Goal: Task Accomplishment & Management: Complete application form

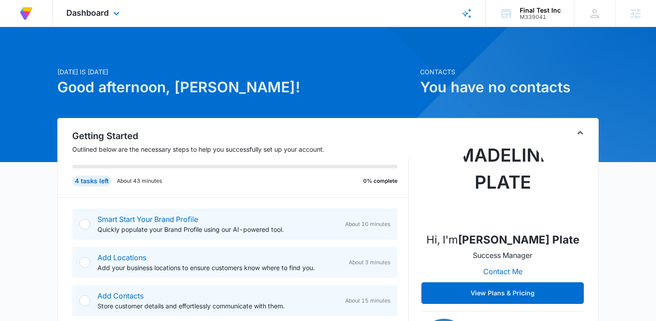
click at [103, 19] on div "Dashboard Apps Reputation Forms CRM Email Social Content Ads Intelligence Files…" at bounding box center [94, 13] width 83 height 27
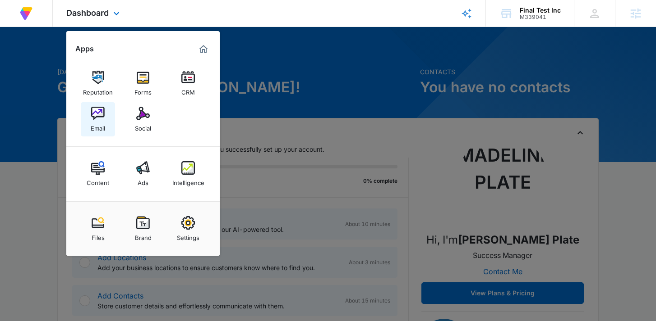
click at [100, 123] on div "Email" at bounding box center [98, 126] width 14 height 12
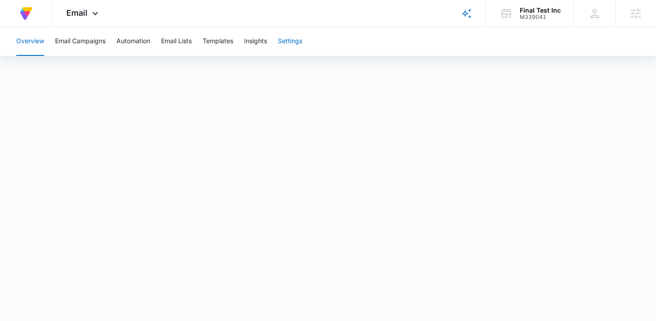
click at [297, 37] on button "Settings" at bounding box center [290, 41] width 24 height 29
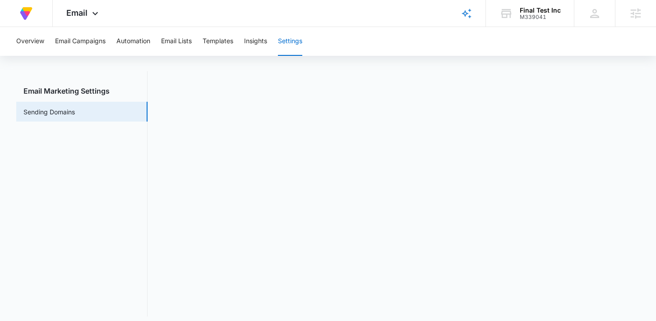
scroll to position [20, 0]
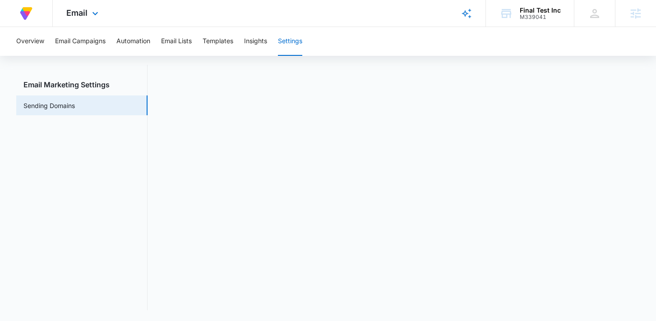
click at [85, 22] on div "Email Apps Reputation Forms CRM Email Social Content Ads Intelligence Files Bra…" at bounding box center [83, 13] width 61 height 27
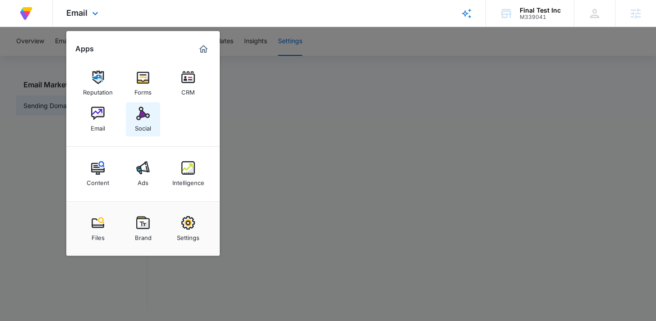
click at [132, 115] on link "Social" at bounding box center [143, 119] width 34 height 34
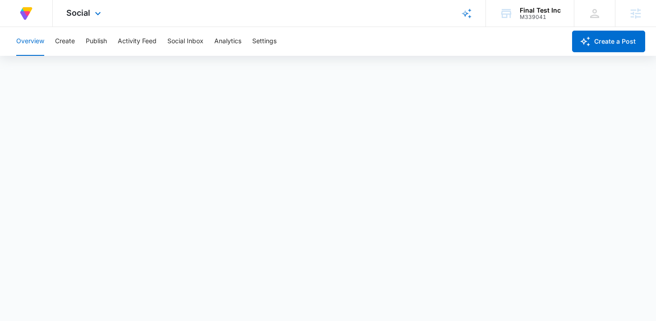
click at [251, 15] on div "At Volusion, we work hard to foster a great work environment where everyone fee…" at bounding box center [328, 13] width 656 height 27
click at [80, 13] on span "Social" at bounding box center [78, 12] width 24 height 9
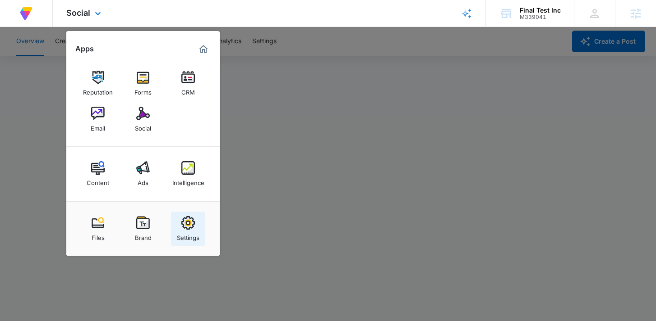
click at [188, 227] on img at bounding box center [188, 223] width 14 height 14
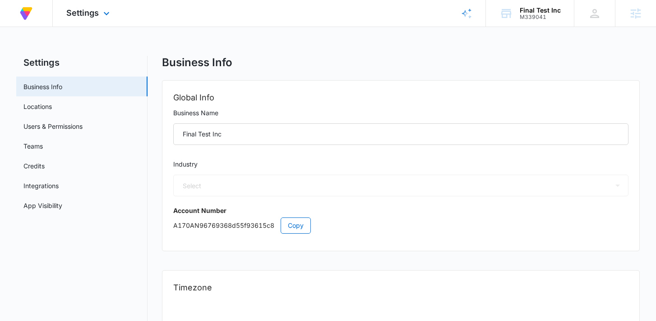
select select "45"
select select "US"
select select "America/[GEOGRAPHIC_DATA]"
click at [50, 111] on link "Locations" at bounding box center [37, 106] width 28 height 9
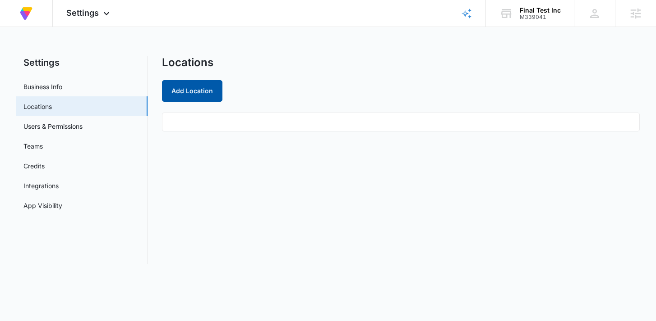
click at [194, 91] on button "Add Location" at bounding box center [192, 91] width 60 height 22
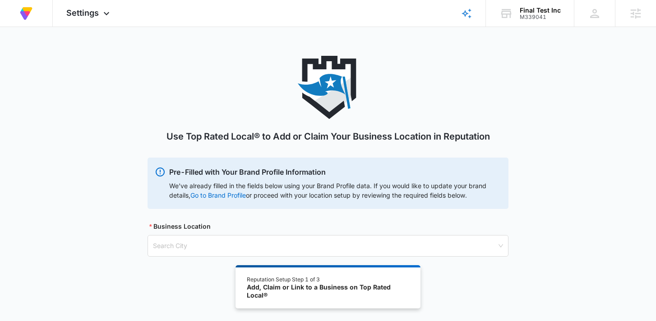
scroll to position [50, 0]
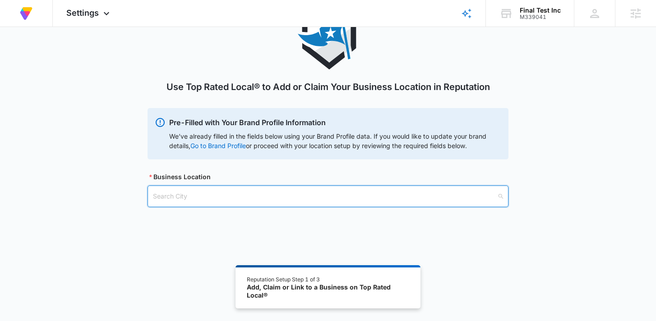
click at [354, 197] on input "search" at bounding box center [325, 196] width 344 height 21
type input "San D"
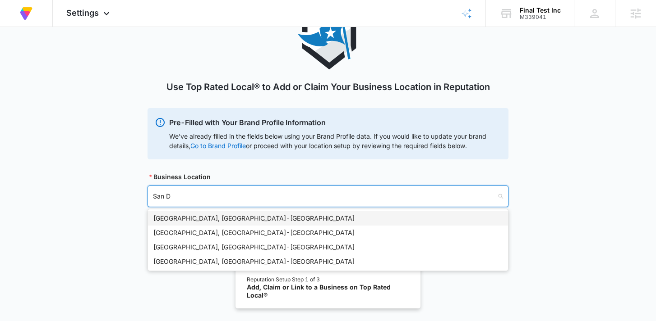
click at [299, 214] on div "San Diego, CA - USA" at bounding box center [327, 219] width 349 height 10
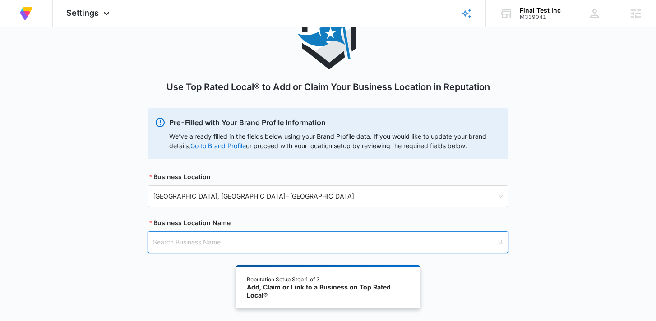
click at [255, 242] on input "search" at bounding box center [325, 242] width 344 height 21
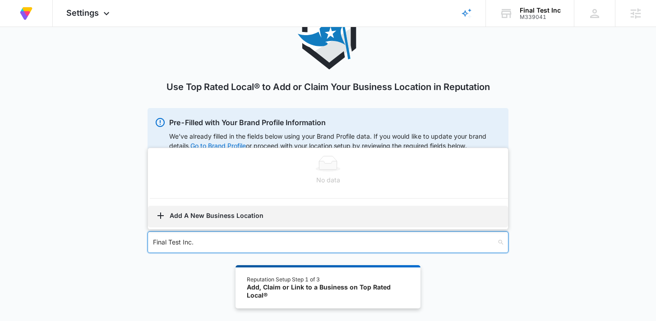
type input "Final Test Inc."
click at [242, 216] on button "Add A New Business Location" at bounding box center [328, 217] width 360 height 22
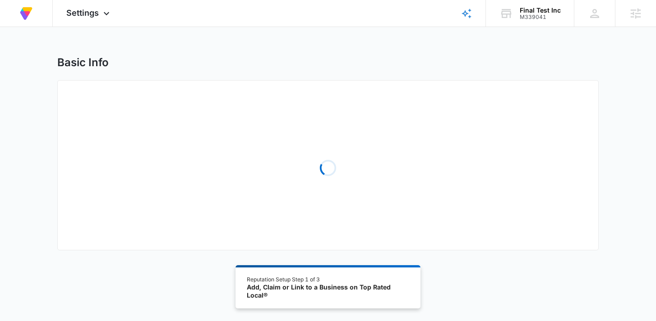
select select "California"
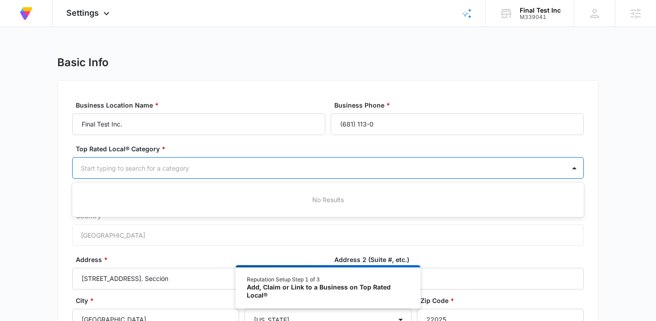
click at [289, 174] on div "Start typing to search for a category" at bounding box center [319, 168] width 492 height 20
type input "ecomm"
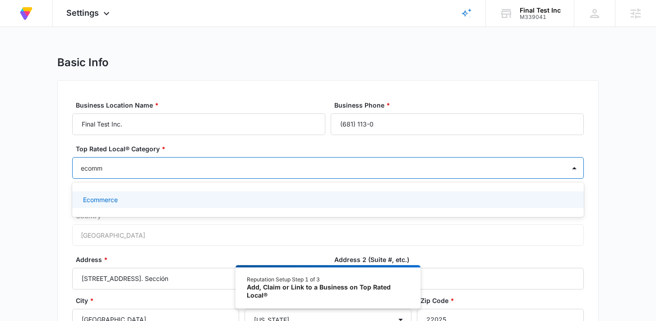
click at [193, 202] on div "Ecommerce" at bounding box center [327, 199] width 488 height 9
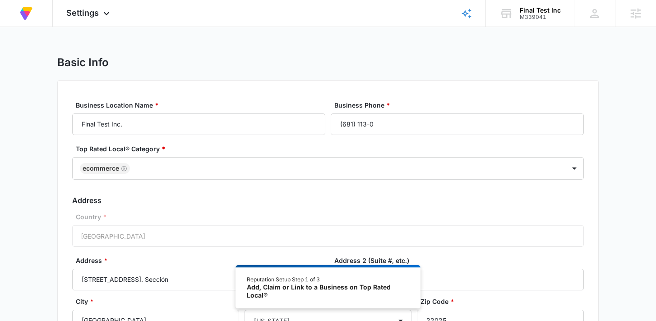
click at [288, 229] on div "Country * United States of America" at bounding box center [327, 229] width 511 height 35
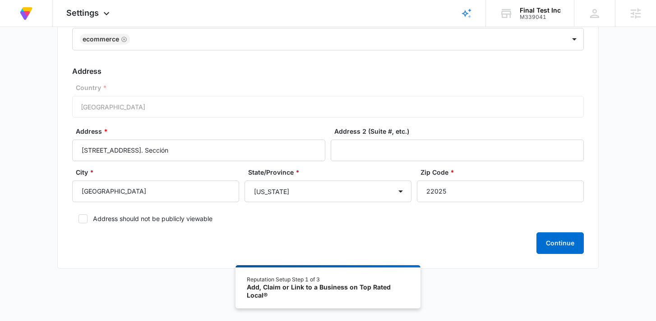
scroll to position [134, 0]
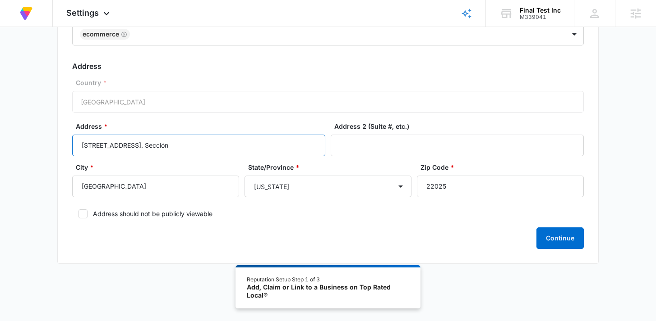
click at [266, 145] on input "Calle Camino Real #8403 Col. Lomas De Agua Caliente 1ra. Sección" at bounding box center [198, 146] width 253 height 22
paste input "1542 Lancaster Point Way"
type input "1542 Lancaster Point Way"
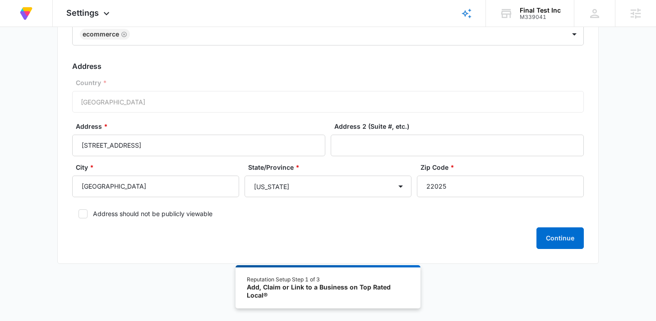
click at [426, 175] on div "Zip Code * 22025" at bounding box center [500, 180] width 167 height 35
click at [427, 192] on input "22025" at bounding box center [500, 187] width 167 height 22
paste input "92154"
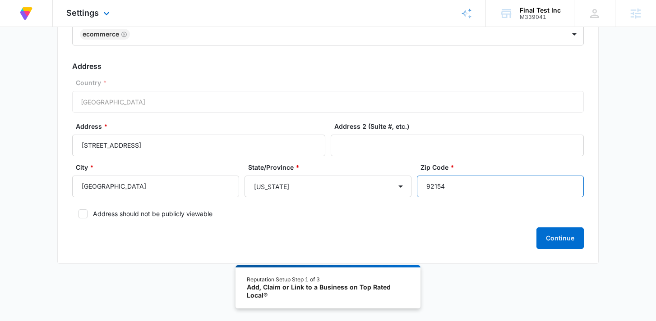
type input "92154"
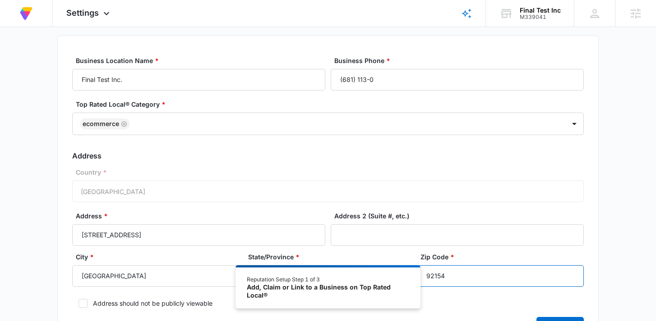
scroll to position [0, 0]
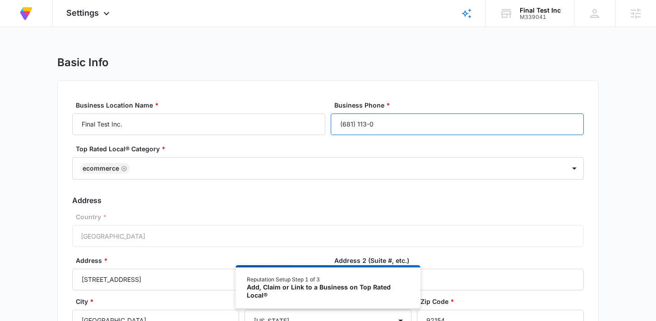
click at [419, 128] on input "(681) 113-0" at bounding box center [456, 125] width 253 height 22
paste input "19) 500-5496"
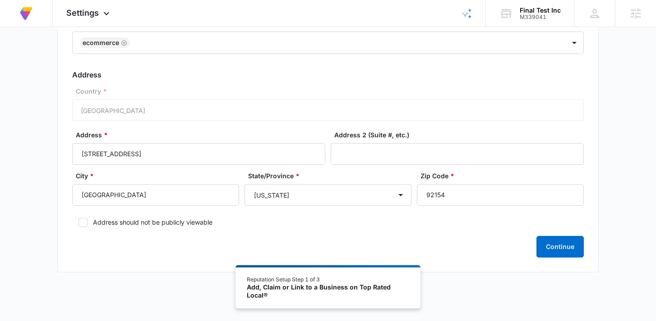
scroll to position [128, 0]
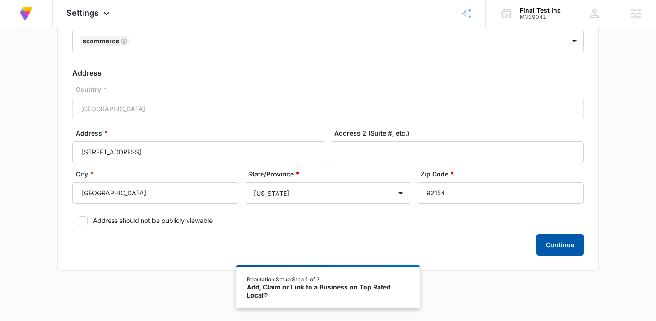
type input "(619) 500-5496"
click at [557, 238] on button "Continue" at bounding box center [559, 245] width 47 height 22
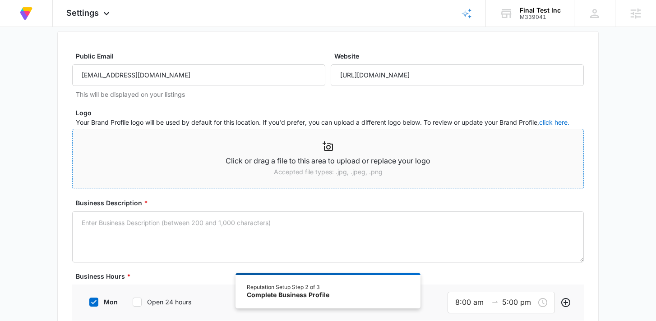
scroll to position [50, 0]
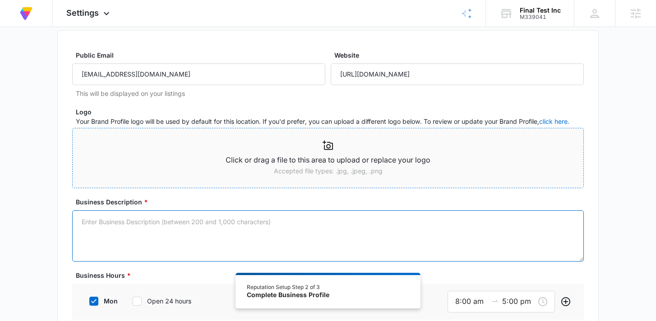
click at [142, 233] on textarea "Business Description *" at bounding box center [327, 236] width 511 height 51
click at [149, 239] on textarea "Business Description *" at bounding box center [327, 236] width 511 height 51
paste textarea "Representamos marcas como Tektronix, Keithley, Fluke, Sorensen, Elgar, Californ…"
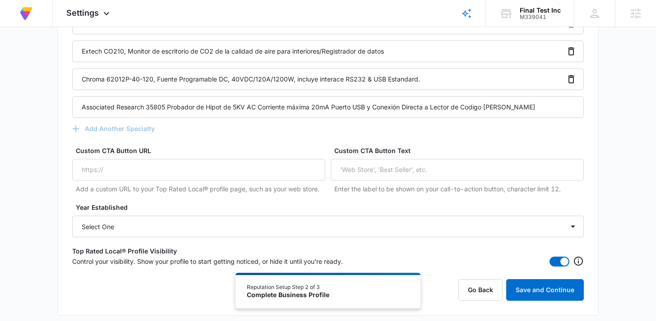
scroll to position [3415, 0]
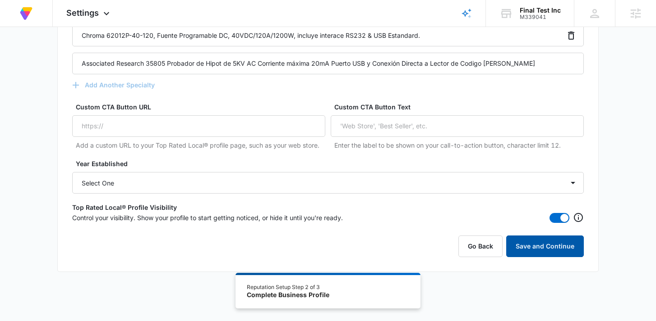
type textarea "Representamos marcas como Tektronix, Keithley, Fluke, Sorensen, Elgar, Californ…"
click at [557, 252] on button "Save and Continue" at bounding box center [545, 247] width 78 height 22
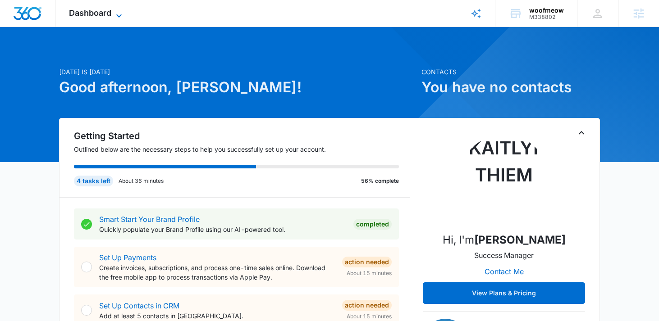
click at [85, 10] on span "Dashboard" at bounding box center [90, 12] width 42 height 9
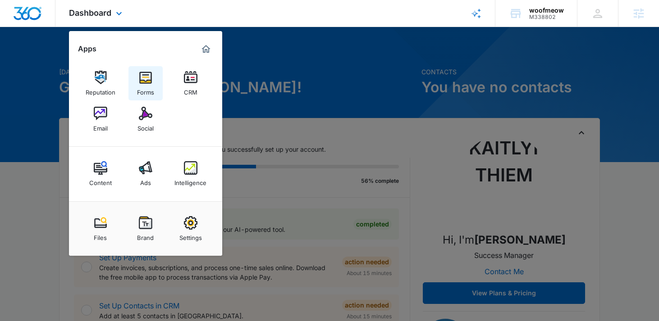
click at [154, 79] on link "Forms" at bounding box center [145, 83] width 34 height 34
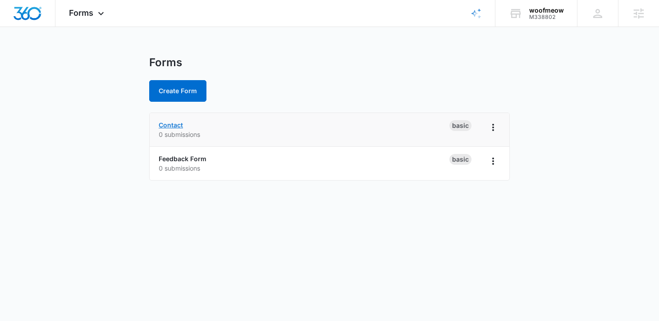
click at [173, 125] on link "Contact" at bounding box center [171, 125] width 24 height 8
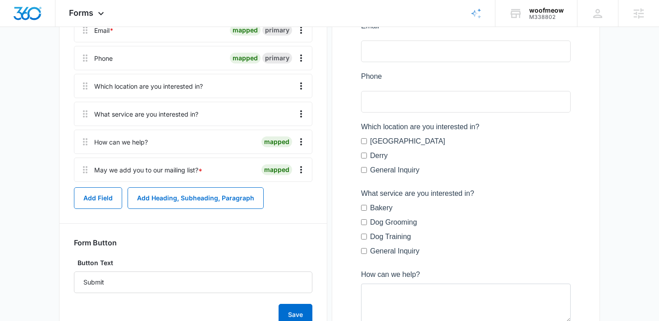
scroll to position [217, 0]
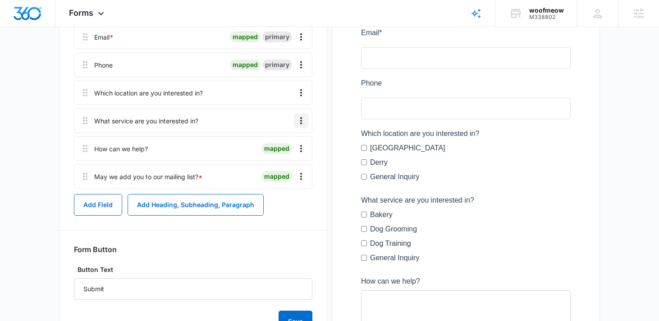
click at [303, 122] on icon "Overflow Menu" at bounding box center [301, 120] width 11 height 11
click at [283, 143] on div "Edit" at bounding box center [276, 146] width 19 height 6
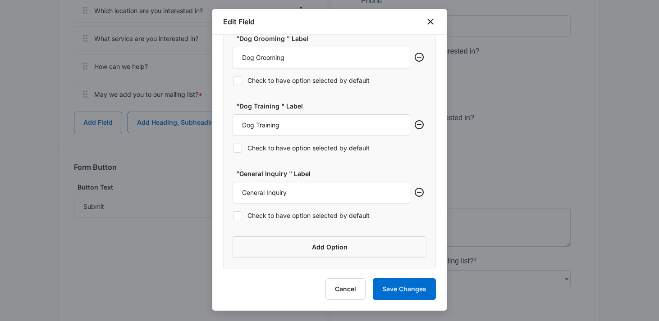
scroll to position [362, 0]
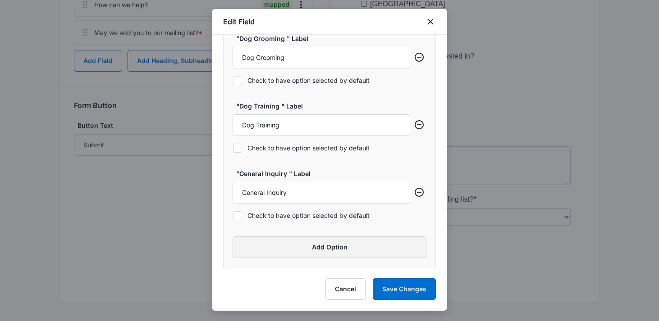
click at [293, 241] on button "Add Option" at bounding box center [330, 248] width 194 height 22
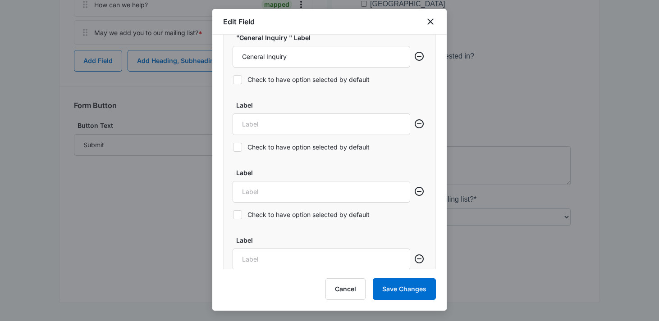
scroll to position [667, 0]
click at [293, 242] on button "Add Option" at bounding box center [330, 248] width 194 height 22
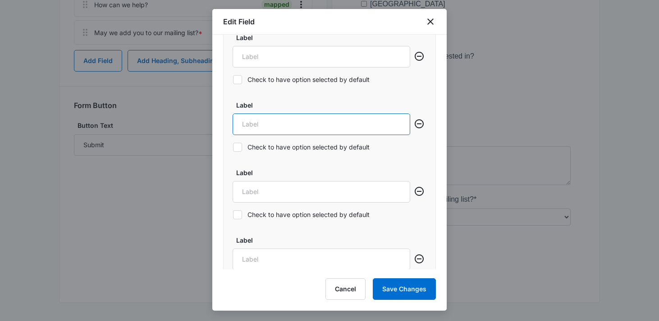
click at [294, 119] on input "Label" at bounding box center [322, 125] width 178 height 22
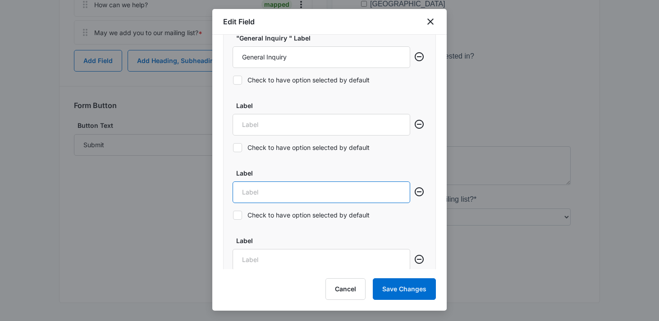
scroll to position [594, 0]
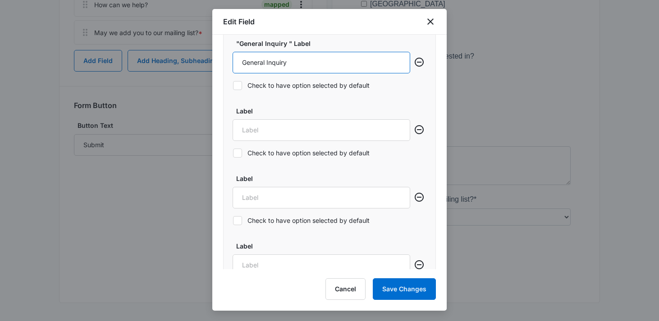
click at [284, 61] on input "General Inquiry" at bounding box center [322, 63] width 178 height 22
paste input "Playground (derry only)"
click at [283, 64] on input "Playground (derry only)" at bounding box center [322, 63] width 178 height 22
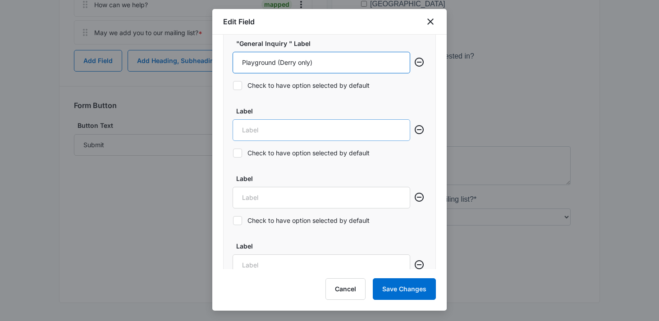
type input "Playground (Derry only)"
click at [293, 132] on input "Label" at bounding box center [322, 130] width 178 height 22
paste input "Pool (dover only)"
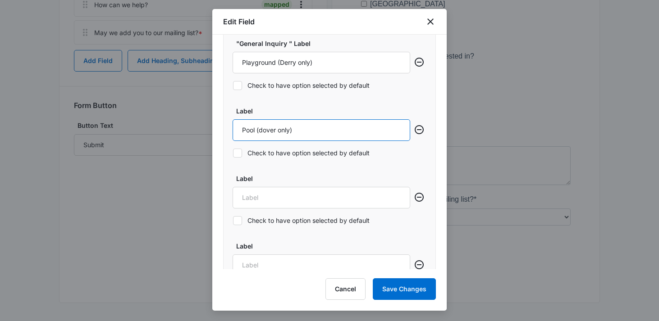
click at [264, 132] on input "Pool (dover only)" at bounding box center [322, 130] width 178 height 22
type input "Pool ([GEOGRAPHIC_DATA] only)"
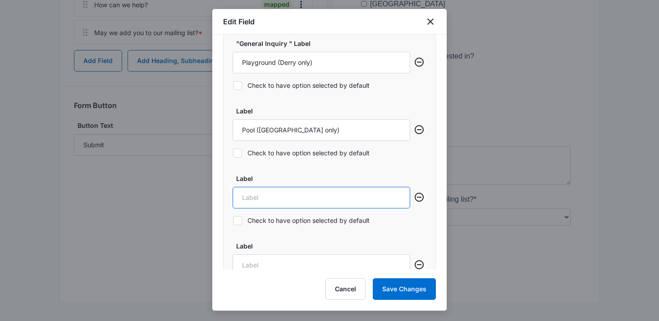
click at [266, 209] on input "Label" at bounding box center [322, 198] width 178 height 22
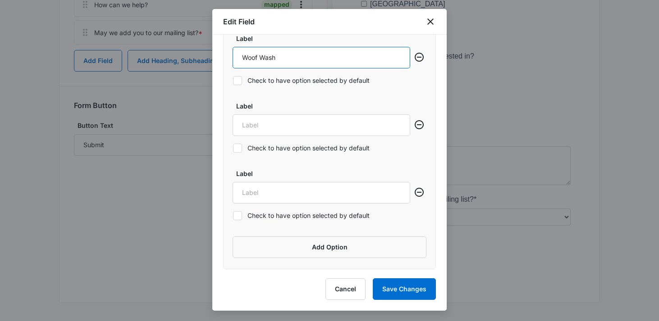
type input "Woof Wash"
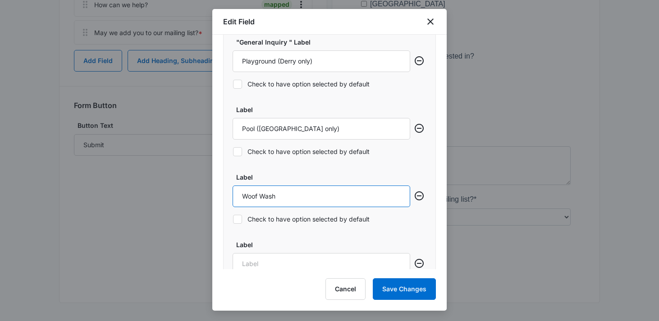
scroll to position [580, 0]
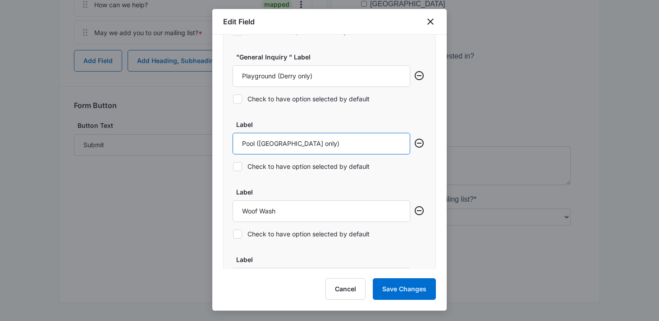
click at [279, 142] on input "Pool ([GEOGRAPHIC_DATA] only)" at bounding box center [322, 144] width 178 height 22
paste input "Cat grooming (Derry only)"
type input "Cat grooming (Derry only)"
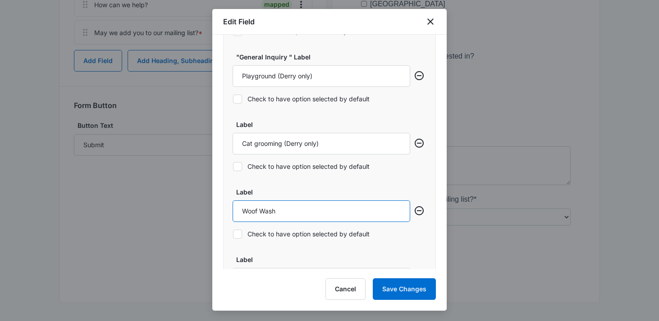
click at [274, 215] on input "Woof Wash" at bounding box center [322, 212] width 178 height 22
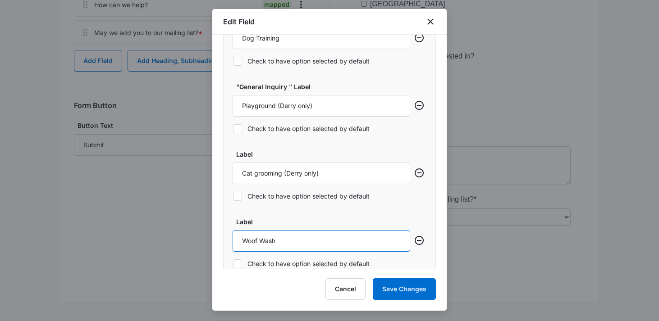
scroll to position [554, 0]
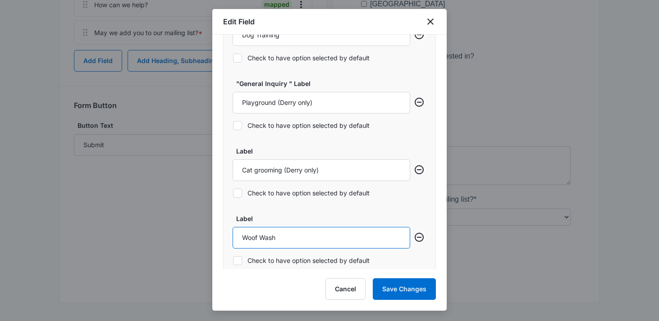
click at [279, 247] on input "Woof Wash" at bounding box center [322, 238] width 178 height 22
paste input "Pool (dover only)"
click at [262, 239] on input "Pool (dover only)" at bounding box center [322, 238] width 178 height 22
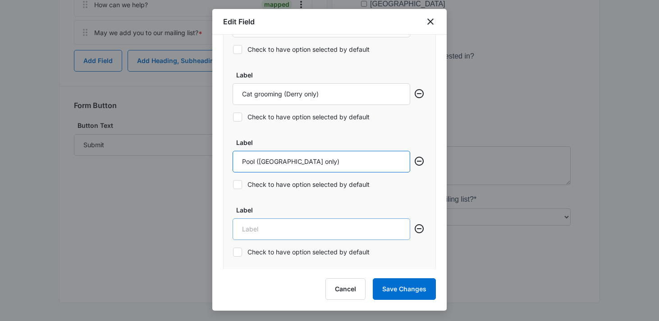
scroll to position [646, 0]
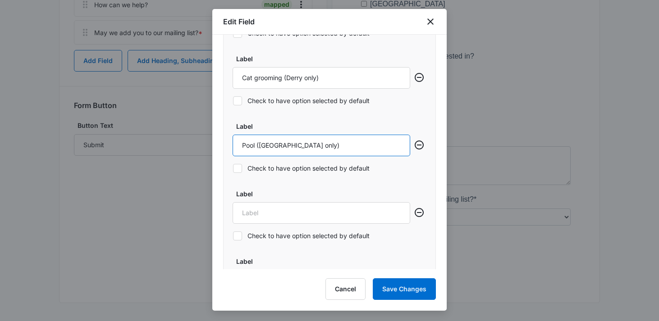
type input "Pool ([GEOGRAPHIC_DATA] only)"
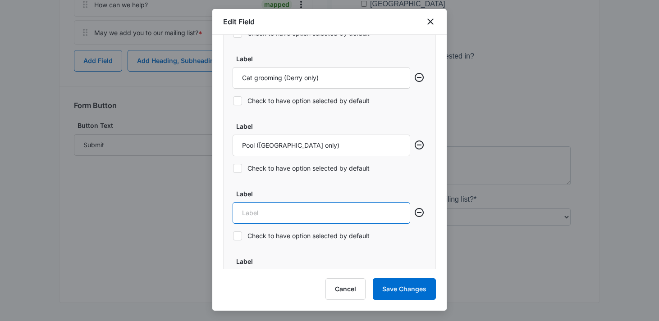
click at [264, 215] on input "Label" at bounding box center [322, 213] width 178 height 22
paste input "Woof wash"
click at [263, 215] on input "Woof wash" at bounding box center [322, 213] width 178 height 22
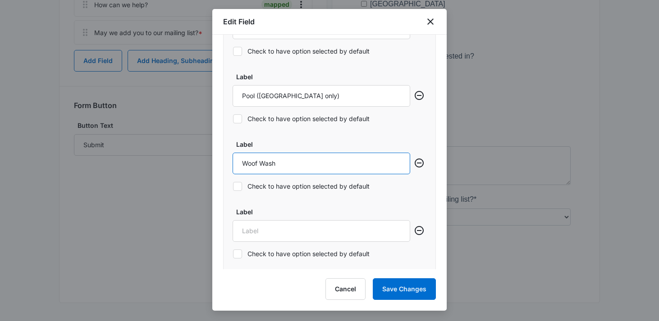
scroll to position [707, 0]
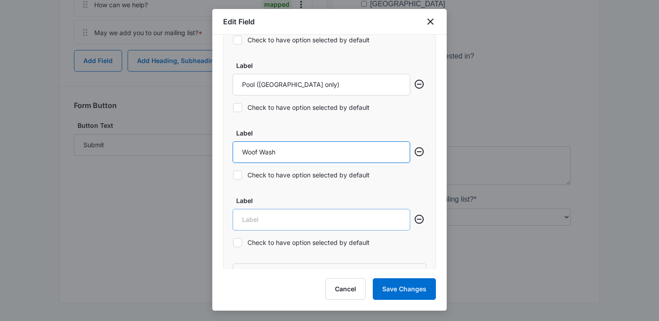
type input "Woof Wash"
click at [259, 227] on input "Label" at bounding box center [322, 220] width 178 height 22
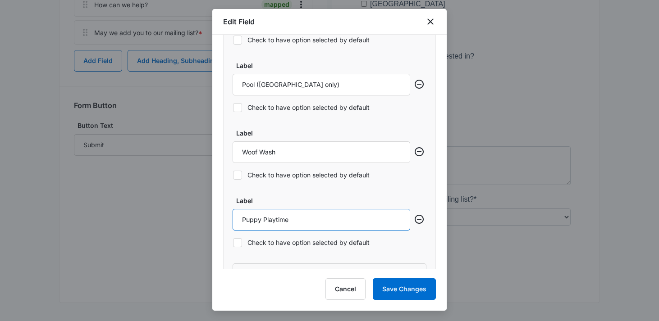
scroll to position [735, 0]
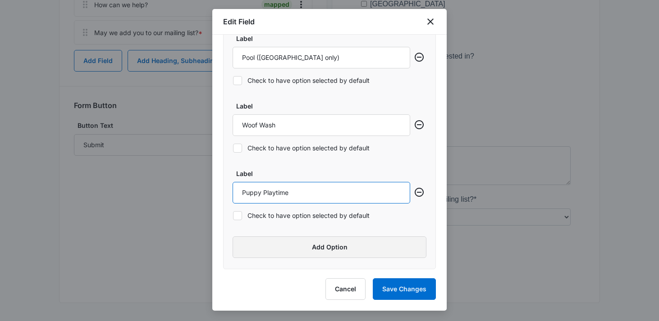
type input "Puppy Playtime"
click at [259, 243] on button "Add Option" at bounding box center [330, 248] width 194 height 22
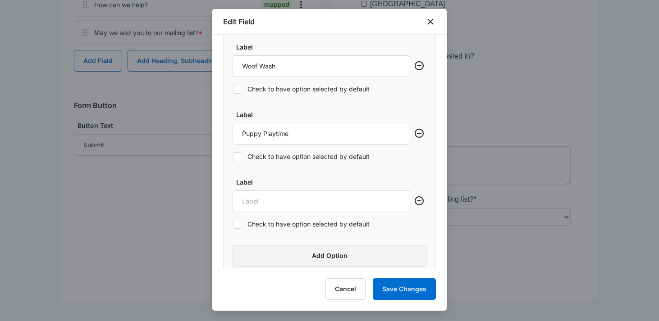
scroll to position [802, 0]
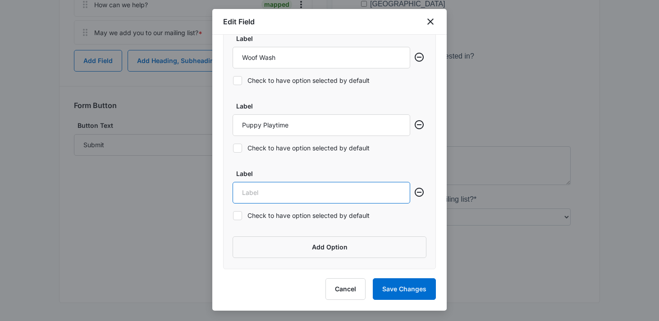
click at [277, 188] on input "Label" at bounding box center [322, 193] width 178 height 22
type input "Delivery"
click at [278, 248] on button "Add Option" at bounding box center [330, 248] width 194 height 22
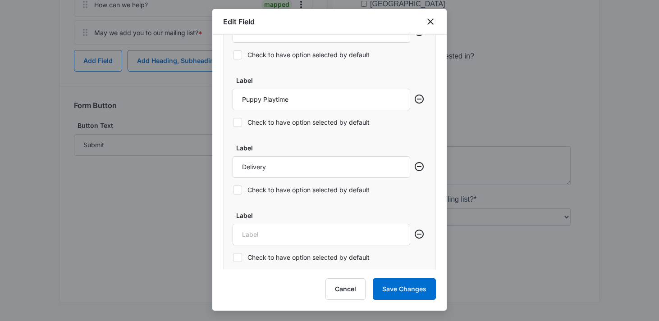
scroll to position [870, 0]
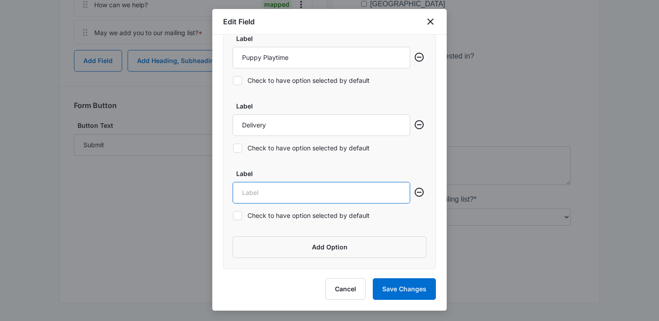
click at [292, 193] on input "Label" at bounding box center [322, 193] width 178 height 22
type input "General Inquiry"
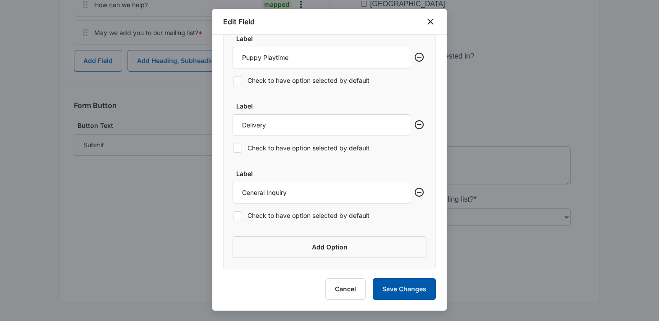
click at [417, 289] on button "Save Changes" at bounding box center [404, 290] width 63 height 22
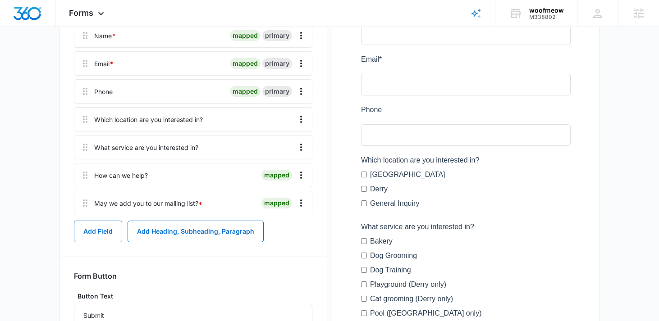
scroll to position [0, 0]
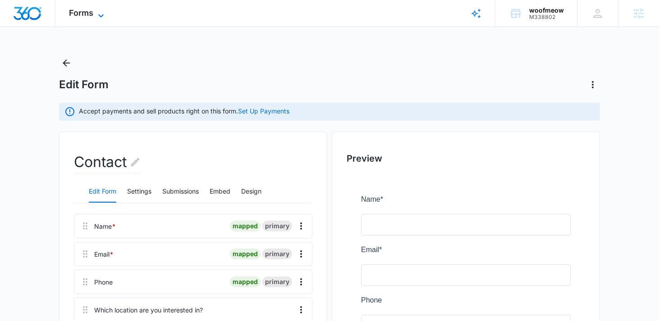
click at [92, 14] on span "Forms" at bounding box center [81, 12] width 24 height 9
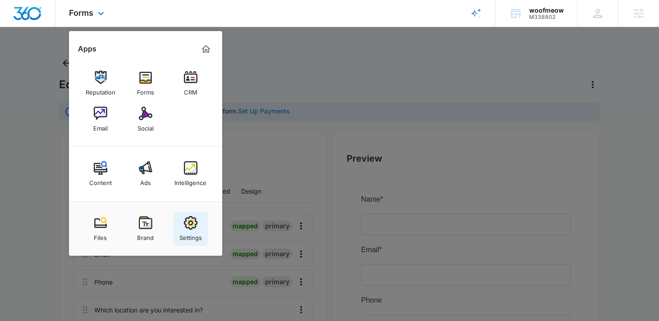
click at [193, 226] on img at bounding box center [191, 223] width 14 height 14
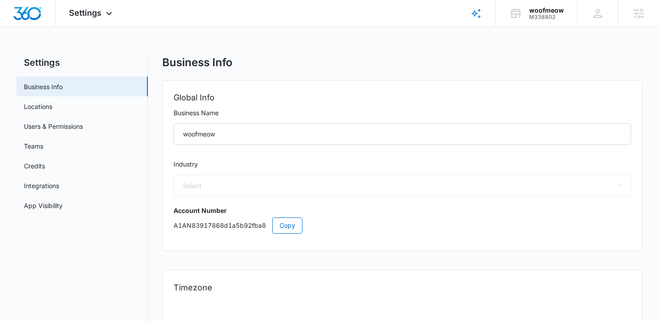
select select "12"
select select "US"
select select "America/New_York"
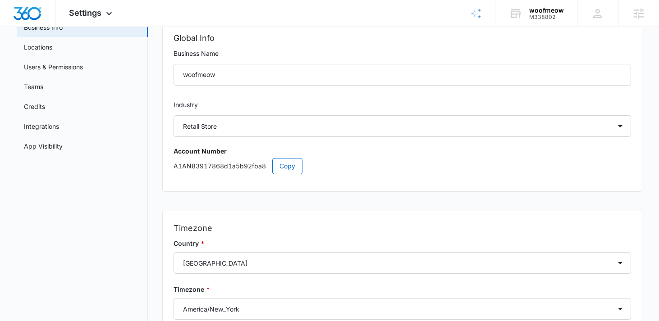
scroll to position [61, 0]
click at [83, 70] on link "Users & Permissions" at bounding box center [53, 65] width 59 height 9
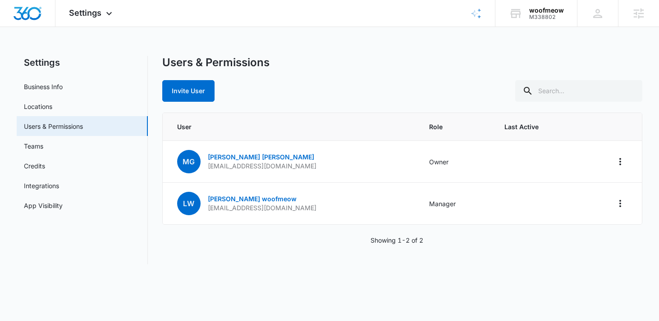
click at [195, 109] on div "Users & Permissions Invite User User Role Last Active MG [PERSON_NAME] [EMAIL_A…" at bounding box center [402, 160] width 481 height 209
click at [195, 94] on button "Invite User" at bounding box center [188, 91] width 52 height 22
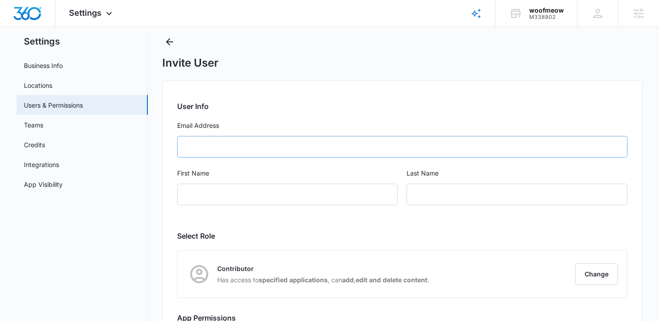
scroll to position [27, 0]
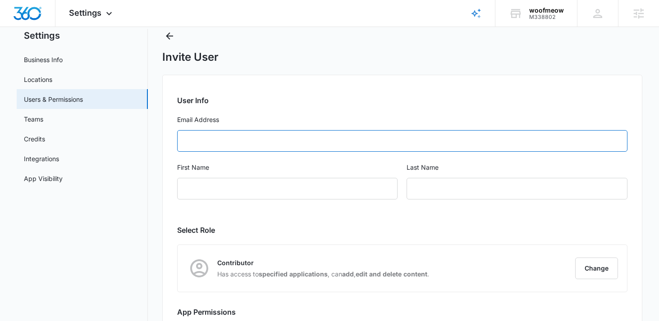
click at [213, 137] on input "Email Address" at bounding box center [402, 141] width 451 height 22
paste input "[EMAIL_ADDRESS][DOMAIN_NAME]""
type input "[EMAIL_ADDRESS][DOMAIN_NAME]"
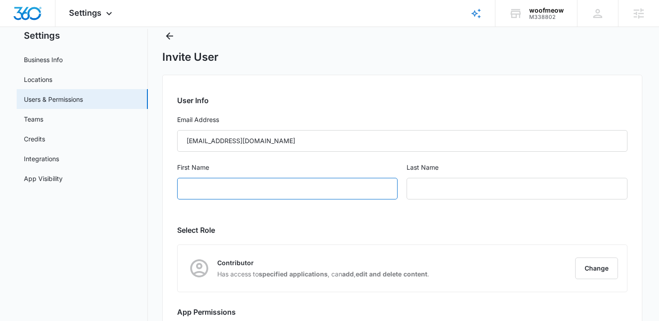
click at [225, 186] on input "First Name" at bounding box center [287, 189] width 221 height 22
paste input "[PERSON_NAME]"
drag, startPoint x: 226, startPoint y: 193, endPoint x: 206, endPoint y: 189, distance: 20.7
click at [206, 189] on input "[PERSON_NAME]" at bounding box center [287, 189] width 221 height 22
type input "Alexia"
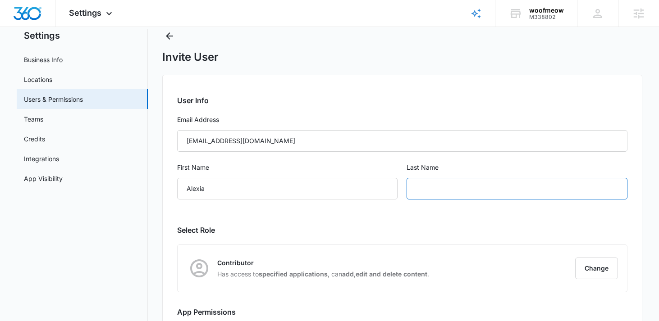
click at [446, 192] on input "text" at bounding box center [517, 189] width 221 height 22
type input "[PERSON_NAME]"
click at [613, 270] on button "Change" at bounding box center [596, 269] width 43 height 22
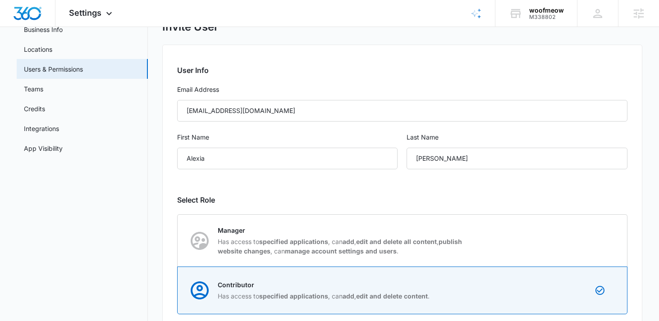
scroll to position [61, 0]
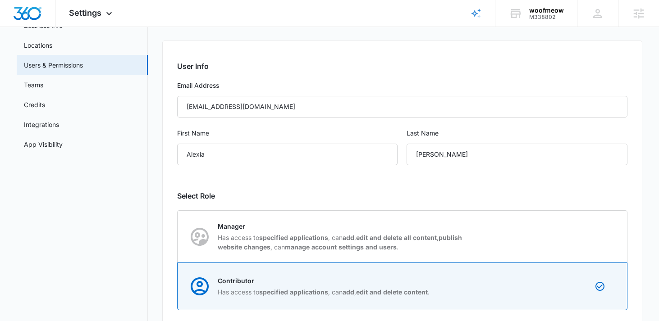
click at [433, 183] on div "User Info Email Address [EMAIL_ADDRESS][DOMAIN_NAME] First Name [PERSON_NAME] L…" at bounding box center [402, 222] width 481 height 363
click at [432, 182] on div "User Info Email Address [EMAIL_ADDRESS][DOMAIN_NAME] First Name [PERSON_NAME] L…" at bounding box center [402, 222] width 481 height 363
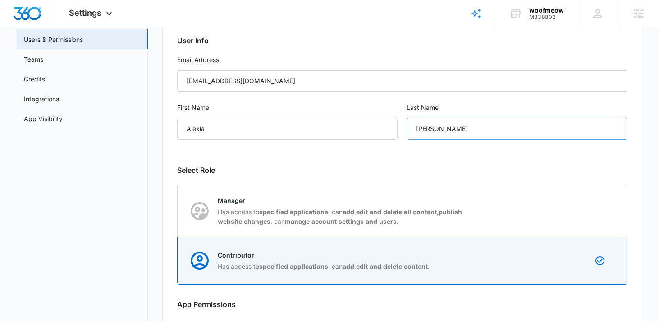
scroll to position [154, 0]
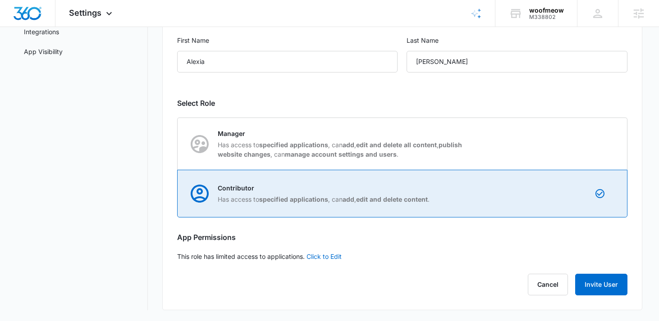
click at [382, 189] on p "Contributor" at bounding box center [324, 187] width 212 height 9
click at [178, 194] on input "Contributor Has access to specified applications , can add , edit and delete co…" at bounding box center [178, 194] width 0 height 0
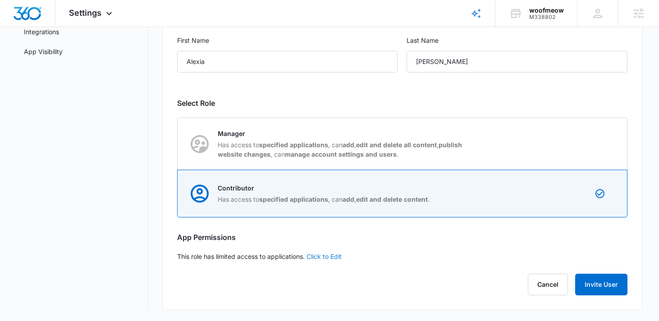
click at [331, 258] on link "Click to Edit" at bounding box center [324, 257] width 35 height 8
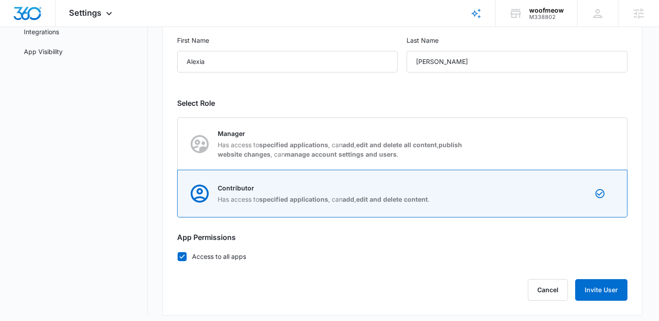
click at [211, 256] on label "Access to all apps" at bounding box center [402, 256] width 451 height 9
click at [178, 257] on input "Access to all apps" at bounding box center [177, 257] width 0 height 0
checkbox input "false"
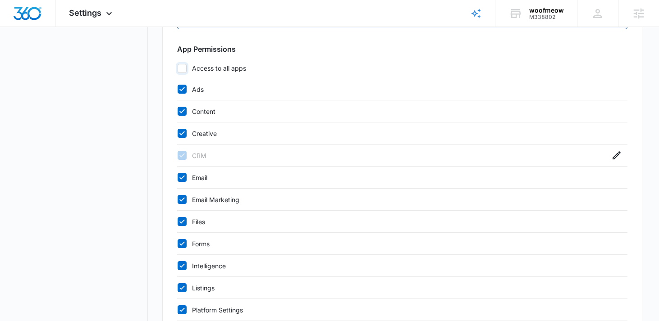
scroll to position [348, 0]
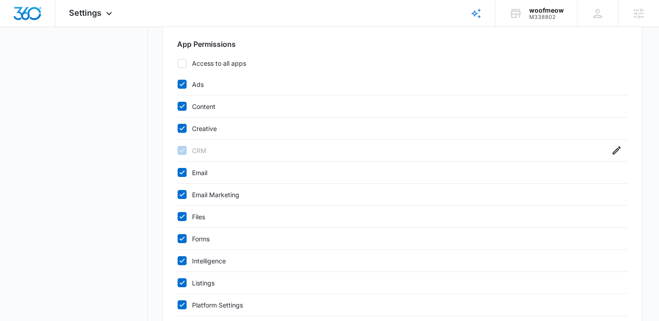
click at [183, 86] on icon at bounding box center [182, 84] width 8 height 8
click at [178, 85] on input "Ads" at bounding box center [177, 84] width 0 height 0
checkbox input "false"
click at [183, 112] on div "Content" at bounding box center [402, 107] width 451 height 22
click at [181, 106] on icon at bounding box center [182, 106] width 8 height 8
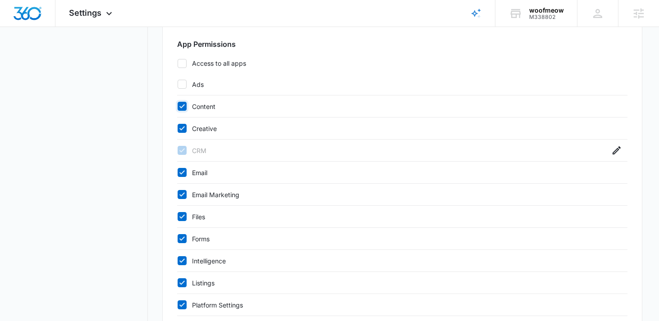
click at [178, 106] on input "Content" at bounding box center [177, 106] width 0 height 0
checkbox input "false"
click at [181, 123] on div "Creative" at bounding box center [402, 129] width 451 height 22
click at [182, 169] on icon at bounding box center [182, 173] width 8 height 8
click at [178, 173] on input "Email" at bounding box center [177, 173] width 0 height 0
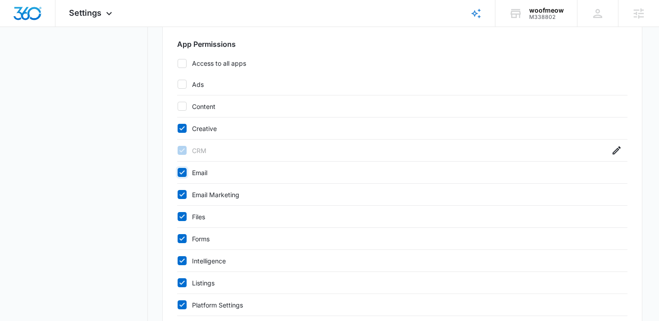
checkbox input "false"
click at [179, 199] on label "Email Marketing" at bounding box center [393, 194] width 433 height 9
click at [178, 195] on input "Email Marketing" at bounding box center [177, 195] width 0 height 0
checkbox input "false"
click at [179, 215] on icon at bounding box center [182, 217] width 8 height 8
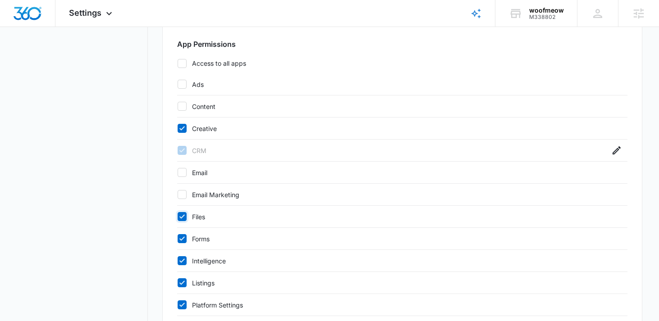
click at [178, 217] on input "Files" at bounding box center [177, 217] width 0 height 0
checkbox input "false"
click at [179, 235] on icon at bounding box center [182, 239] width 8 height 8
click at [178, 239] on input "Forms" at bounding box center [177, 239] width 0 height 0
click at [181, 238] on icon at bounding box center [182, 239] width 8 height 8
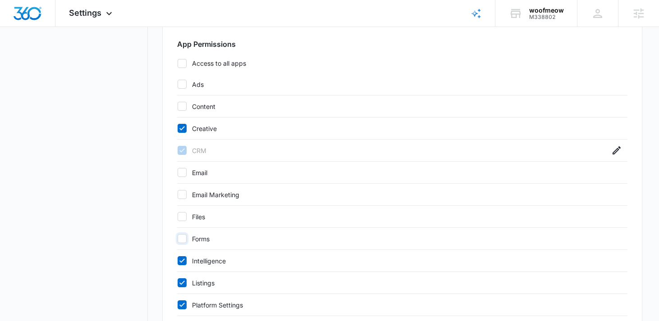
click at [178, 239] on input "Forms" at bounding box center [177, 239] width 0 height 0
checkbox input "true"
click at [184, 262] on icon at bounding box center [182, 261] width 8 height 8
click at [178, 261] on input "Intelligence" at bounding box center [177, 261] width 0 height 0
checkbox input "false"
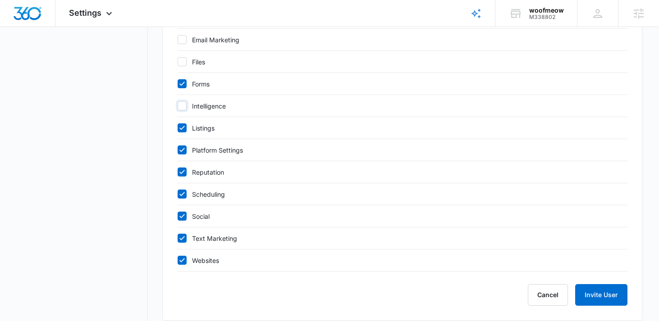
scroll to position [508, 0]
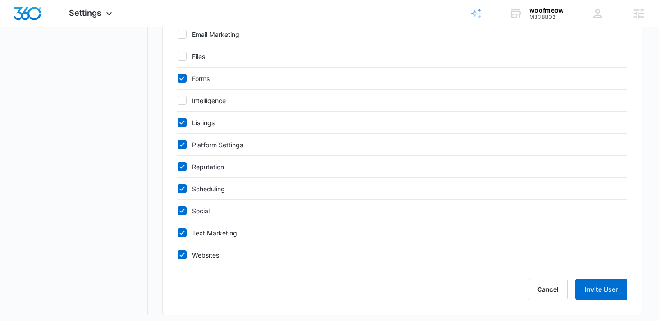
click at [185, 124] on icon at bounding box center [182, 123] width 8 height 8
click at [178, 123] on input "Listings" at bounding box center [177, 123] width 0 height 0
checkbox input "false"
click at [185, 141] on icon at bounding box center [182, 145] width 8 height 8
click at [178, 145] on input "Platform Settings" at bounding box center [177, 145] width 0 height 0
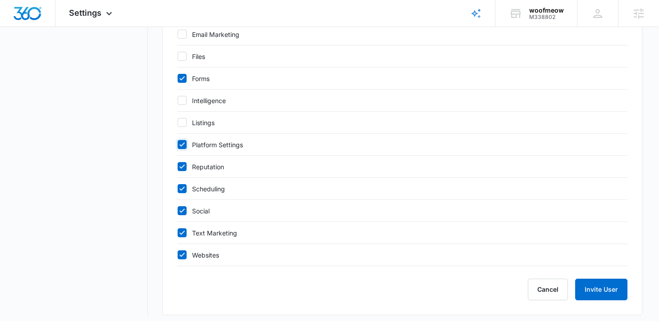
checkbox input "false"
click at [185, 167] on icon at bounding box center [182, 167] width 8 height 8
click at [178, 167] on input "Reputation" at bounding box center [177, 167] width 0 height 0
checkbox input "false"
click at [185, 188] on icon at bounding box center [182, 189] width 8 height 8
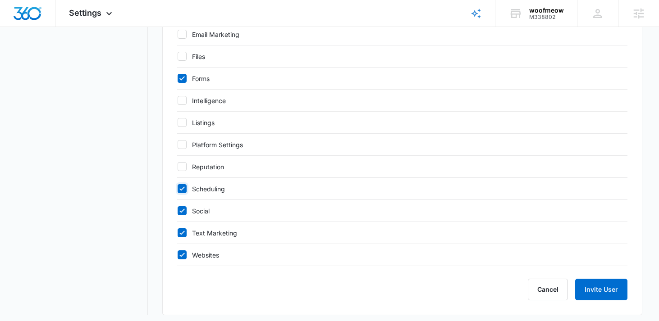
click at [178, 189] on input "Scheduling" at bounding box center [177, 189] width 0 height 0
checkbox input "false"
click at [185, 206] on div "Social" at bounding box center [402, 211] width 451 height 22
click at [180, 213] on icon at bounding box center [182, 211] width 8 height 8
click at [178, 211] on input "Social" at bounding box center [177, 211] width 0 height 0
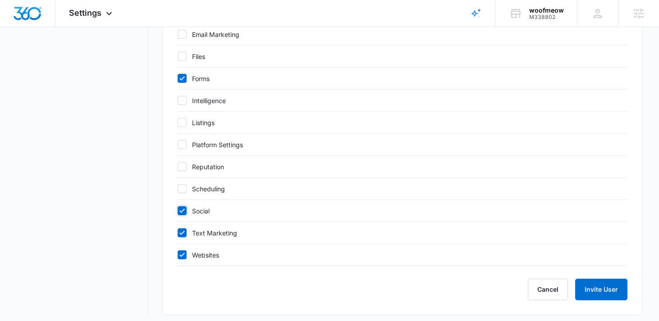
checkbox input "false"
click at [179, 234] on icon at bounding box center [182, 233] width 8 height 8
click at [178, 234] on input "Text Marketing" at bounding box center [177, 233] width 0 height 0
checkbox input "false"
click at [179, 254] on icon at bounding box center [182, 255] width 8 height 8
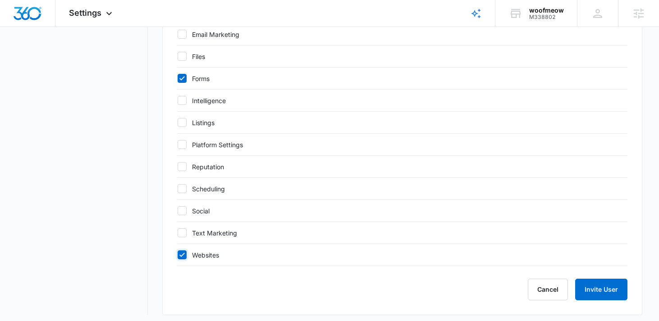
click at [178, 255] on input "Websites" at bounding box center [177, 255] width 0 height 0
checkbox input "false"
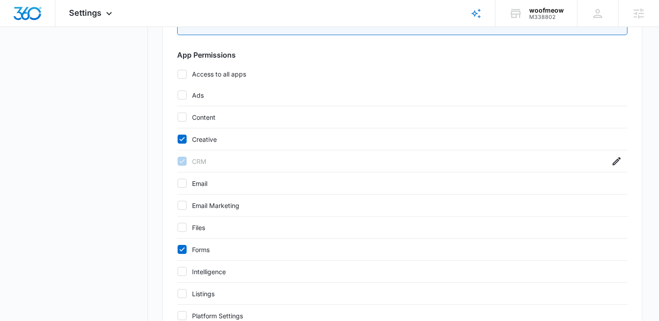
scroll to position [336, 0]
click at [181, 142] on icon at bounding box center [181, 140] width 5 height 4
click at [178, 141] on input "Creative" at bounding box center [177, 140] width 0 height 0
checkbox input "false"
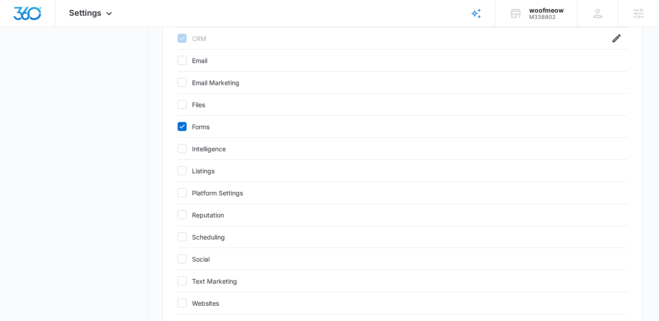
scroll to position [513, 0]
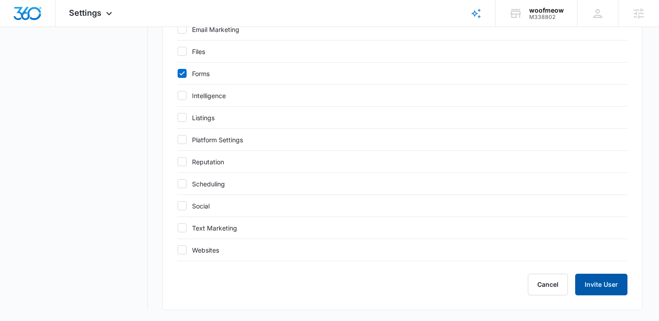
click at [602, 280] on button "Invite User" at bounding box center [601, 285] width 52 height 22
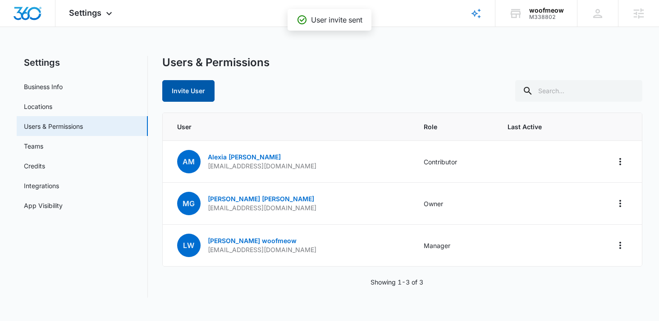
click at [183, 88] on button "Invite User" at bounding box center [188, 91] width 52 height 22
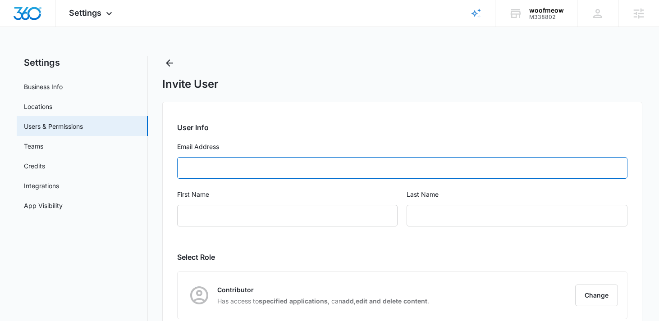
click at [185, 162] on input "Email Address" at bounding box center [402, 168] width 451 height 22
paste input "[EMAIL_ADDRESS][DOMAIN_NAME]"
type input "[EMAIL_ADDRESS][DOMAIN_NAME]"
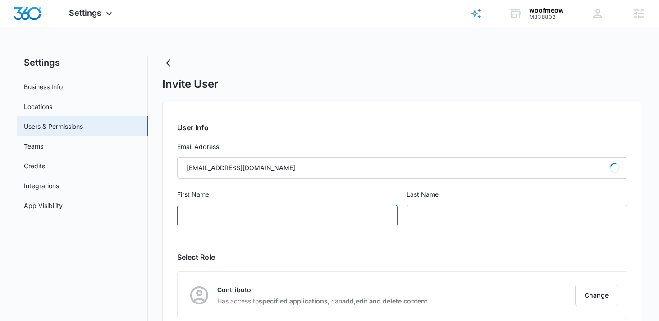
click at [193, 213] on input "First Name" at bounding box center [287, 216] width 221 height 22
type input "Cat"
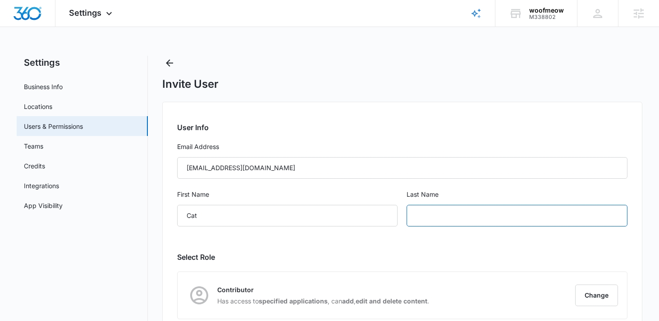
click at [427, 217] on input "text" at bounding box center [517, 216] width 221 height 22
paste input "[PERSON_NAME]"
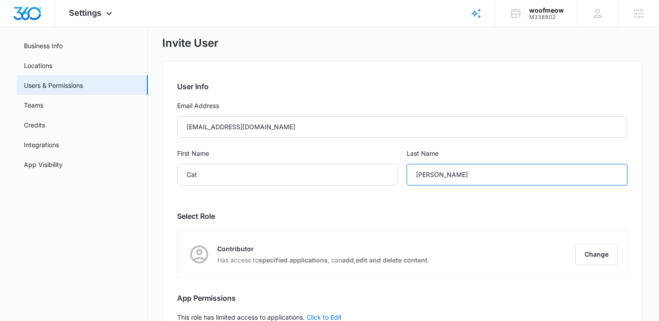
scroll to position [102, 0]
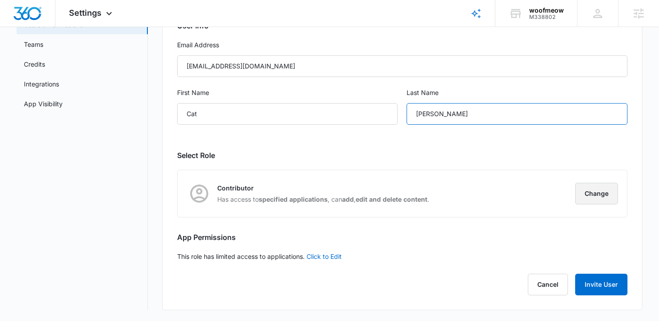
type input "[PERSON_NAME]"
click at [596, 193] on button "Change" at bounding box center [596, 194] width 43 height 22
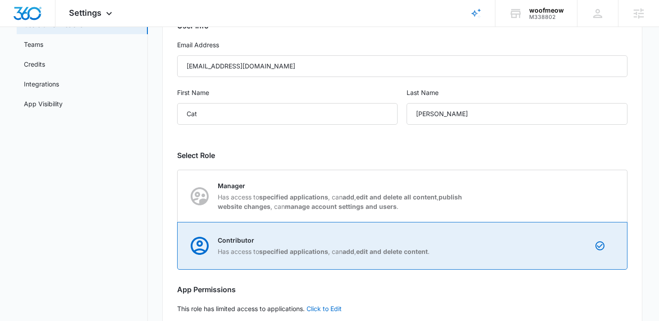
click at [308, 242] on p "Contributor" at bounding box center [324, 240] width 212 height 9
click at [178, 246] on input "Contributor Has access to specified applications , can add , edit and delete co…" at bounding box center [178, 246] width 0 height 0
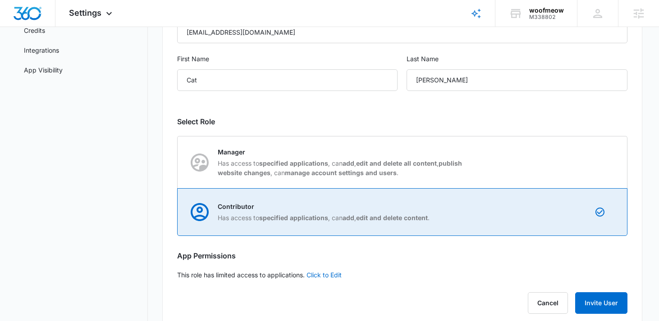
scroll to position [154, 0]
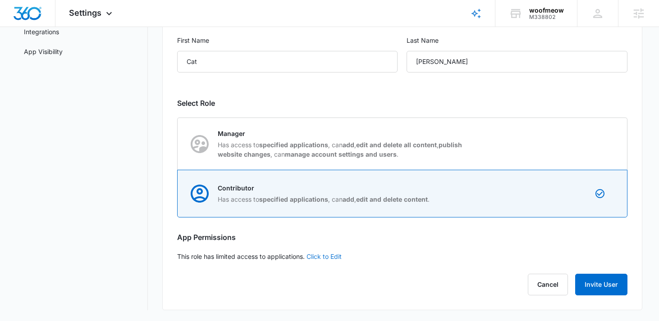
click at [321, 256] on link "Click to Edit" at bounding box center [324, 257] width 35 height 8
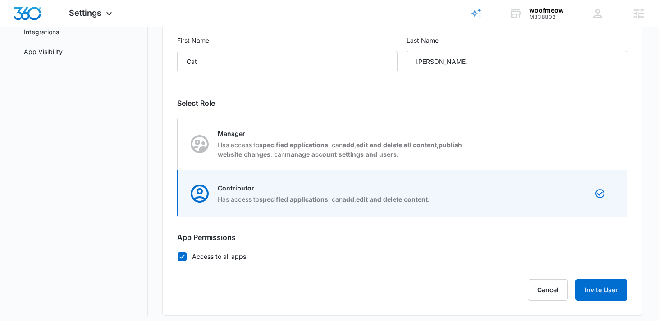
click at [234, 256] on label "Access to all apps" at bounding box center [402, 256] width 451 height 9
click at [178, 257] on input "Access to all apps" at bounding box center [177, 257] width 0 height 0
checkbox input "false"
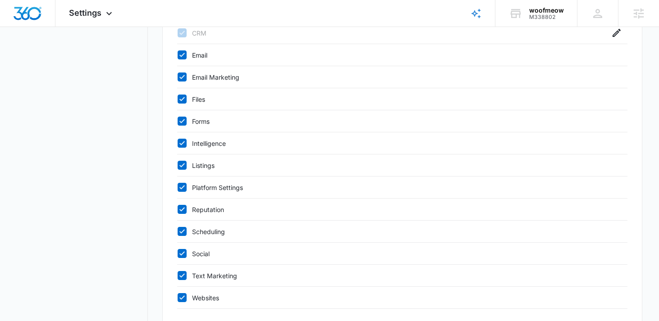
scroll to position [468, 0]
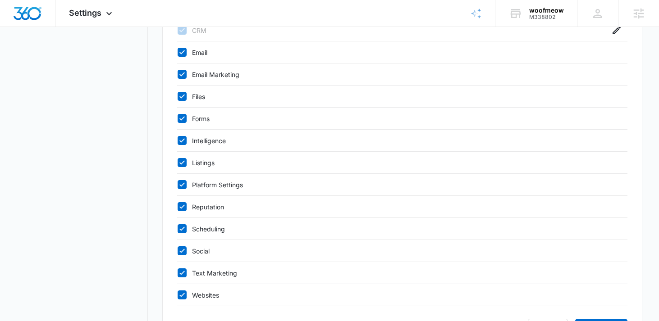
click at [183, 297] on icon at bounding box center [182, 295] width 8 height 8
click at [178, 296] on input "Websites" at bounding box center [177, 295] width 0 height 0
checkbox input "false"
click at [182, 274] on icon at bounding box center [182, 273] width 8 height 8
click at [178, 274] on input "Text Marketing" at bounding box center [177, 273] width 0 height 0
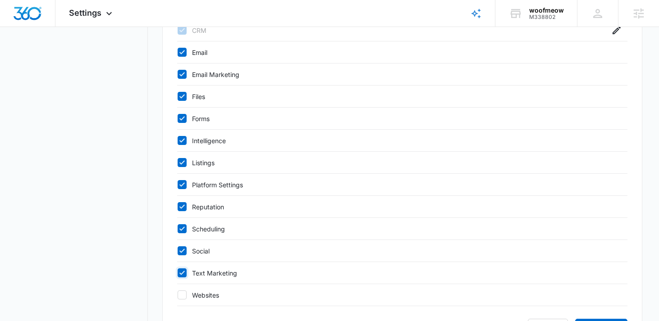
checkbox input "false"
drag, startPoint x: 182, startPoint y: 257, endPoint x: 182, endPoint y: 245, distance: 12.2
click at [182, 257] on div "Social" at bounding box center [402, 251] width 451 height 22
click at [182, 234] on div "Scheduling" at bounding box center [402, 229] width 451 height 22
click at [181, 226] on icon at bounding box center [182, 229] width 8 height 8
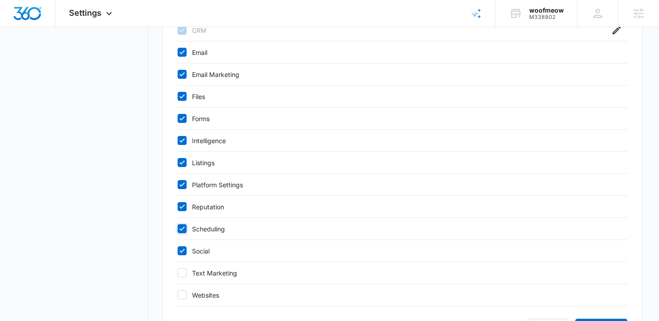
click at [178, 229] on input "Scheduling" at bounding box center [177, 229] width 0 height 0
checkbox input "false"
click at [182, 253] on icon at bounding box center [182, 251] width 8 height 8
click at [178, 252] on input "Social" at bounding box center [177, 251] width 0 height 0
checkbox input "false"
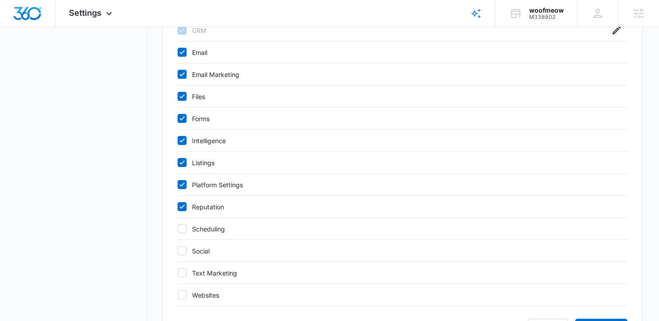
click at [180, 202] on div at bounding box center [182, 206] width 9 height 9
click at [178, 207] on input "Reputation" at bounding box center [177, 207] width 0 height 0
checkbox input "false"
click at [180, 189] on div at bounding box center [182, 184] width 9 height 9
click at [178, 185] on input "Platform Settings" at bounding box center [177, 185] width 0 height 0
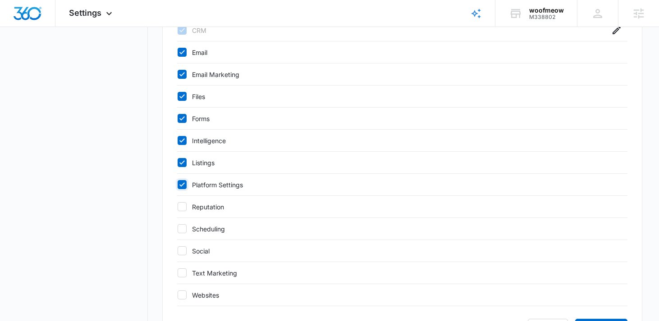
checkbox input "false"
click at [184, 155] on div "Listings" at bounding box center [402, 163] width 451 height 22
click at [184, 142] on icon at bounding box center [182, 141] width 8 height 8
click at [178, 141] on input "Intelligence" at bounding box center [177, 141] width 0 height 0
checkbox input "false"
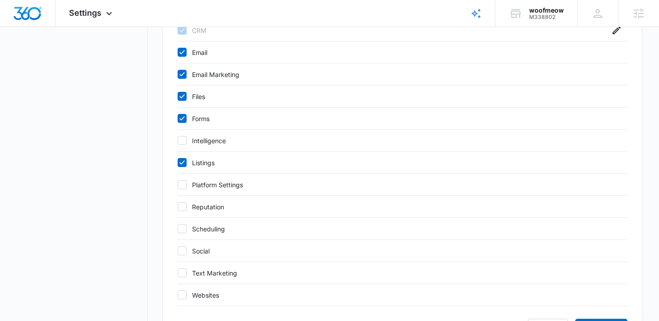
click at [181, 159] on icon at bounding box center [182, 163] width 8 height 8
click at [178, 163] on input "Listings" at bounding box center [177, 163] width 0 height 0
checkbox input "false"
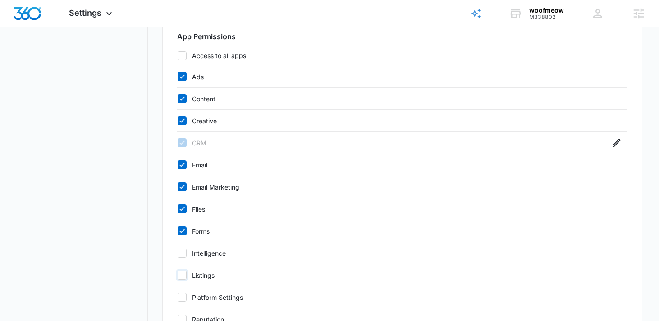
scroll to position [353, 0]
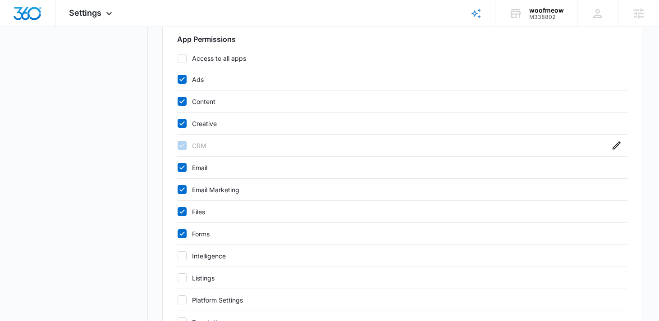
click at [181, 212] on icon at bounding box center [181, 212] width 5 height 4
click at [178, 212] on input "Files" at bounding box center [177, 212] width 0 height 0
checkbox input "false"
click at [181, 189] on icon at bounding box center [182, 190] width 8 height 8
click at [178, 190] on input "Email Marketing" at bounding box center [177, 190] width 0 height 0
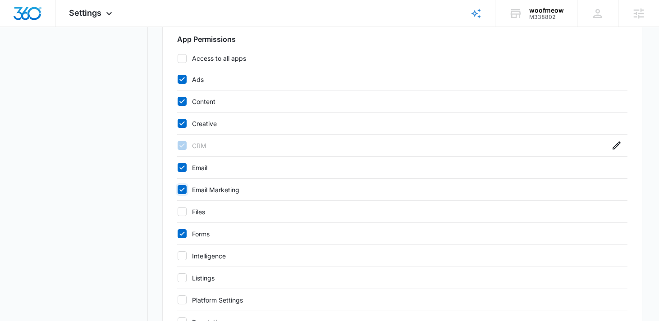
checkbox input "false"
click at [180, 170] on icon at bounding box center [182, 168] width 8 height 8
click at [178, 168] on input "Email" at bounding box center [177, 168] width 0 height 0
checkbox input "false"
click at [182, 115] on div "Creative" at bounding box center [402, 124] width 451 height 22
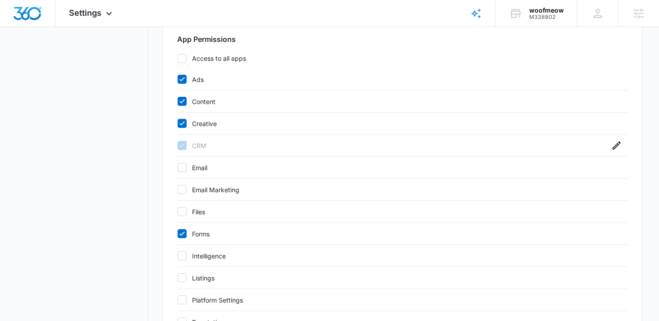
click at [185, 120] on icon at bounding box center [182, 123] width 8 height 8
click at [178, 124] on input "Creative" at bounding box center [177, 124] width 0 height 0
checkbox input "false"
click at [185, 107] on div "Content" at bounding box center [402, 102] width 451 height 22
click at [185, 104] on icon at bounding box center [182, 101] width 8 height 8
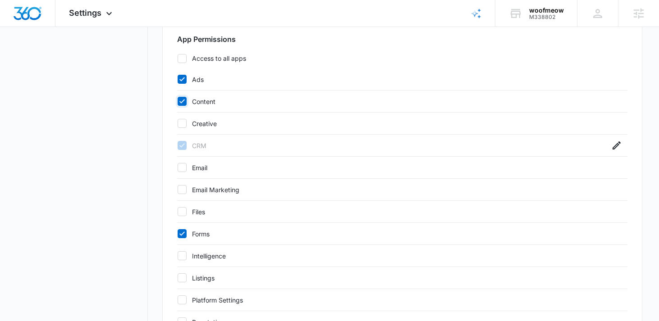
click at [178, 102] on input "Content" at bounding box center [177, 101] width 0 height 0
checkbox input "false"
click at [185, 83] on icon at bounding box center [182, 79] width 8 height 8
click at [178, 80] on input "Ads" at bounding box center [177, 79] width 0 height 0
checkbox input "false"
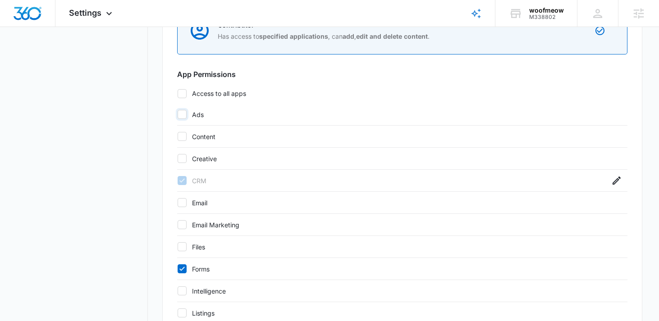
scroll to position [513, 0]
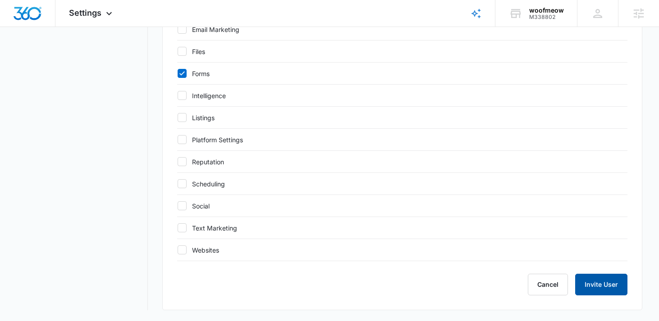
click at [596, 287] on button "Invite User" at bounding box center [601, 285] width 52 height 22
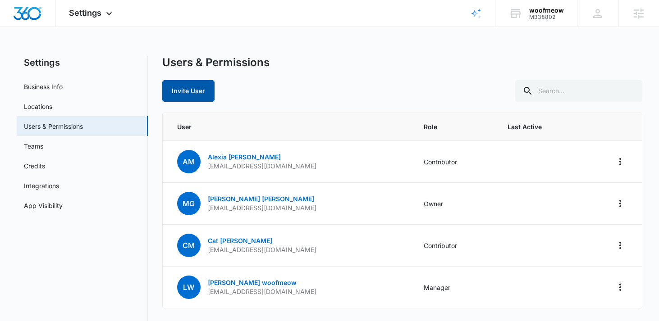
click at [195, 96] on button "Invite User" at bounding box center [188, 91] width 52 height 22
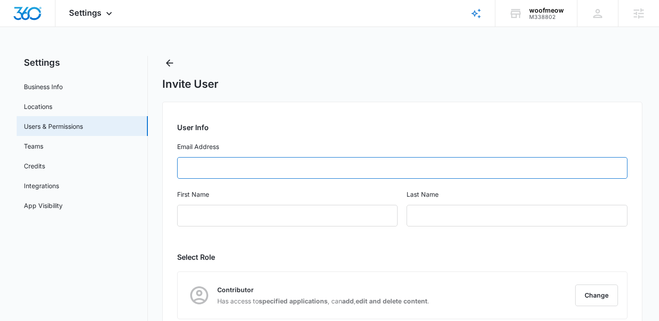
click at [197, 165] on input "Email Address" at bounding box center [402, 168] width 451 height 22
paste input "[EMAIL_ADDRESS][DOMAIN_NAME]"
type input "[EMAIL_ADDRESS][DOMAIN_NAME]"
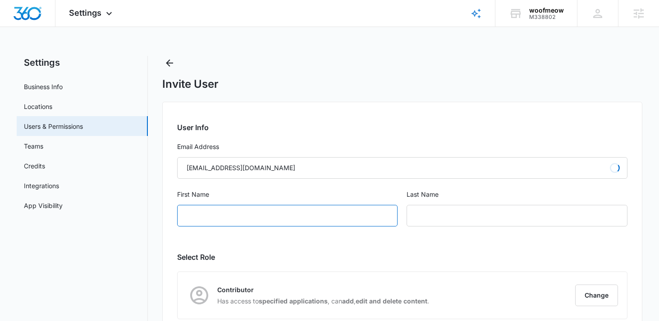
click at [196, 220] on input "First Name" at bounding box center [287, 216] width 221 height 22
type input "[PERSON_NAME]"
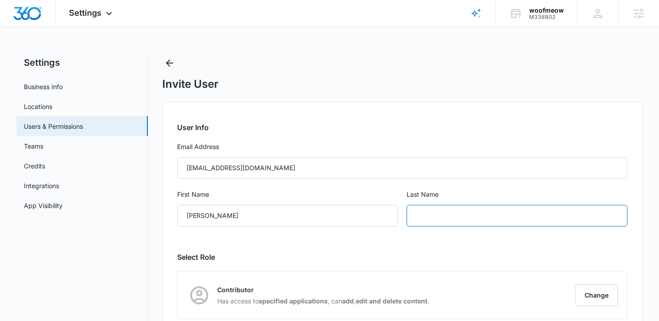
click at [436, 209] on input "text" at bounding box center [517, 216] width 221 height 22
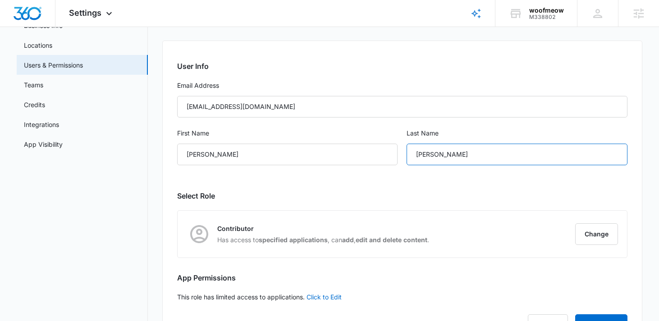
scroll to position [82, 0]
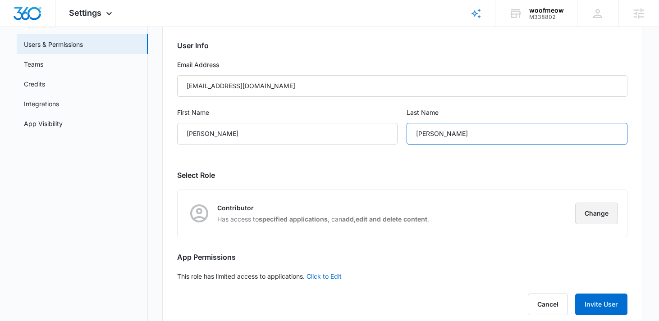
type input "[PERSON_NAME]"
click at [601, 216] on button "Change" at bounding box center [596, 214] width 43 height 22
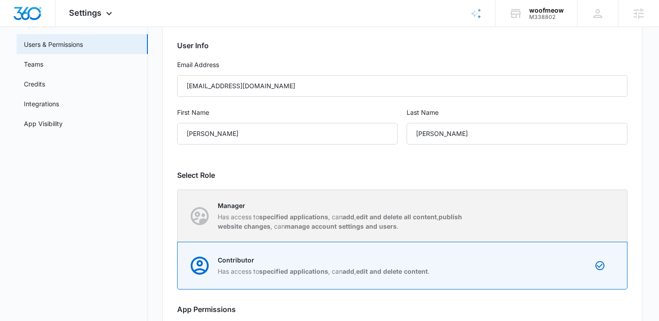
click at [418, 202] on p "Manager" at bounding box center [344, 205] width 253 height 9
click at [178, 216] on input "Manager Has access to specified applications , can add , edit and delete all co…" at bounding box center [178, 216] width 0 height 0
radio input "true"
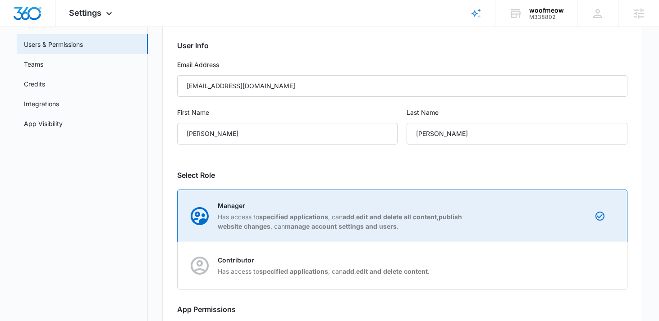
checkbox input "true"
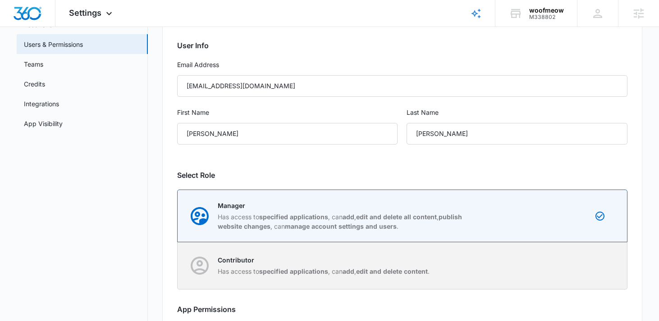
click at [386, 264] on p "Contributor" at bounding box center [324, 260] width 212 height 9
click at [178, 266] on input "Contributor Has access to specified applications , can add , edit and delete co…" at bounding box center [178, 266] width 0 height 0
radio input "false"
radio input "true"
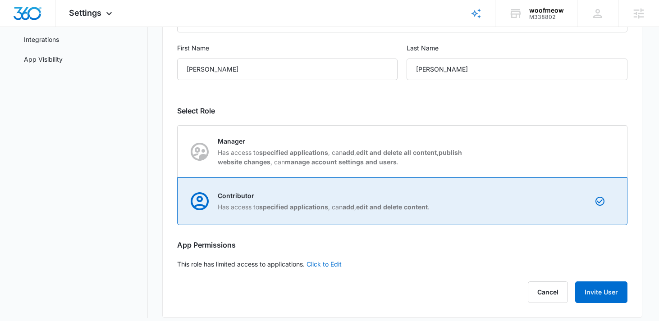
scroll to position [154, 0]
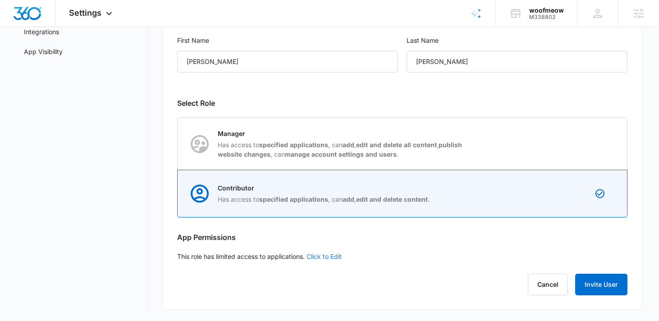
click at [338, 260] on link "Click to Edit" at bounding box center [324, 257] width 35 height 8
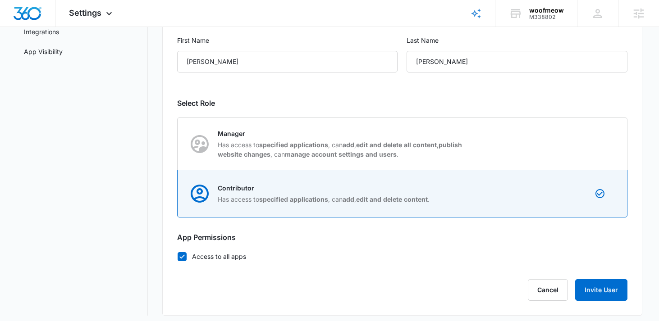
click at [180, 258] on icon at bounding box center [181, 257] width 5 height 4
click at [178, 257] on input "Access to all apps" at bounding box center [177, 257] width 0 height 0
checkbox input "false"
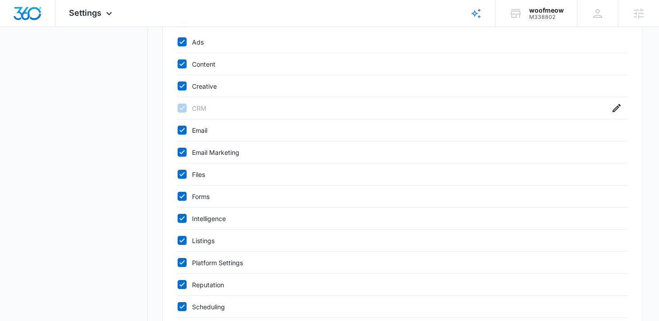
scroll to position [389, 0]
click at [181, 41] on icon at bounding box center [182, 43] width 8 height 8
click at [178, 43] on input "Ads" at bounding box center [177, 43] width 0 height 0
checkbox input "false"
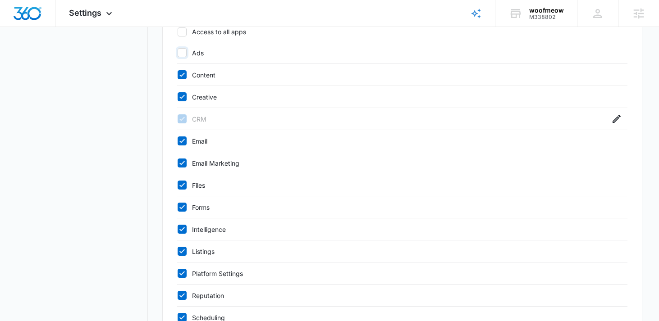
scroll to position [383, 0]
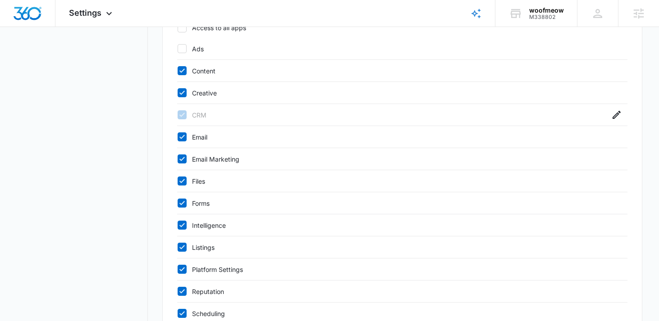
click at [183, 72] on icon at bounding box center [182, 71] width 8 height 8
click at [178, 71] on input "Content" at bounding box center [177, 71] width 0 height 0
checkbox input "false"
click at [183, 91] on icon at bounding box center [182, 93] width 8 height 8
click at [178, 93] on input "Creative" at bounding box center [177, 93] width 0 height 0
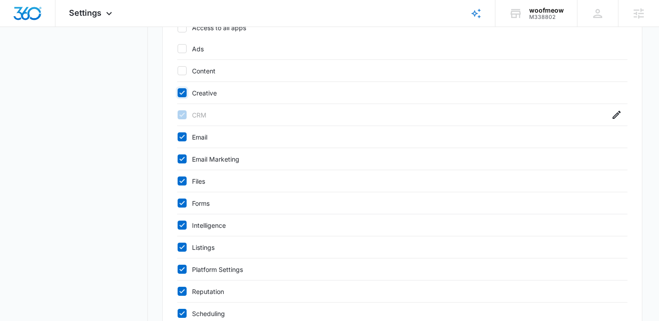
checkbox input "false"
click at [178, 138] on icon at bounding box center [182, 137] width 8 height 8
click at [178, 138] on input "Email" at bounding box center [177, 137] width 0 height 0
checkbox input "false"
click at [178, 157] on icon at bounding box center [182, 159] width 8 height 8
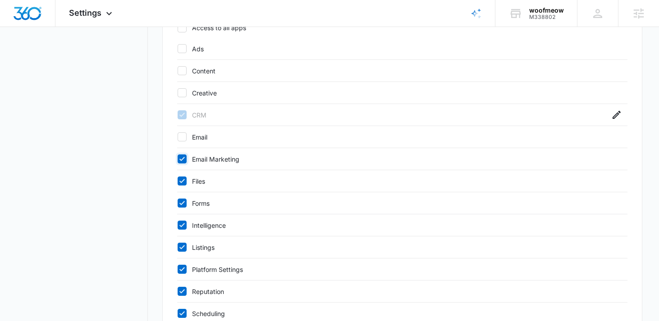
click at [178, 159] on input "Email Marketing" at bounding box center [177, 159] width 0 height 0
checkbox input "false"
click at [178, 174] on div "Files" at bounding box center [402, 181] width 451 height 22
click at [183, 182] on icon at bounding box center [182, 181] width 8 height 8
click at [178, 182] on input "Files" at bounding box center [177, 181] width 0 height 0
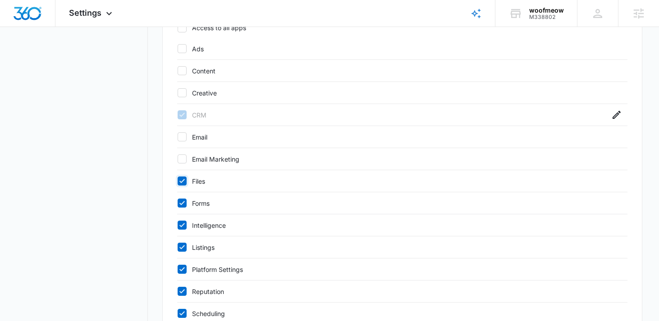
checkbox input "false"
click at [183, 223] on icon at bounding box center [182, 225] width 8 height 8
click at [178, 225] on input "Intelligence" at bounding box center [177, 225] width 0 height 0
checkbox input "false"
click at [184, 251] on icon at bounding box center [182, 247] width 8 height 8
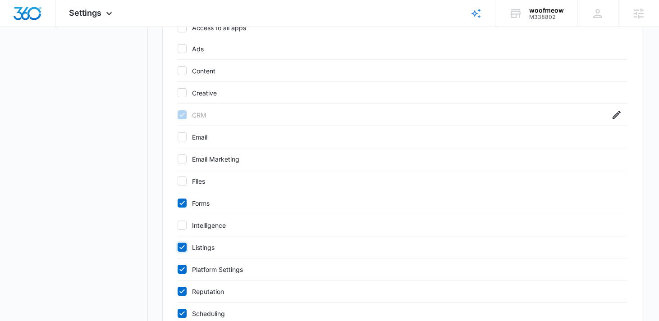
click at [178, 248] on input "Listings" at bounding box center [177, 248] width 0 height 0
checkbox input "false"
click at [184, 269] on icon at bounding box center [182, 270] width 8 height 8
click at [178, 270] on input "Platform Settings" at bounding box center [177, 270] width 0 height 0
checkbox input "false"
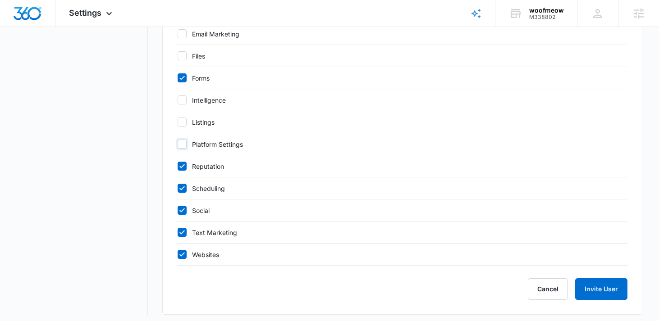
scroll to position [513, 0]
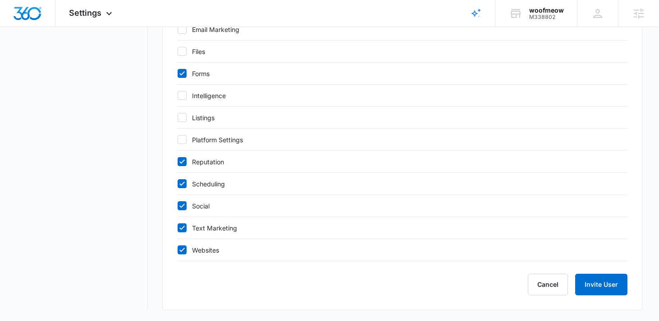
click at [184, 160] on icon at bounding box center [182, 162] width 8 height 8
click at [178, 162] on input "Reputation" at bounding box center [177, 162] width 0 height 0
checkbox input "false"
click at [184, 186] on icon at bounding box center [182, 184] width 8 height 8
click at [178, 184] on input "Scheduling" at bounding box center [177, 184] width 0 height 0
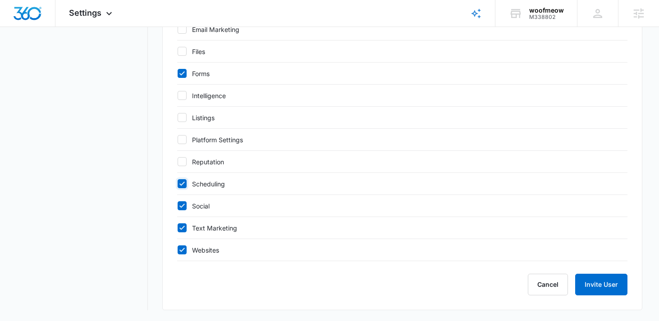
checkbox input "false"
click at [182, 209] on icon at bounding box center [182, 206] width 8 height 8
click at [178, 206] on input "Social" at bounding box center [177, 206] width 0 height 0
checkbox input "false"
drag, startPoint x: 182, startPoint y: 228, endPoint x: 182, endPoint y: 234, distance: 5.4
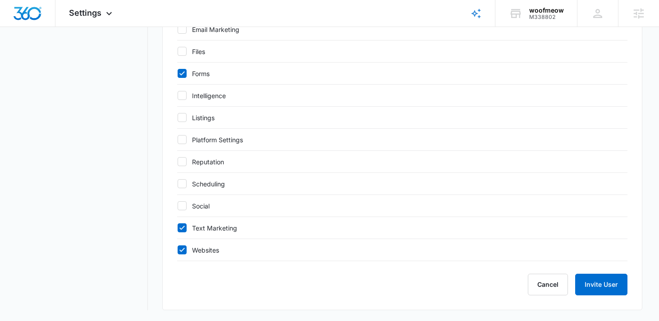
click at [182, 229] on icon at bounding box center [181, 228] width 5 height 4
click at [178, 229] on input "Text Marketing" at bounding box center [177, 228] width 0 height 0
checkbox input "false"
click at [182, 253] on icon at bounding box center [182, 250] width 8 height 8
click at [178, 251] on input "Websites" at bounding box center [177, 250] width 0 height 0
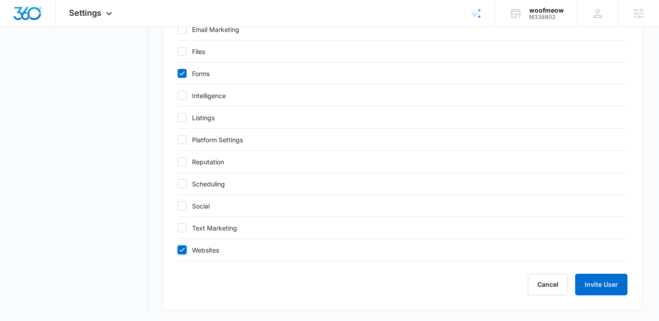
checkbox input "false"
click at [615, 285] on button "Invite User" at bounding box center [601, 285] width 52 height 22
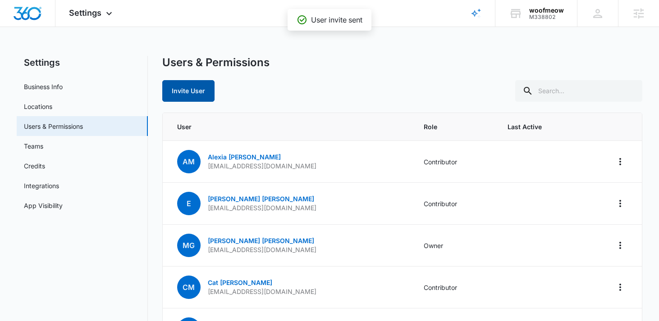
click at [179, 88] on button "Invite User" at bounding box center [188, 91] width 52 height 22
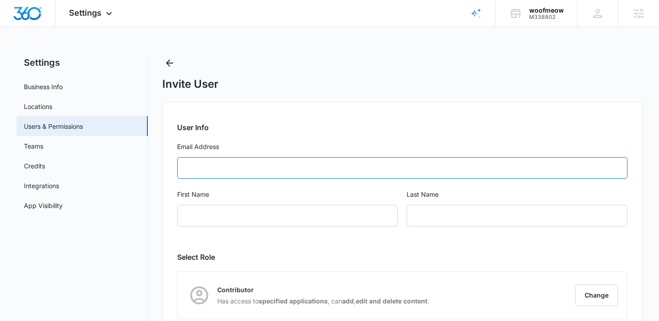
click at [222, 167] on input "Email Address" at bounding box center [402, 168] width 451 height 22
paste input "[PERSON_NAME][EMAIL_ADDRESS][DOMAIN_NAME]"
type input "[PERSON_NAME][EMAIL_ADDRESS][DOMAIN_NAME]"
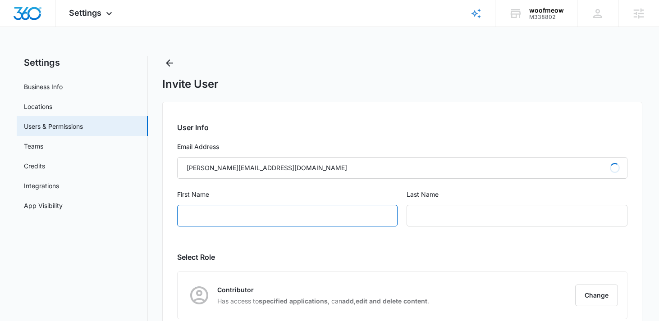
click at [206, 222] on input "First Name" at bounding box center [287, 216] width 221 height 22
type input "[PERSON_NAME]"
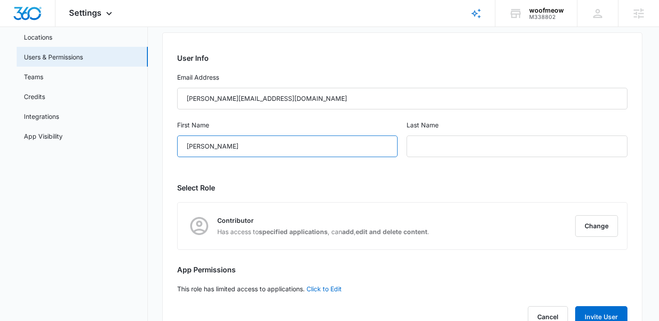
scroll to position [102, 0]
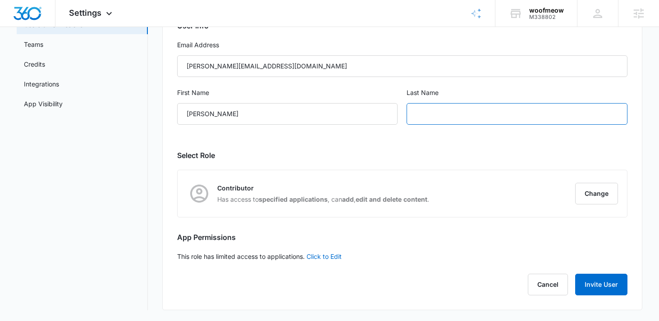
click at [474, 115] on input "text" at bounding box center [517, 114] width 221 height 22
paste input "[PERSON_NAME]"
drag, startPoint x: 447, startPoint y: 116, endPoint x: 390, endPoint y: 114, distance: 56.4
click at [391, 114] on div "First Name [PERSON_NAME] Last Name [PERSON_NAME]" at bounding box center [402, 112] width 451 height 48
type input "[PERSON_NAME]"
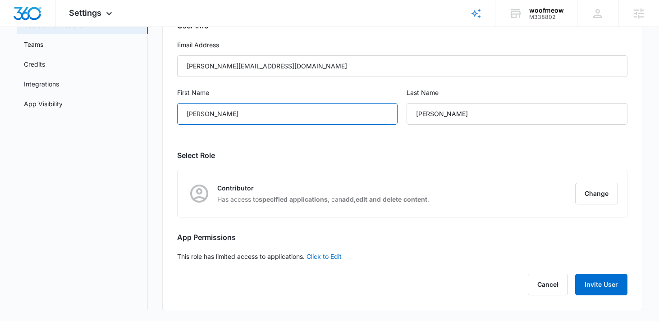
click at [263, 112] on input "[PERSON_NAME]" at bounding box center [287, 114] width 221 height 22
paste input "antha"
type input "[PERSON_NAME]"
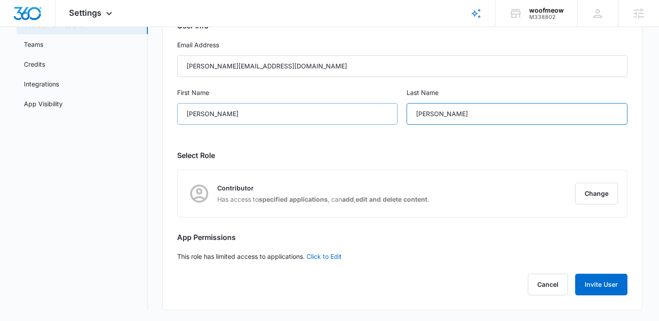
drag, startPoint x: 449, startPoint y: 114, endPoint x: 360, endPoint y: 117, distance: 88.9
click at [360, 117] on div "First Name [PERSON_NAME] Last Name [PERSON_NAME]" at bounding box center [402, 112] width 451 height 48
type input "[PERSON_NAME]"
click at [325, 256] on link "Click to Edit" at bounding box center [324, 257] width 35 height 8
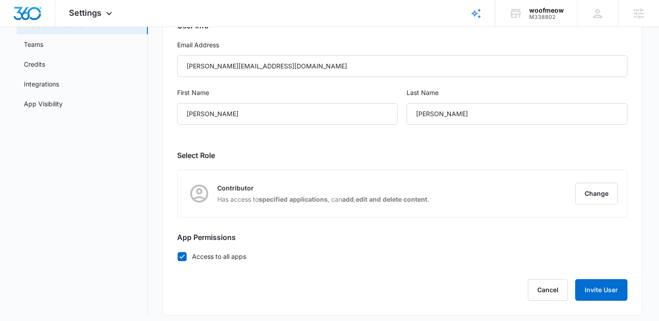
scroll to position [107, 0]
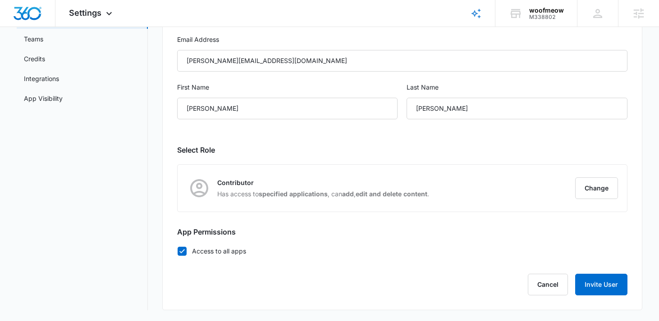
click at [230, 248] on label "Access to all apps" at bounding box center [402, 251] width 451 height 9
click at [178, 251] on input "Access to all apps" at bounding box center [177, 251] width 0 height 0
checkbox input "false"
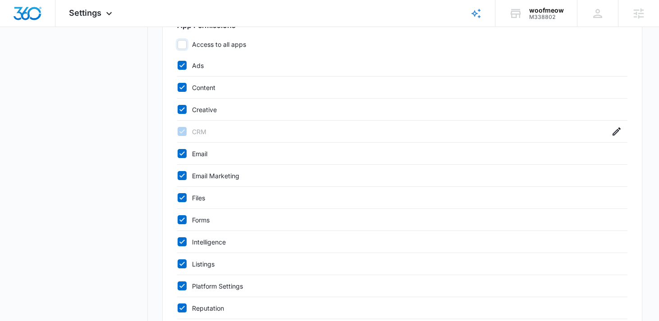
scroll to position [313, 0]
click at [185, 67] on icon at bounding box center [182, 66] width 8 height 8
click at [178, 67] on input "Ads" at bounding box center [177, 66] width 0 height 0
checkbox input "false"
click at [181, 90] on icon at bounding box center [181, 88] width 5 height 4
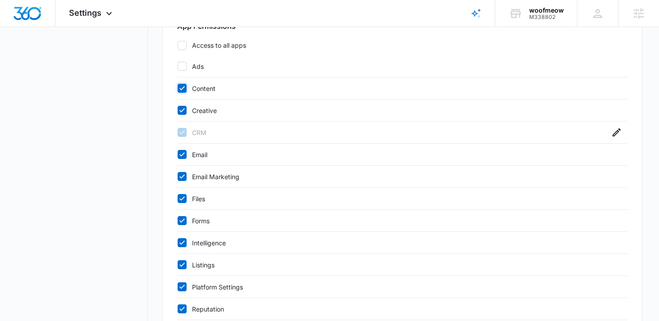
click at [178, 89] on input "Content" at bounding box center [177, 88] width 0 height 0
checkbox input "false"
click at [181, 117] on div "Creative" at bounding box center [402, 111] width 451 height 22
click at [181, 149] on div "Email" at bounding box center [402, 155] width 451 height 22
click at [180, 158] on icon at bounding box center [182, 155] width 8 height 8
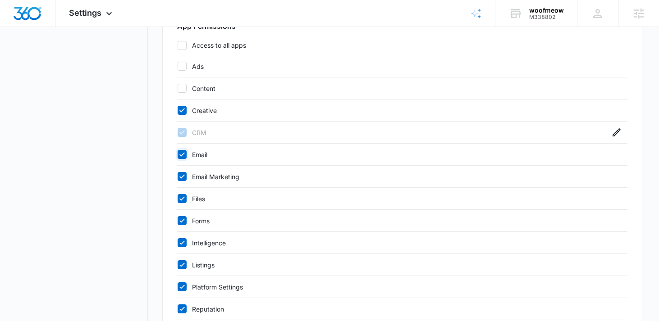
click at [178, 155] on input "Email" at bounding box center [177, 155] width 0 height 0
checkbox input "false"
click at [180, 179] on icon at bounding box center [182, 177] width 8 height 8
click at [178, 177] on input "Email Marketing" at bounding box center [177, 177] width 0 height 0
checkbox input "false"
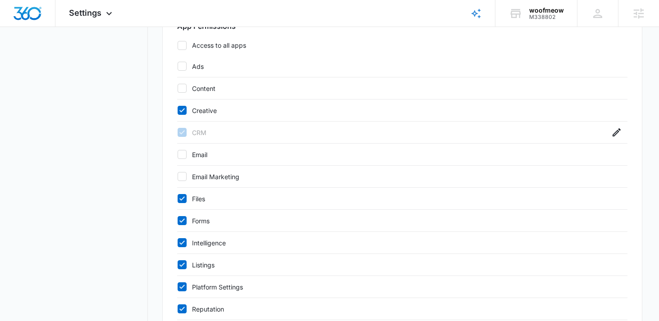
click at [182, 197] on icon at bounding box center [182, 199] width 8 height 8
click at [178, 199] on input "Files" at bounding box center [177, 199] width 0 height 0
checkbox input "false"
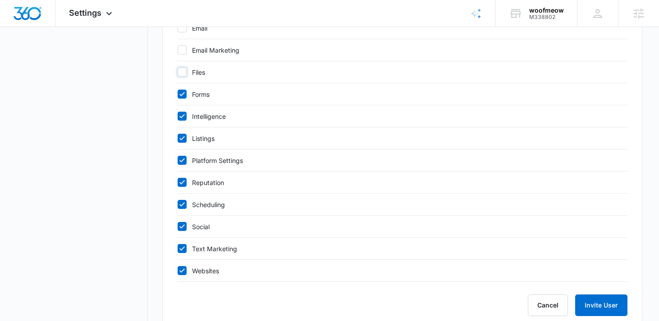
scroll to position [441, 0]
click at [181, 111] on icon at bounding box center [182, 115] width 8 height 8
click at [178, 115] on input "Intelligence" at bounding box center [177, 115] width 0 height 0
checkbox input "false"
click at [181, 141] on icon at bounding box center [182, 137] width 8 height 8
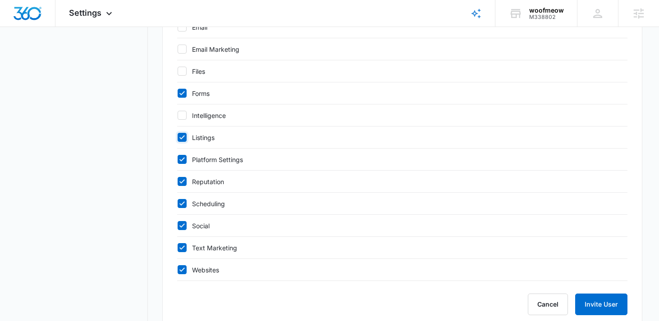
click at [178, 138] on input "Listings" at bounding box center [177, 138] width 0 height 0
checkbox input "false"
click at [181, 159] on icon at bounding box center [182, 160] width 8 height 8
click at [178, 160] on input "Platform Settings" at bounding box center [177, 160] width 0 height 0
checkbox input "false"
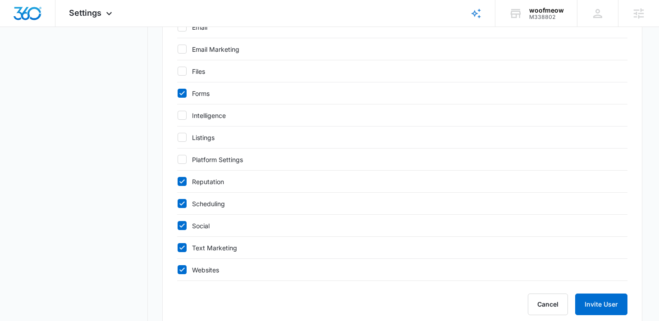
click at [181, 180] on icon at bounding box center [182, 182] width 8 height 8
click at [178, 182] on input "Reputation" at bounding box center [177, 182] width 0 height 0
checkbox input "false"
click at [181, 199] on label "Scheduling" at bounding box center [393, 203] width 433 height 9
click at [178, 204] on input "Scheduling" at bounding box center [177, 204] width 0 height 0
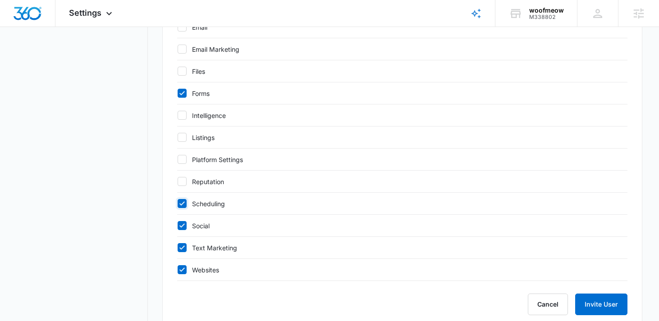
checkbox input "false"
click at [181, 223] on icon at bounding box center [182, 226] width 8 height 8
click at [178, 226] on input "Social" at bounding box center [177, 226] width 0 height 0
checkbox input "false"
click at [181, 253] on div "Text Marketing" at bounding box center [402, 248] width 451 height 22
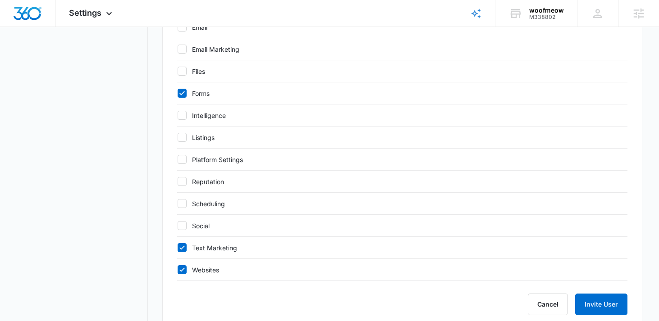
click at [181, 248] on icon at bounding box center [182, 248] width 8 height 8
click at [178, 248] on input "Text Marketing" at bounding box center [177, 248] width 0 height 0
checkbox input "false"
click at [182, 268] on icon at bounding box center [182, 270] width 8 height 8
click at [178, 270] on input "Websites" at bounding box center [177, 270] width 0 height 0
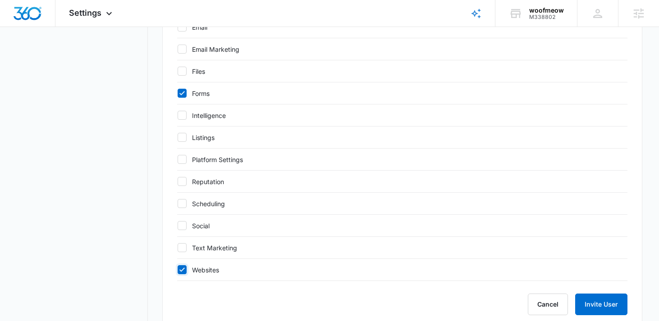
checkbox input "false"
click at [582, 311] on button "Invite User" at bounding box center [601, 305] width 52 height 22
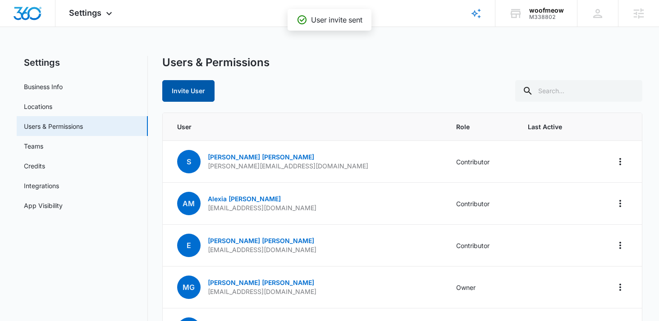
click at [189, 82] on button "Invite User" at bounding box center [188, 91] width 52 height 22
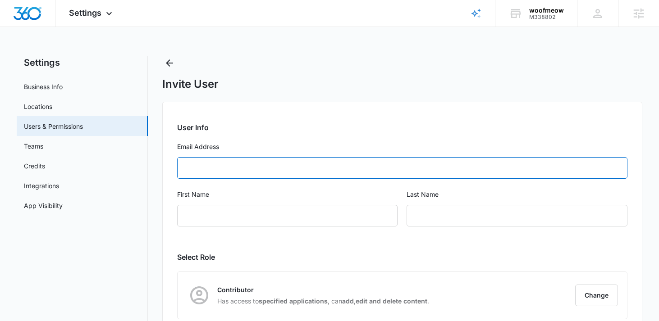
click at [235, 161] on input "Email Address" at bounding box center [402, 168] width 451 height 22
paste input "[EMAIL_ADDRESS][DOMAIN_NAME]"
type input "[EMAIL_ADDRESS][DOMAIN_NAME]"
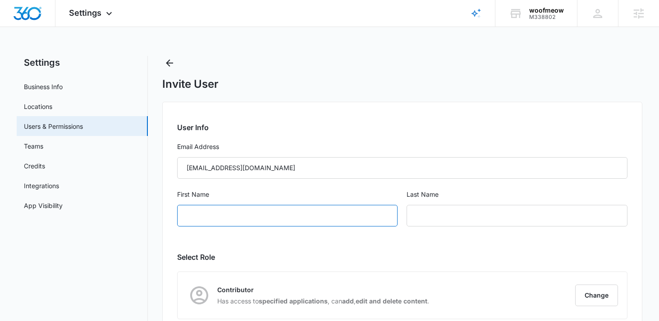
click at [330, 208] on input "First Name" at bounding box center [287, 216] width 221 height 22
paste input "[PERSON_NAME]"
drag, startPoint x: 239, startPoint y: 218, endPoint x: 213, endPoint y: 217, distance: 25.7
click at [213, 217] on input "[PERSON_NAME]" at bounding box center [287, 216] width 221 height 22
paste input "[PERSON_NAME]"
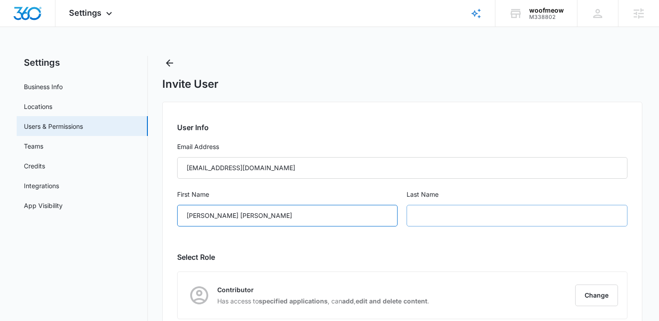
type input "[PERSON_NAME] [PERSON_NAME]"
click at [432, 215] on input "text" at bounding box center [517, 216] width 221 height 22
paste input "[PERSON_NAME]"
drag, startPoint x: 443, startPoint y: 217, endPoint x: 398, endPoint y: 220, distance: 44.7
click at [398, 220] on div "First Name [PERSON_NAME] [PERSON_NAME] Last Name [PERSON_NAME]" at bounding box center [402, 214] width 451 height 48
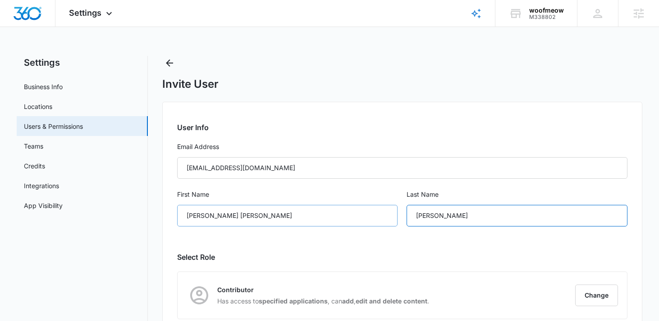
type input "[PERSON_NAME]"
drag, startPoint x: 299, startPoint y: 219, endPoint x: 211, endPoint y: 222, distance: 88.4
click at [211, 222] on input "[PERSON_NAME] [PERSON_NAME]" at bounding box center [287, 216] width 221 height 22
type input "[PERSON_NAME]"
click at [384, 260] on h2 "Select Role" at bounding box center [402, 257] width 451 height 11
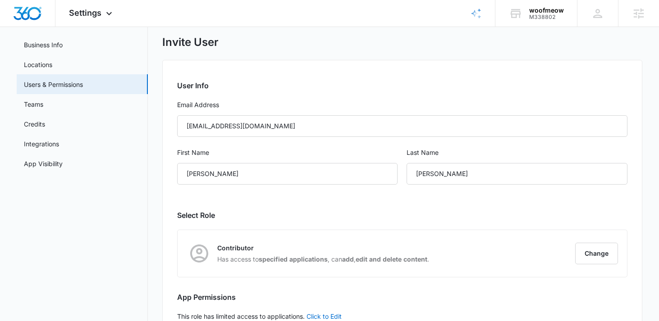
scroll to position [102, 0]
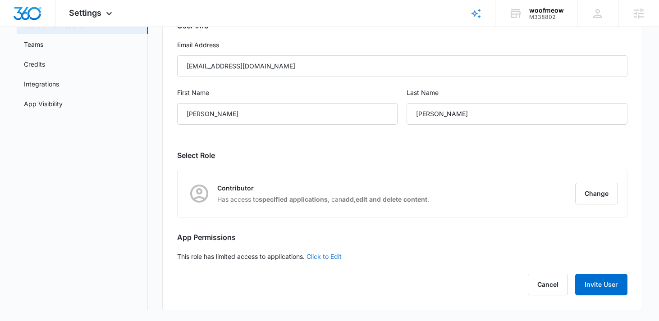
click at [338, 255] on link "Click to Edit" at bounding box center [324, 257] width 35 height 8
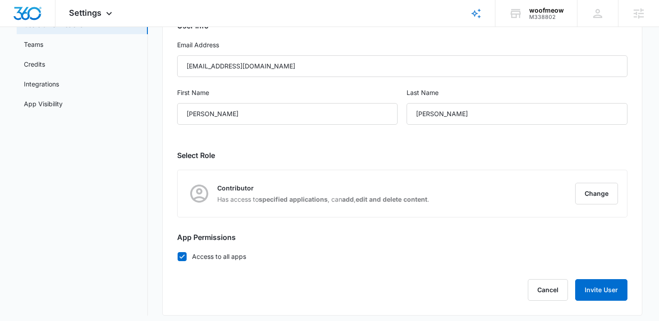
click at [238, 254] on label "Access to all apps" at bounding box center [402, 256] width 451 height 9
click at [178, 257] on input "Access to all apps" at bounding box center [177, 257] width 0 height 0
checkbox input "false"
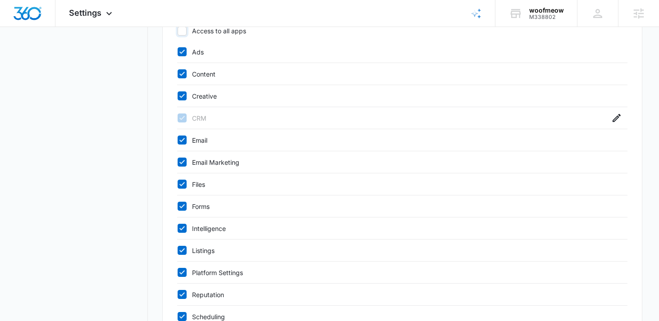
scroll to position [327, 0]
click at [181, 51] on icon at bounding box center [182, 53] width 8 height 8
click at [178, 53] on input "Ads" at bounding box center [177, 53] width 0 height 0
checkbox input "false"
click at [181, 69] on div "Content" at bounding box center [402, 75] width 451 height 22
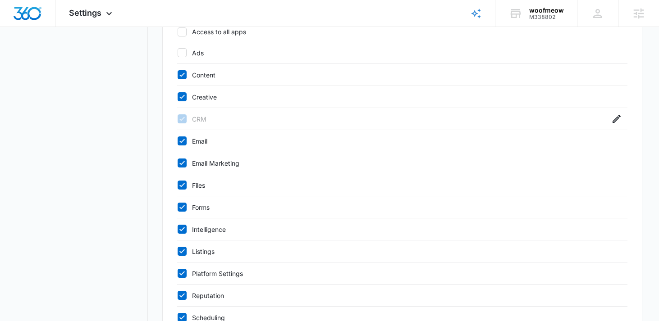
click at [181, 89] on div "Creative" at bounding box center [402, 97] width 451 height 22
click at [181, 97] on icon at bounding box center [181, 97] width 5 height 4
click at [178, 97] on input "Creative" at bounding box center [177, 97] width 0 height 0
checkbox input "false"
click at [180, 81] on div "Content" at bounding box center [402, 75] width 451 height 22
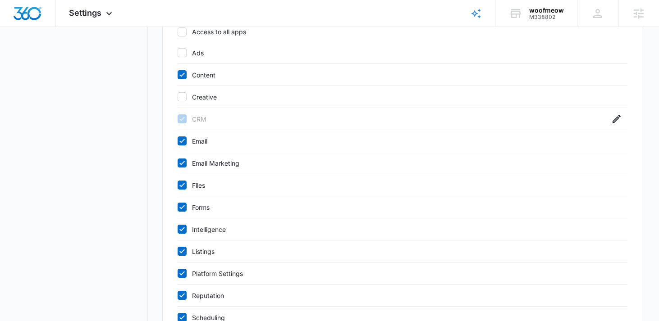
click at [183, 74] on icon at bounding box center [181, 75] width 5 height 4
click at [178, 75] on input "Content" at bounding box center [177, 75] width 0 height 0
checkbox input "false"
click at [183, 142] on icon at bounding box center [182, 141] width 8 height 8
click at [178, 142] on input "Email" at bounding box center [177, 141] width 0 height 0
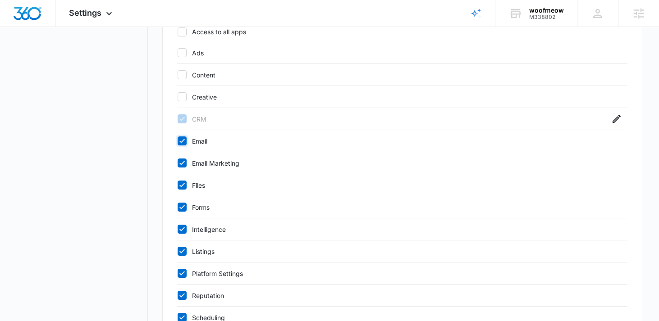
checkbox input "false"
click at [183, 160] on icon at bounding box center [182, 163] width 8 height 8
click at [178, 163] on input "Email Marketing" at bounding box center [177, 163] width 0 height 0
checkbox input "false"
click at [183, 187] on icon at bounding box center [182, 185] width 8 height 8
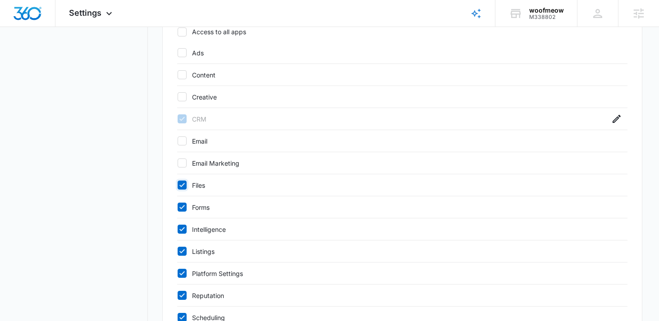
click at [178, 186] on input "Files" at bounding box center [177, 185] width 0 height 0
checkbox input "false"
click at [181, 234] on div "Intelligence" at bounding box center [402, 230] width 451 height 22
click at [181, 230] on icon at bounding box center [181, 229] width 5 height 4
click at [178, 230] on input "Intelligence" at bounding box center [177, 229] width 0 height 0
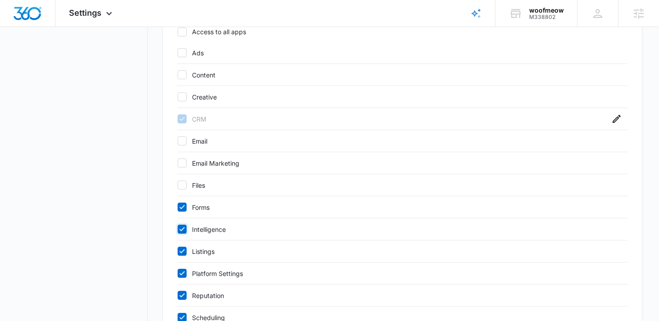
checkbox input "false"
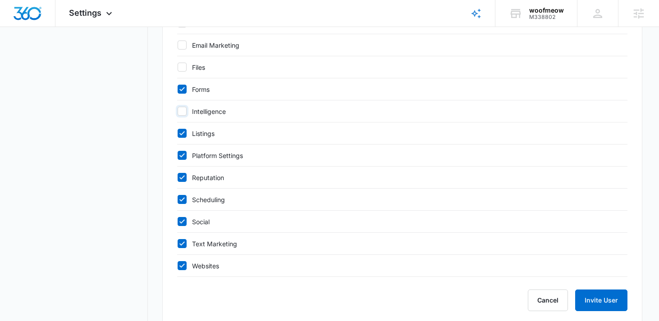
scroll to position [447, 0]
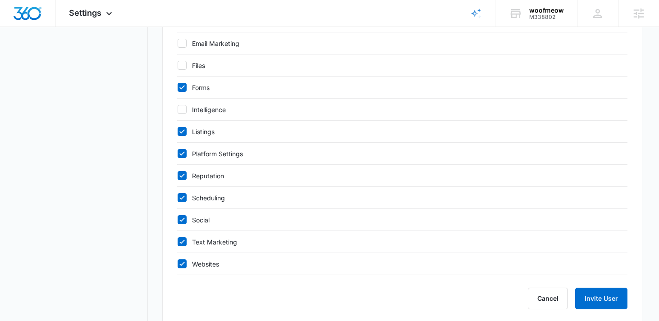
click at [183, 132] on icon at bounding box center [182, 132] width 8 height 8
click at [178, 132] on input "Listings" at bounding box center [177, 132] width 0 height 0
checkbox input "false"
click at [183, 162] on div "Platform Settings" at bounding box center [402, 154] width 451 height 22
click at [183, 155] on icon at bounding box center [182, 154] width 8 height 8
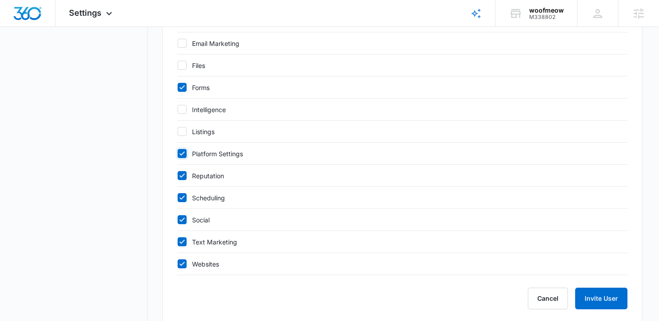
click at [178, 154] on input "Platform Settings" at bounding box center [177, 154] width 0 height 0
checkbox input "false"
click at [183, 172] on icon at bounding box center [182, 176] width 8 height 8
click at [178, 176] on input "Reputation" at bounding box center [177, 176] width 0 height 0
checkbox input "false"
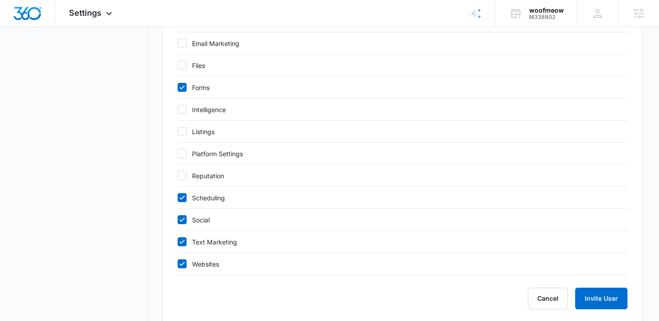
click at [179, 202] on label "Scheduling" at bounding box center [393, 197] width 433 height 9
click at [178, 198] on input "Scheduling" at bounding box center [177, 198] width 0 height 0
checkbox input "false"
click at [179, 225] on div "Social" at bounding box center [402, 220] width 451 height 22
click at [179, 221] on icon at bounding box center [182, 220] width 8 height 8
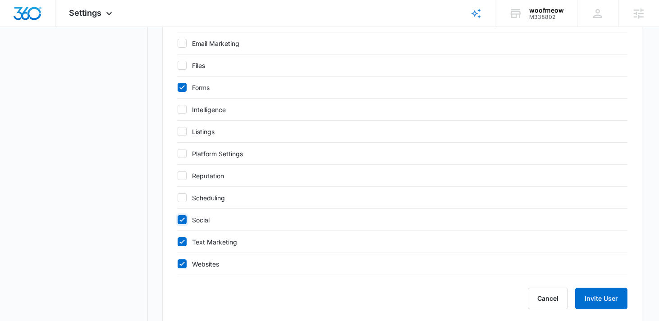
click at [178, 220] on input "Social" at bounding box center [177, 220] width 0 height 0
checkbox input "false"
click at [179, 241] on icon at bounding box center [182, 242] width 8 height 8
click at [178, 242] on input "Text Marketing" at bounding box center [177, 242] width 0 height 0
checkbox input "false"
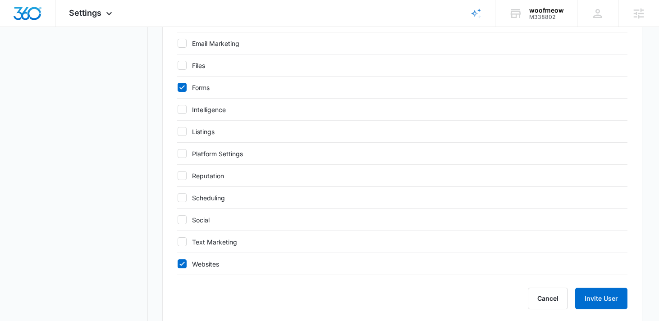
click at [181, 263] on icon at bounding box center [182, 264] width 8 height 8
click at [178, 264] on input "Websites" at bounding box center [177, 264] width 0 height 0
checkbox input "false"
click at [622, 302] on button "Invite User" at bounding box center [601, 299] width 52 height 22
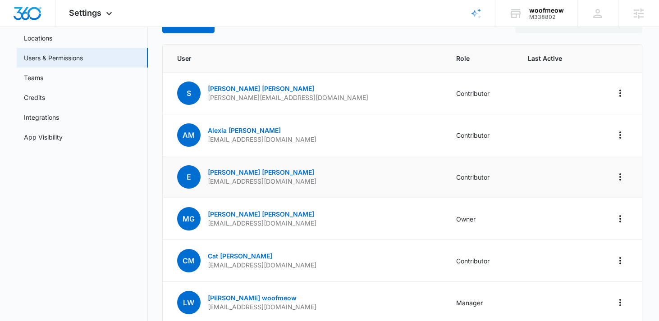
scroll to position [28, 0]
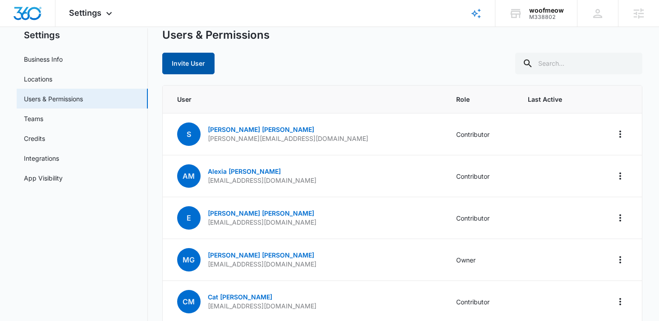
click at [181, 60] on button "Invite User" at bounding box center [188, 64] width 52 height 22
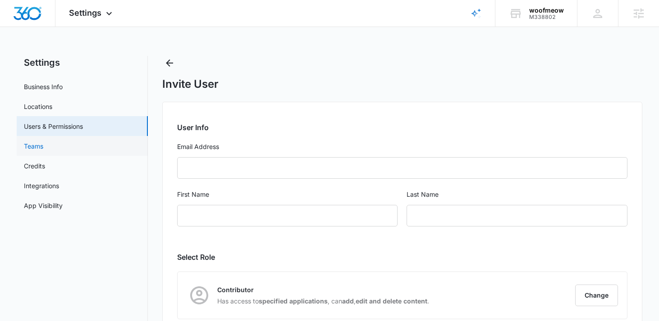
click at [41, 142] on link "Teams" at bounding box center [33, 146] width 19 height 9
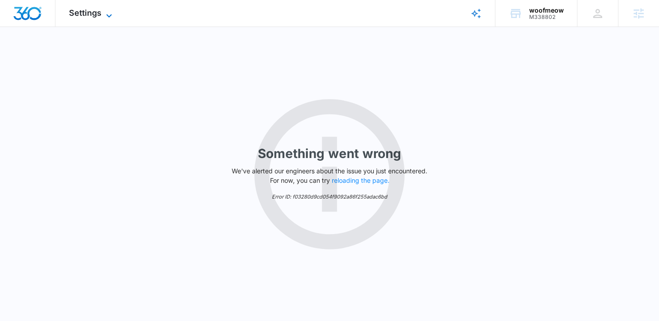
click at [108, 11] on icon at bounding box center [109, 15] width 11 height 11
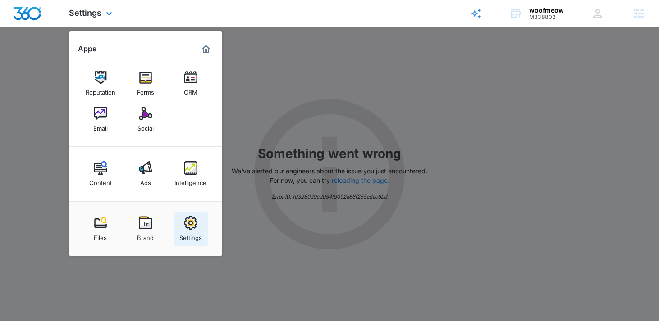
click at [189, 224] on img at bounding box center [191, 223] width 14 height 14
select select "12"
select select "US"
select select "America/New_York"
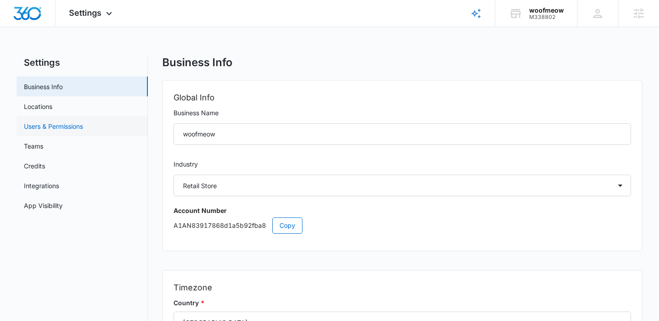
click at [57, 122] on link "Users & Permissions" at bounding box center [53, 126] width 59 height 9
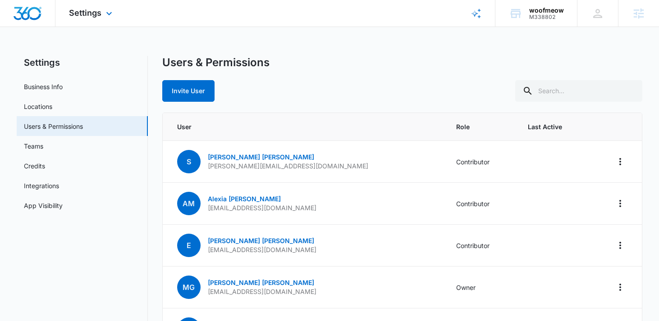
click at [97, 19] on div "Settings Apps Reputation Forms CRM Email Social Content Ads Intelligence Files …" at bounding box center [91, 13] width 73 height 27
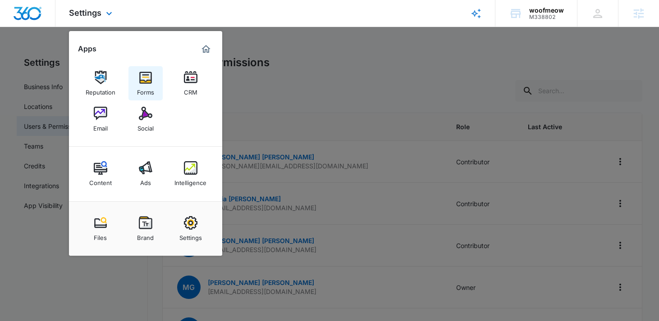
click at [144, 79] on img at bounding box center [146, 78] width 14 height 14
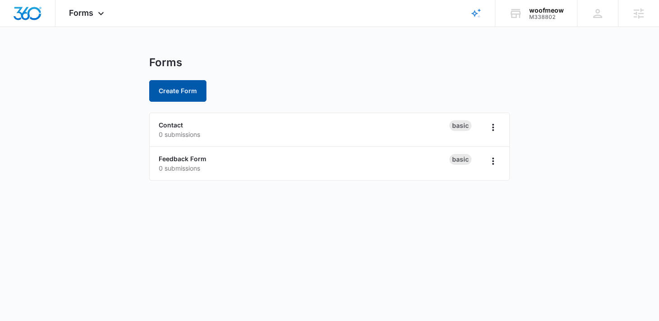
click at [183, 83] on button "Create Form" at bounding box center [177, 91] width 57 height 22
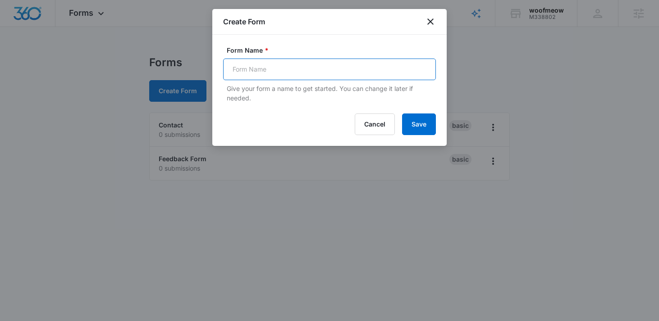
click at [277, 73] on input "Form Name *" at bounding box center [329, 70] width 213 height 22
click at [428, 25] on icon "close" at bounding box center [430, 21] width 11 height 11
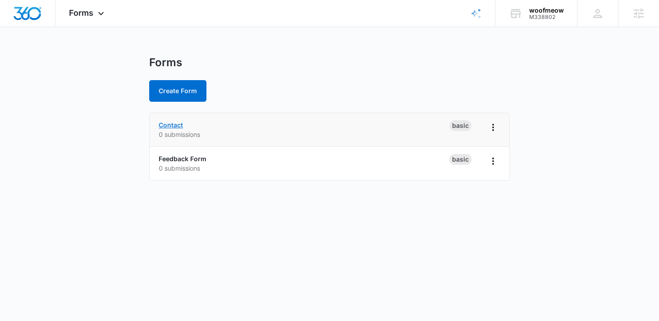
click at [176, 125] on link "Contact" at bounding box center [171, 125] width 24 height 8
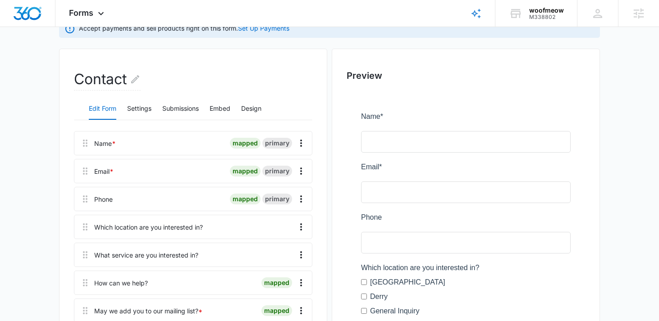
scroll to position [75, 0]
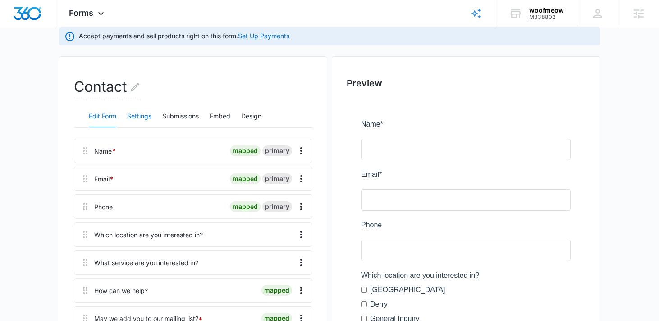
click at [142, 115] on button "Settings" at bounding box center [139, 117] width 24 height 22
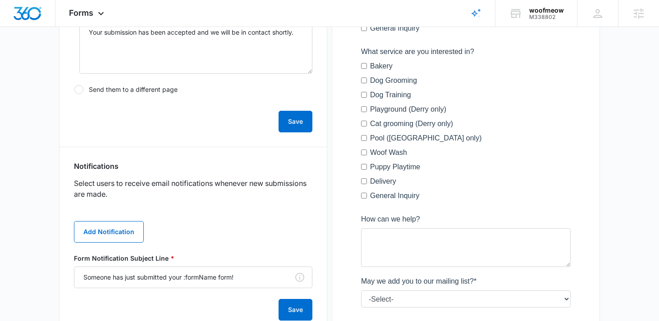
scroll to position [399, 0]
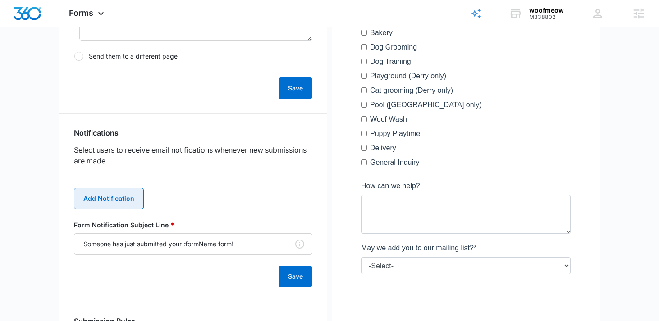
click at [118, 195] on button "Add Notification" at bounding box center [109, 199] width 70 height 22
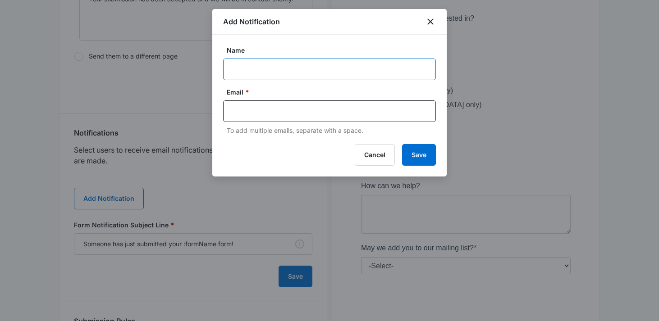
click at [343, 62] on input "Name" at bounding box center [329, 70] width 213 height 22
paste input "[PERSON_NAME]"
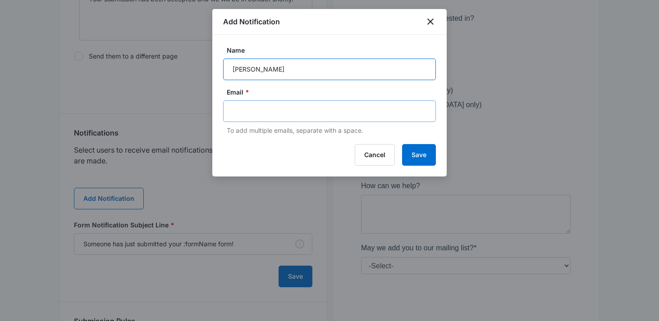
type input "[PERSON_NAME]"
click at [253, 115] on input "text" at bounding box center [331, 112] width 196 height 14
paste input ""[EMAIL_ADDRESS][DOMAIN_NAME]""
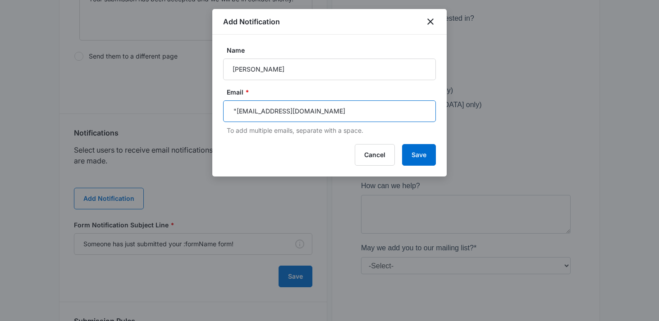
click at [238, 112] on input ""[EMAIL_ADDRESS][DOMAIN_NAME]" at bounding box center [331, 112] width 196 height 14
type input "[EMAIL_ADDRESS][DOMAIN_NAME]"
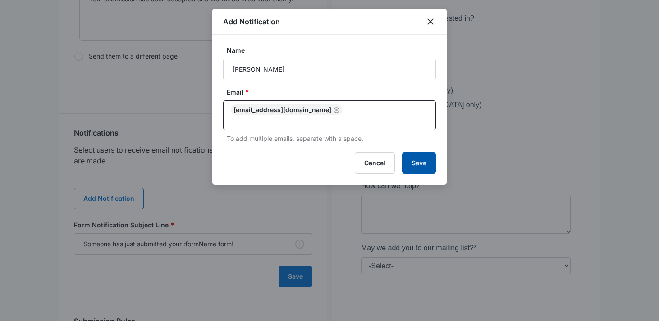
click at [428, 157] on button "Save" at bounding box center [419, 163] width 34 height 22
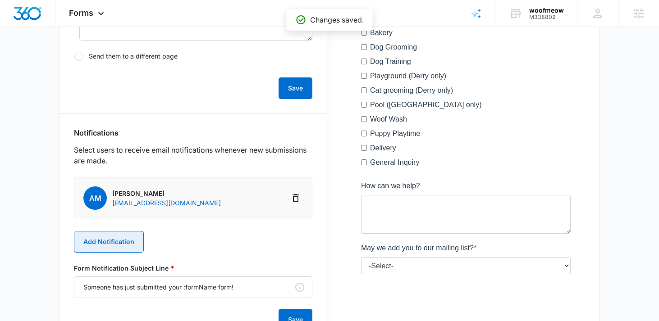
click at [101, 245] on button "Add Notification" at bounding box center [109, 242] width 70 height 22
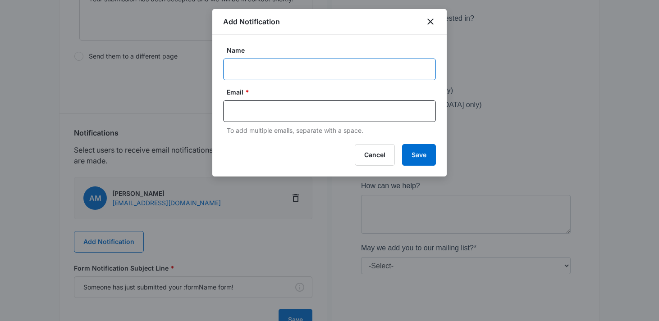
click at [273, 64] on input "Name" at bounding box center [329, 70] width 213 height 22
paste input "[PERSON_NAME]"
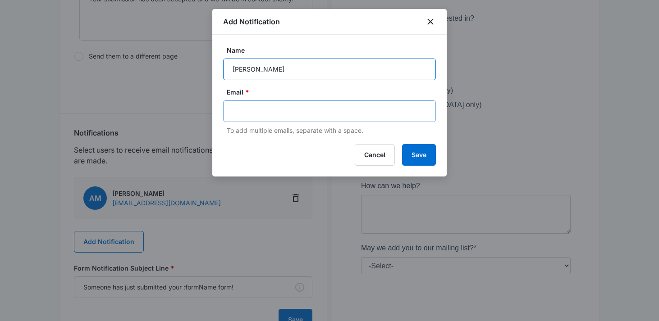
type input "[PERSON_NAME]"
click at [248, 113] on input "text" at bounding box center [331, 112] width 196 height 14
paste input "[EMAIL_ADDRESS][DOMAIN_NAME]"
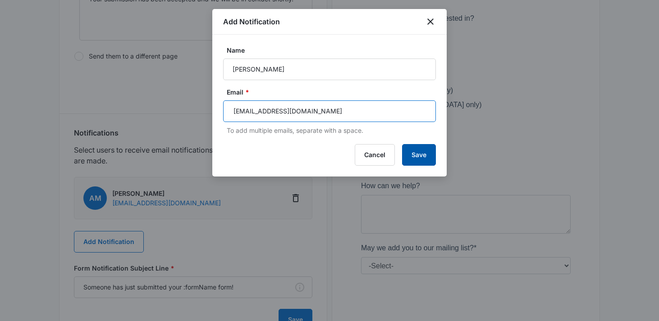
type input "[EMAIL_ADDRESS][DOMAIN_NAME]"
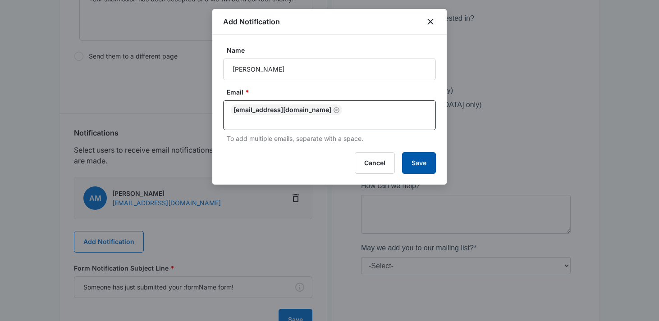
click at [416, 155] on button "Save" at bounding box center [419, 163] width 34 height 22
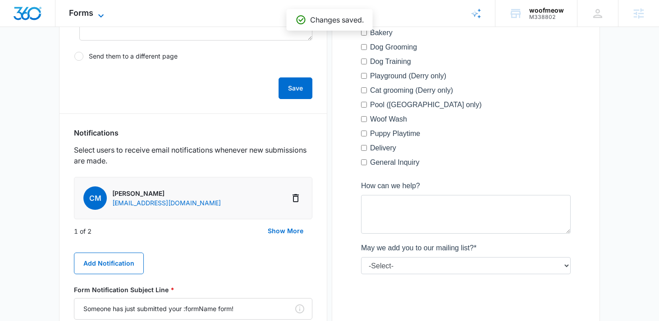
click at [93, 12] on span "Forms" at bounding box center [81, 12] width 24 height 9
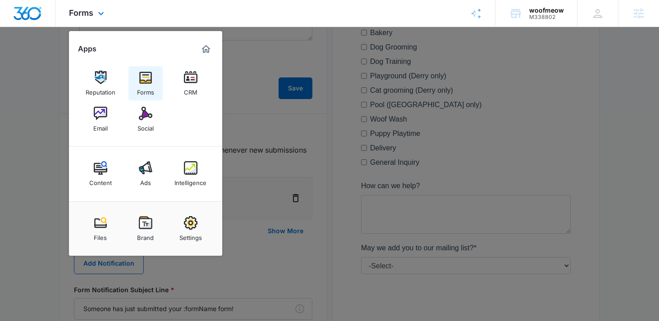
click at [148, 80] on img at bounding box center [146, 78] width 14 height 14
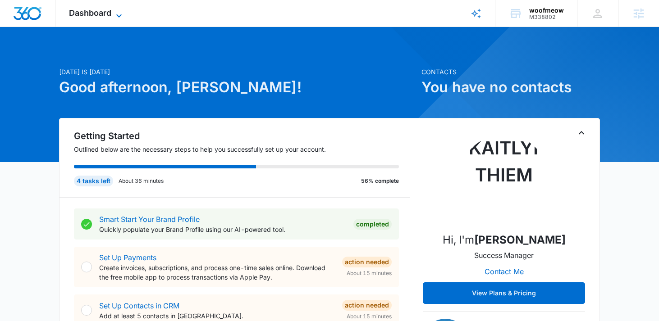
click at [96, 13] on span "Dashboard" at bounding box center [90, 12] width 42 height 9
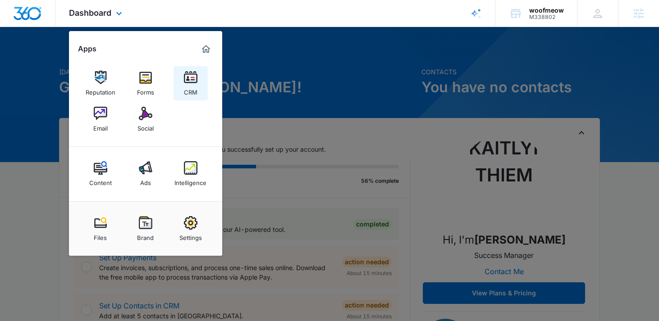
click at [188, 84] on img at bounding box center [191, 78] width 14 height 14
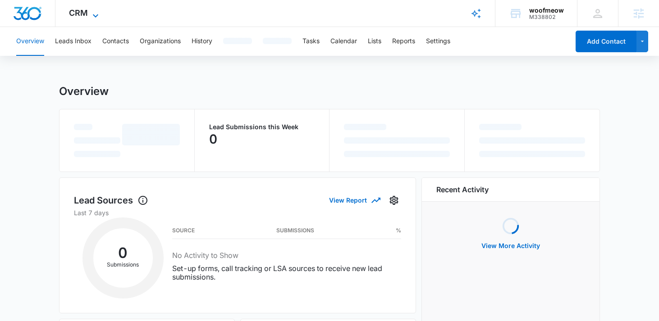
click at [100, 16] on icon at bounding box center [95, 15] width 11 height 11
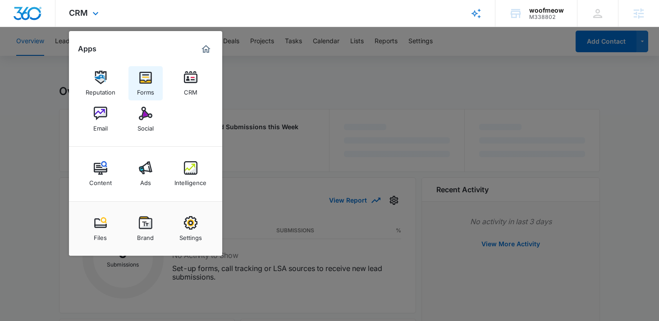
click at [153, 85] on div "Forms" at bounding box center [145, 90] width 17 height 12
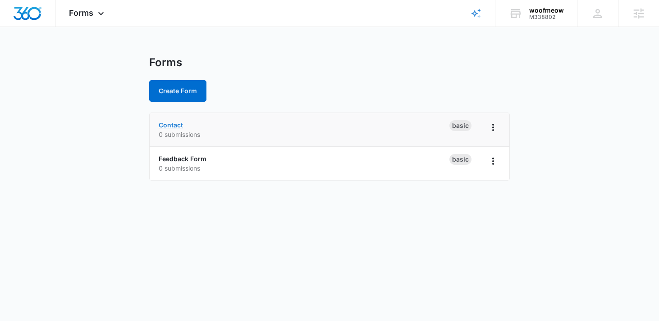
click at [171, 121] on link "Contact" at bounding box center [171, 125] width 24 height 8
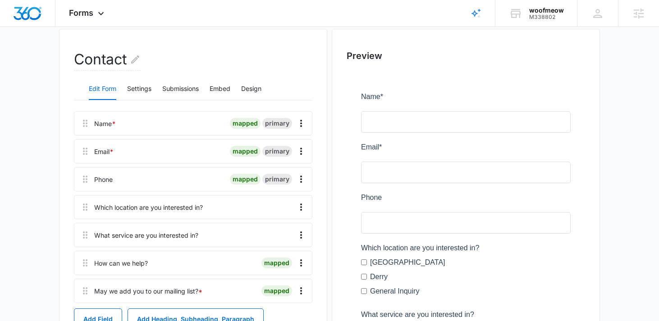
scroll to position [102, 0]
click at [145, 87] on button "Settings" at bounding box center [139, 90] width 24 height 22
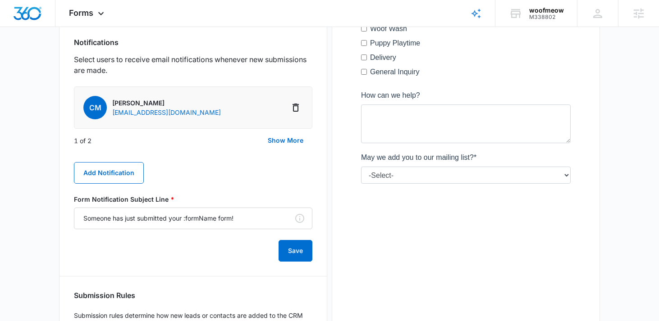
scroll to position [493, 0]
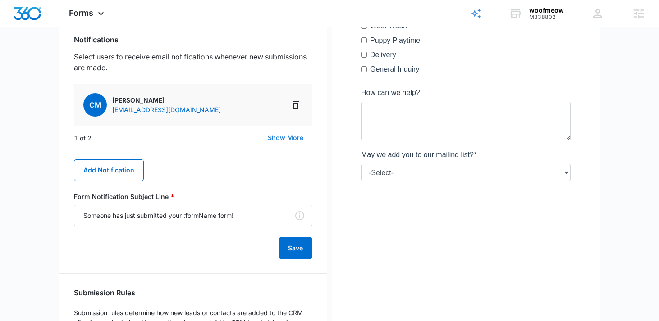
click at [299, 140] on button "Show More" at bounding box center [286, 138] width 54 height 22
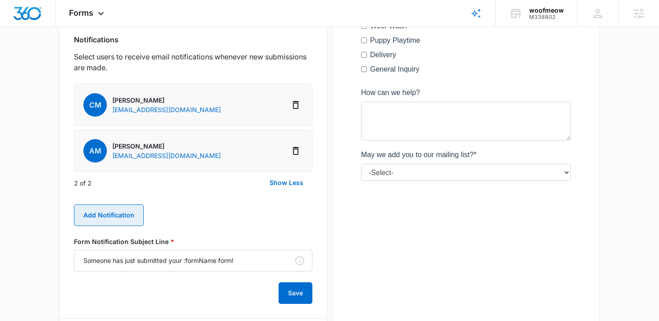
click at [108, 216] on button "Add Notification" at bounding box center [109, 216] width 70 height 22
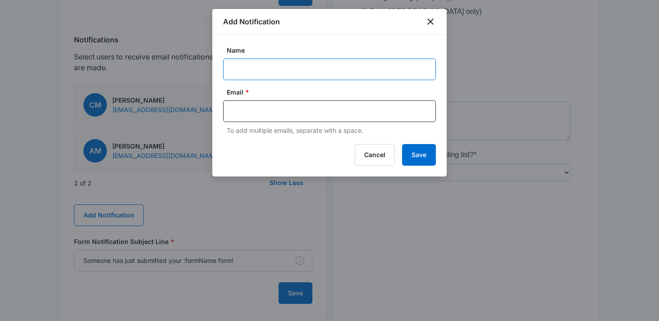
click at [297, 73] on input "Name" at bounding box center [329, 70] width 213 height 22
paste input "Ethan Crossland"
type input "Ethan Crossland"
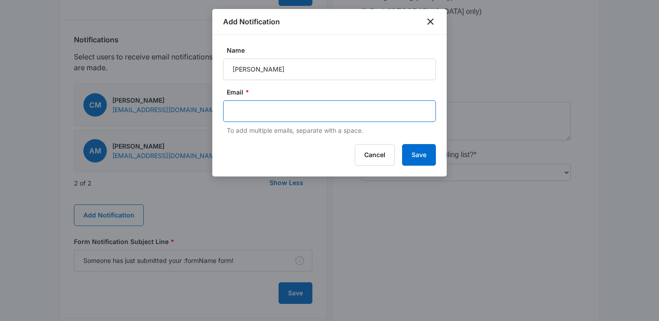
click at [285, 114] on input "text" at bounding box center [331, 112] width 196 height 14
paste input "[EMAIL_ADDRESS][DOMAIN_NAME]"
type input "[EMAIL_ADDRESS][DOMAIN_NAME]"
click at [429, 156] on button "Save" at bounding box center [419, 155] width 34 height 22
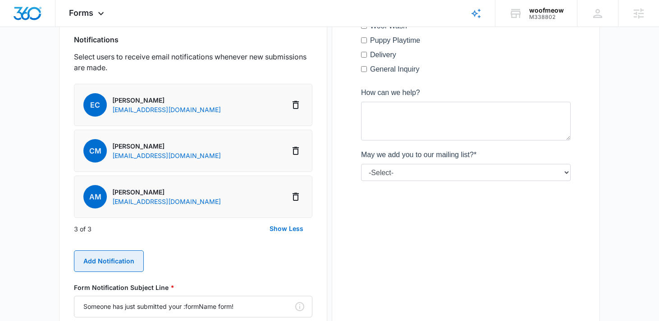
click at [92, 257] on button "Add Notification" at bounding box center [109, 262] width 70 height 22
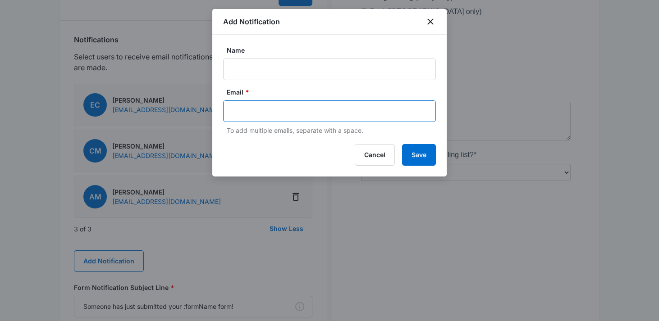
click at [279, 110] on input "text" at bounding box center [331, 112] width 196 height 14
paste input "[PERSON_NAME]"
type input "[PERSON_NAME]"
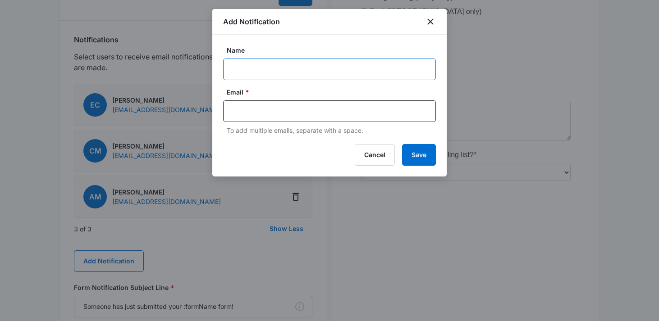
click at [261, 69] on input "Name" at bounding box center [329, 70] width 213 height 22
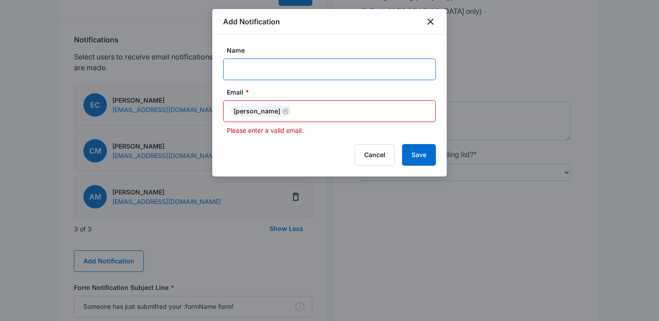
paste input "[PERSON_NAME][EMAIL_ADDRESS][DOMAIN_NAME]"
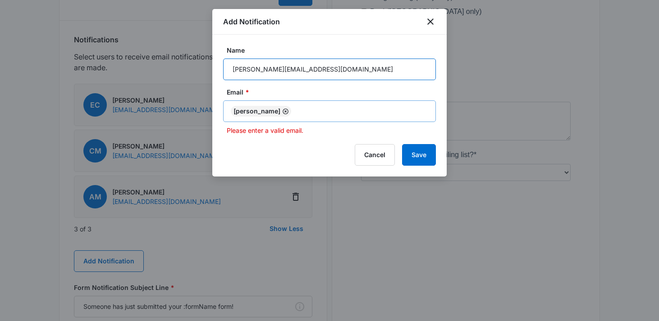
type input "[PERSON_NAME][EMAIL_ADDRESS][DOMAIN_NAME]"
click at [289, 109] on icon "Remove" at bounding box center [285, 111] width 7 height 7
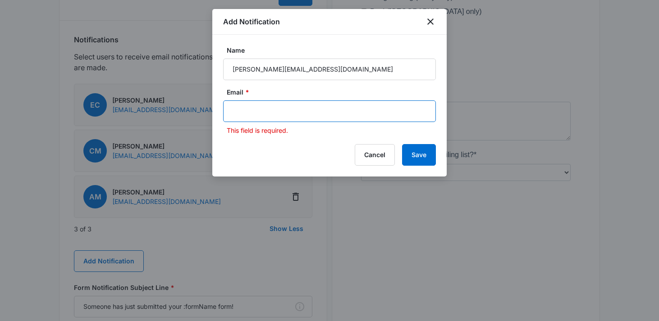
click at [297, 109] on input "text" at bounding box center [331, 112] width 196 height 14
paste input "[PERSON_NAME][EMAIL_ADDRESS][DOMAIN_NAME]"
type input "[PERSON_NAME][EMAIL_ADDRESS][DOMAIN_NAME]"
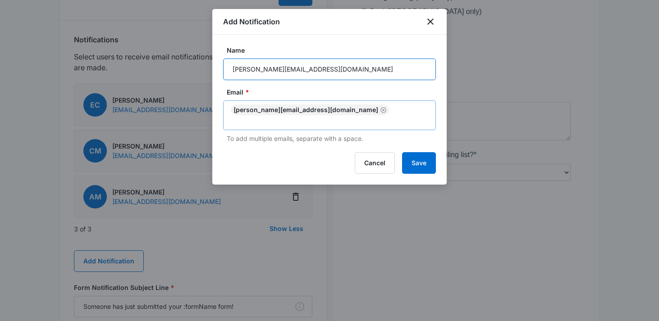
click at [285, 66] on input "[PERSON_NAME][EMAIL_ADDRESS][DOMAIN_NAME]" at bounding box center [329, 70] width 213 height 22
paste input "[PERSON_NAME]"
type input "[PERSON_NAME]"
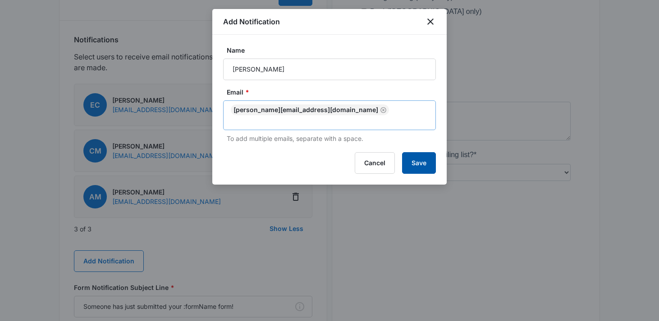
click at [427, 158] on button "Save" at bounding box center [419, 163] width 34 height 22
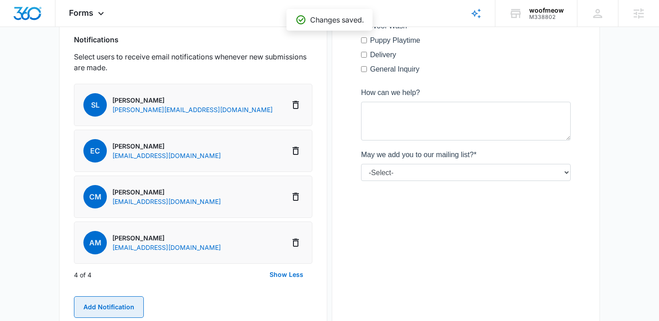
click at [114, 306] on button "Add Notification" at bounding box center [109, 308] width 70 height 22
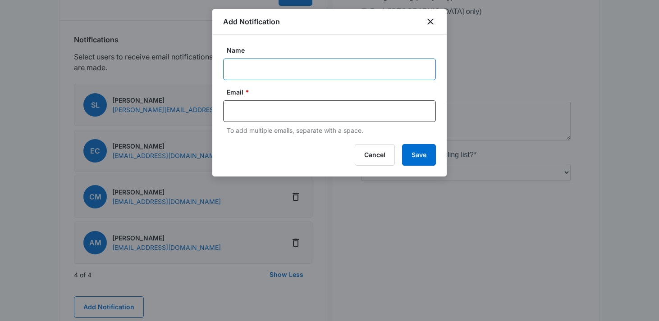
click at [266, 69] on input "Name" at bounding box center [329, 70] width 213 height 22
paste input "[PERSON_NAME]"
type input "[PERSON_NAME]"
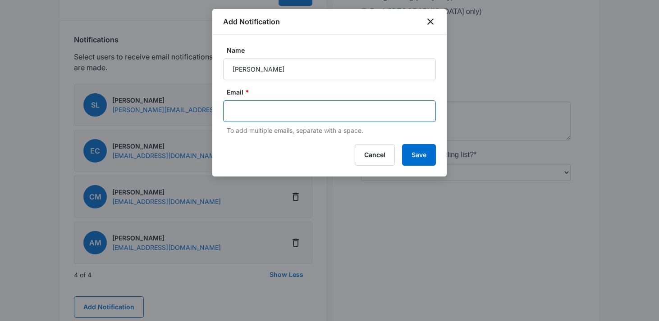
click at [299, 110] on input "text" at bounding box center [331, 112] width 196 height 14
paste input "[EMAIL_ADDRESS][DOMAIN_NAME]"
type input "[EMAIL_ADDRESS][DOMAIN_NAME]"
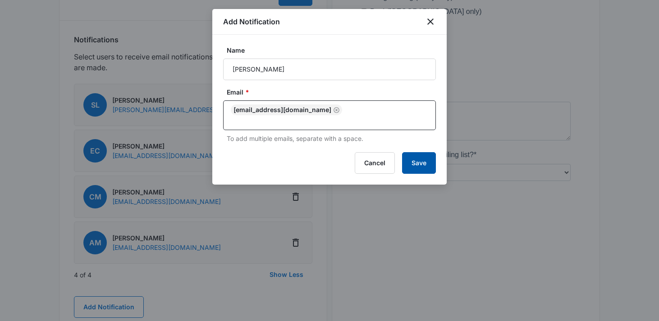
click at [425, 153] on button "Save" at bounding box center [419, 163] width 34 height 22
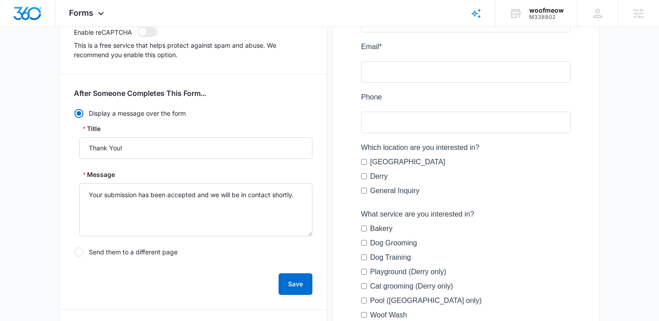
scroll to position [51, 0]
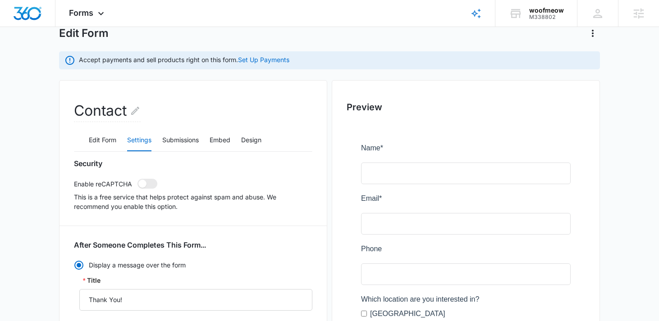
click at [131, 140] on button "Settings" at bounding box center [139, 141] width 24 height 22
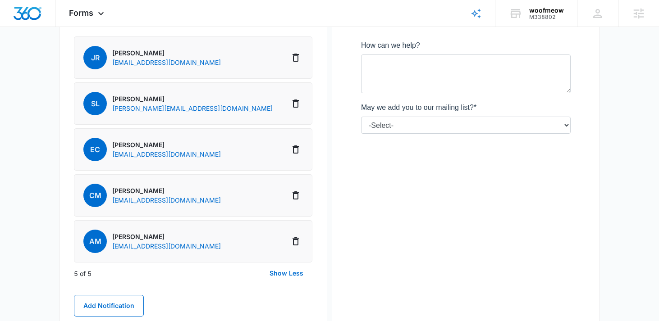
scroll to position [540, 0]
click at [101, 303] on button "Add Notification" at bounding box center [109, 307] width 70 height 22
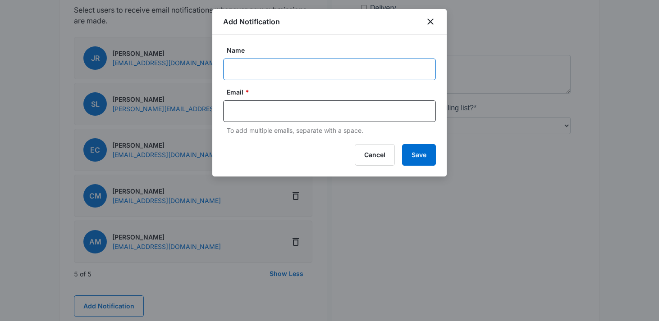
click at [231, 69] on input "Name" at bounding box center [329, 70] width 213 height 22
paste input "Lisa Holmes"
click at [234, 69] on input "Lisa Holmes" at bounding box center [329, 70] width 213 height 22
paste input "[EMAIL_ADDRESS][DOMAIN_NAME]"
type input "Lisa Holmes"
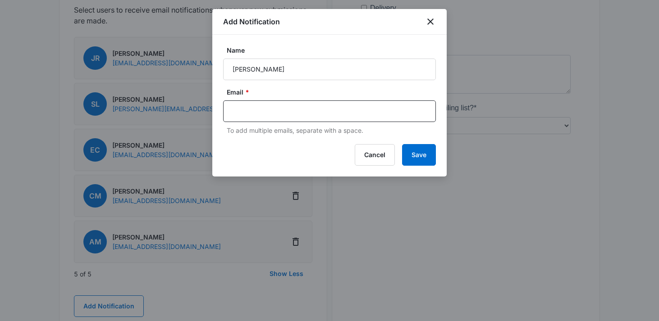
click at [288, 124] on div "Email * To add multiple emails, separate with a space." at bounding box center [329, 111] width 213 height 48
click at [289, 114] on input "text" at bounding box center [331, 112] width 196 height 14
paste input "[EMAIL_ADDRESS][DOMAIN_NAME]"
click at [234, 111] on input "[EMAIL_ADDRESS][DOMAIN_NAME]" at bounding box center [331, 112] width 196 height 14
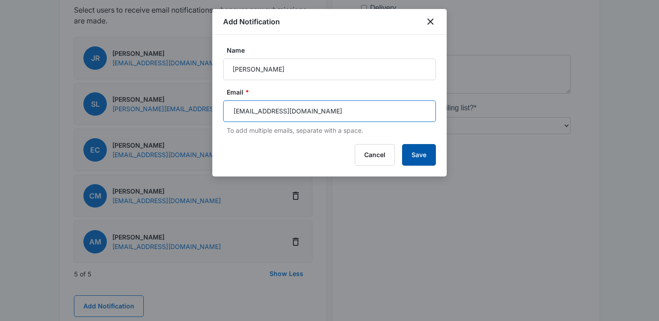
type input "[EMAIL_ADDRESS][DOMAIN_NAME]"
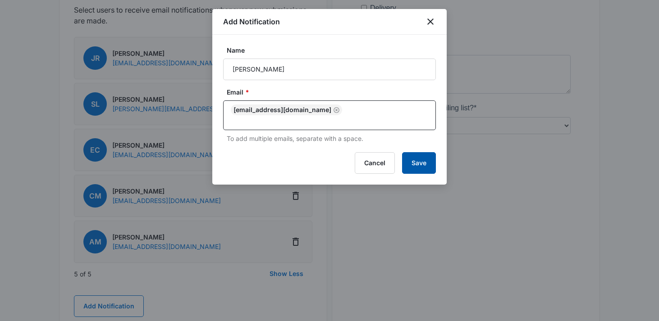
click at [414, 152] on button "Save" at bounding box center [419, 163] width 34 height 22
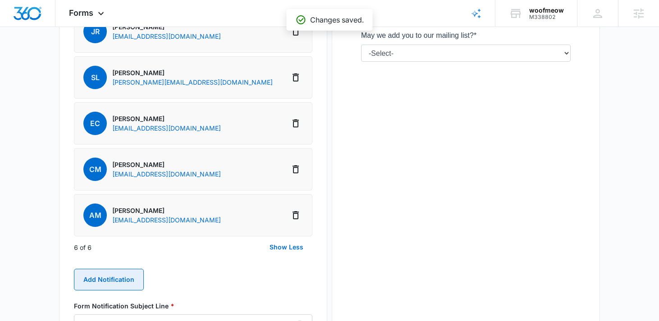
scroll to position [617, 0]
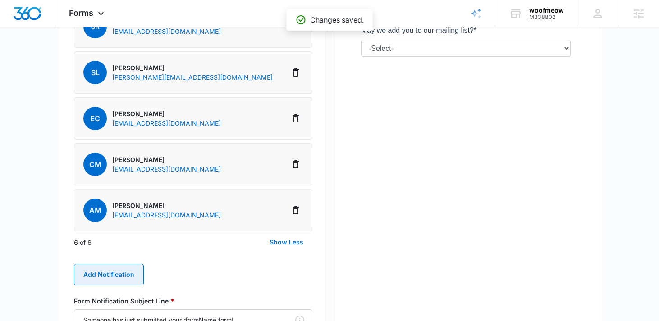
click at [129, 271] on button "Add Notification" at bounding box center [109, 275] width 70 height 22
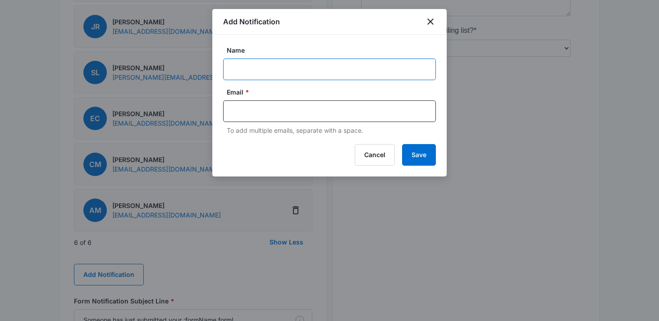
click at [318, 70] on input "Name" at bounding box center [329, 70] width 213 height 22
paste input "Mike Griffeth"
type input "Mike Griffeth"
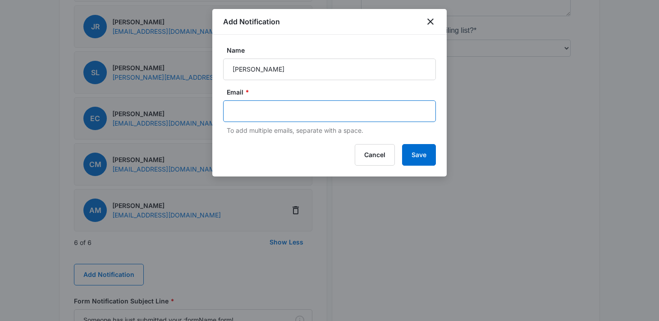
click at [277, 117] on input "text" at bounding box center [331, 112] width 196 height 14
paste input "[EMAIL_ADDRESS][DOMAIN_NAME]"
type input "[EMAIL_ADDRESS][DOMAIN_NAME]"
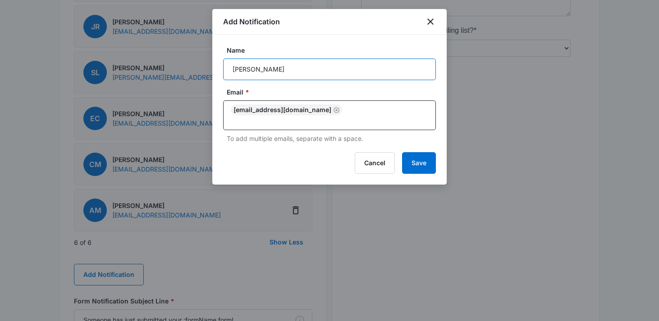
click at [292, 70] on input "Mike Griffeth" at bounding box center [329, 70] width 213 height 22
type input "Mike Griffeth"
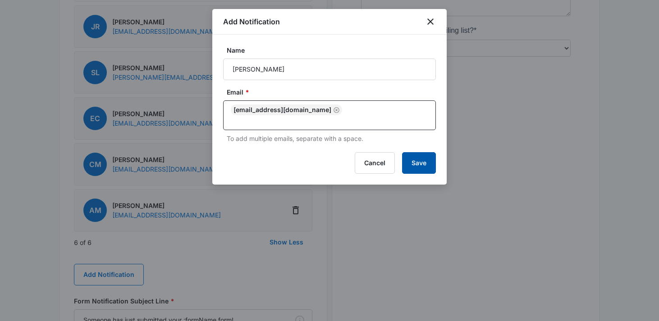
click at [430, 160] on button "Save" at bounding box center [419, 163] width 34 height 22
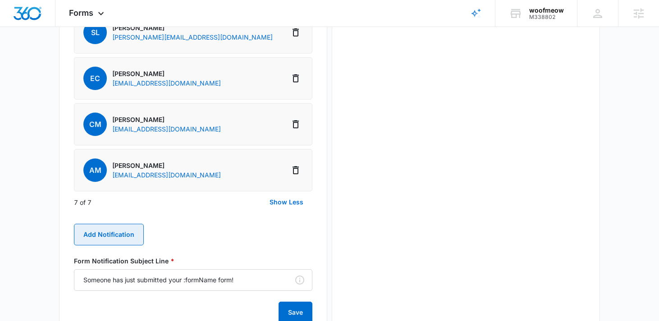
scroll to position [707, 0]
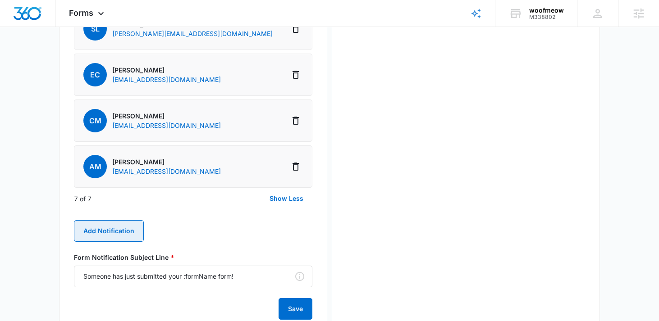
click at [116, 230] on button "Add Notification" at bounding box center [109, 231] width 70 height 22
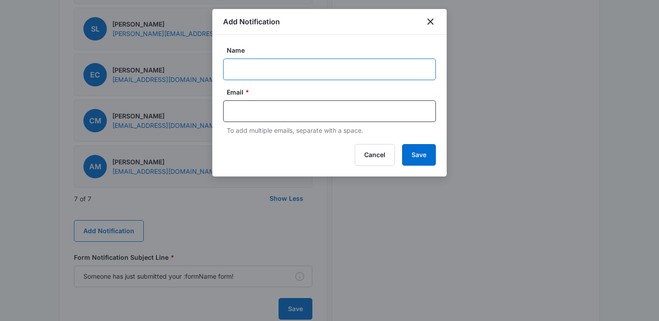
click at [263, 69] on input "Name" at bounding box center [329, 70] width 213 height 22
paste input "M338802"
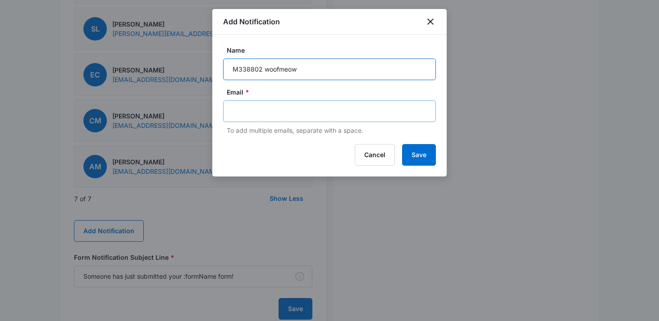
type input "M338802 woofmeow"
click at [286, 114] on input "text" at bounding box center [331, 112] width 196 height 14
click at [344, 111] on input "text" at bounding box center [331, 112] width 196 height 14
type input "c"
paste input "kaitlyn.thiem@madwire.com"
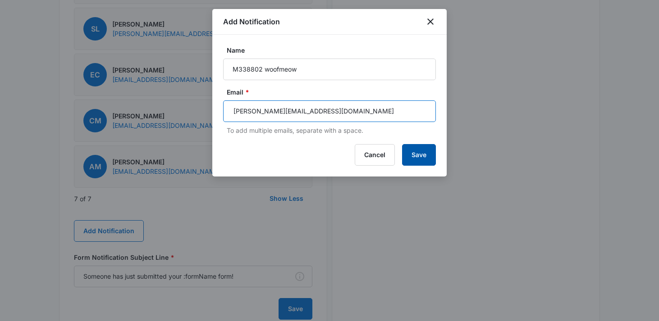
type input "kaitlyn.thiem@madwire.com"
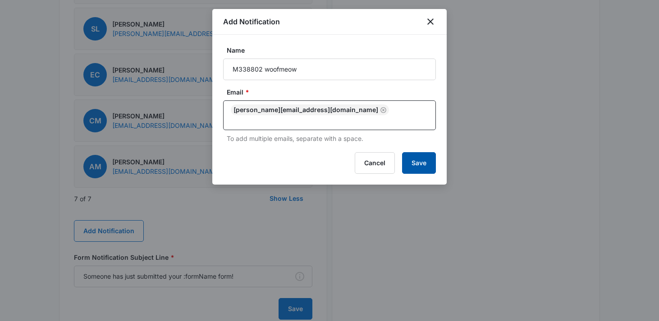
click at [429, 158] on button "Save" at bounding box center [419, 163] width 34 height 22
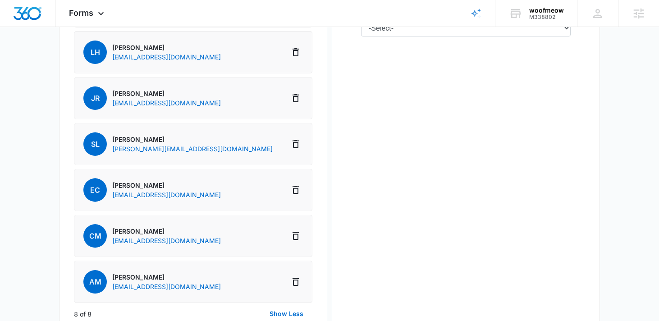
scroll to position [639, 0]
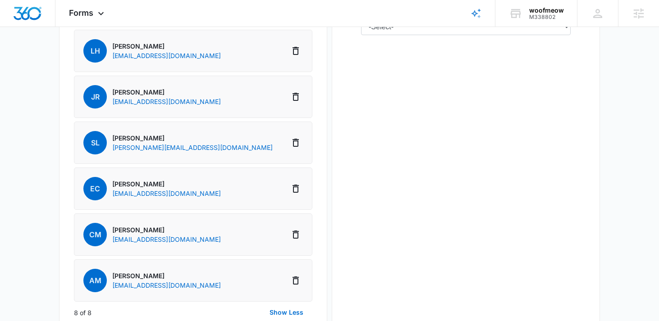
drag, startPoint x: 242, startPoint y: 289, endPoint x: 109, endPoint y: 286, distance: 133.0
click at [110, 286] on li "AM Alexia Miller alexiadogtrainerwoofmeow@gmail.com" at bounding box center [193, 281] width 238 height 42
copy p "[EMAIL_ADDRESS][DOMAIN_NAME]"
click at [199, 243] on li "CM Cat Moriarty catatwoofmeow@gmail.com" at bounding box center [193, 235] width 238 height 42
drag, startPoint x: 199, startPoint y: 243, endPoint x: 113, endPoint y: 242, distance: 86.6
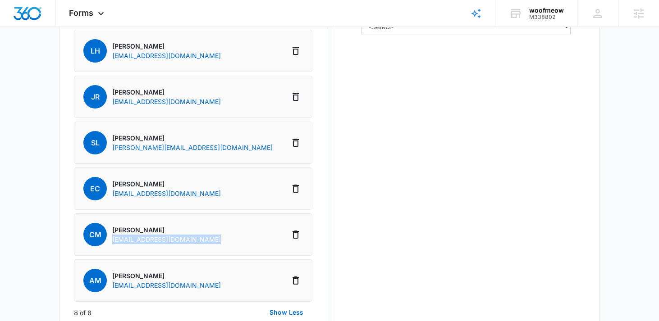
click at [114, 243] on li "CM Cat Moriarty catatwoofmeow@gmail.com" at bounding box center [193, 235] width 238 height 42
copy li "[EMAIL_ADDRESS][DOMAIN_NAME]"
copy p "[EMAIL_ADDRESS][DOMAIN_NAME]"
drag, startPoint x: 207, startPoint y: 193, endPoint x: 108, endPoint y: 193, distance: 98.7
click at [108, 193] on li "EC Ethan Crossland ecrossland2022@gmail.com" at bounding box center [193, 189] width 238 height 42
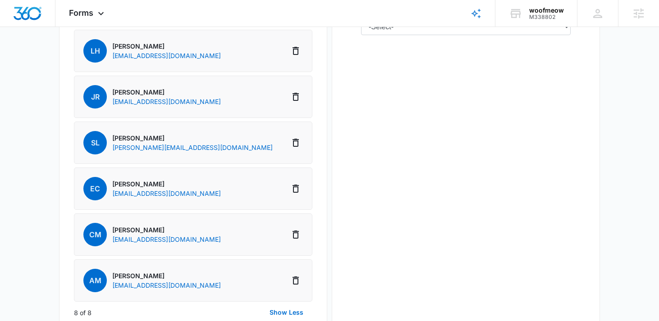
click at [200, 151] on li "SL Samantha Lamoreux saml.woofmeow@gmail.com" at bounding box center [193, 143] width 238 height 42
drag, startPoint x: 200, startPoint y: 151, endPoint x: 111, endPoint y: 150, distance: 88.8
click at [111, 150] on li "SL Samantha Lamoreux saml.woofmeow@gmail.com" at bounding box center [193, 143] width 238 height 42
copy li "[PERSON_NAME][EMAIL_ADDRESS][DOMAIN_NAME]"
click at [192, 101] on li "JR Jennifer Richards bakerforpups@gmail.com" at bounding box center [193, 97] width 238 height 42
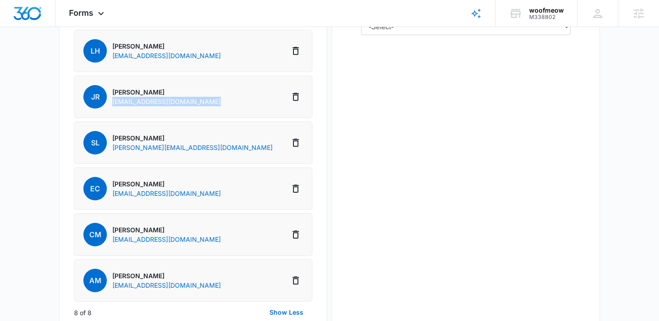
drag, startPoint x: 192, startPoint y: 101, endPoint x: 121, endPoint y: 101, distance: 70.8
click at [121, 101] on li "JR Jennifer Richards bakerforpups@gmail.com" at bounding box center [193, 97] width 238 height 42
copy li "[EMAIL_ADDRESS][DOMAIN_NAME]"
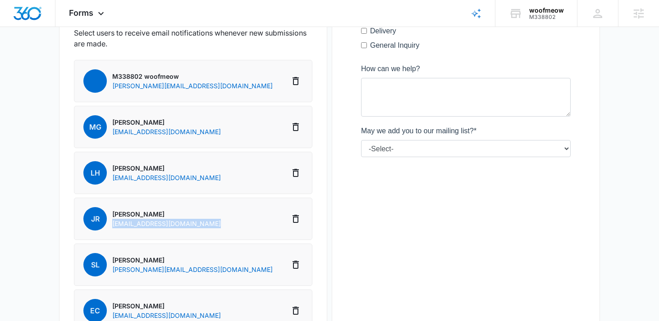
scroll to position [517, 0]
click at [192, 179] on li "LH Lisa Holmes lhpets2020@gmail.com" at bounding box center [193, 172] width 238 height 42
drag, startPoint x: 192, startPoint y: 179, endPoint x: 110, endPoint y: 178, distance: 82.1
click at [110, 178] on li "LH Lisa Holmes lhpets2020@gmail.com" at bounding box center [193, 172] width 238 height 42
copy li "[EMAIL_ADDRESS][DOMAIN_NAME]"
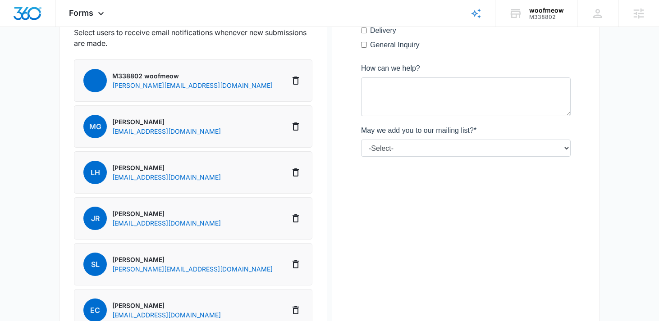
click at [211, 133] on li "MG Mike Griffeth mgr1295znow@hotmail.com" at bounding box center [193, 126] width 238 height 42
drag, startPoint x: 211, startPoint y: 133, endPoint x: 115, endPoint y: 129, distance: 96.6
click at [115, 129] on li "MG Mike Griffeth mgr1295znow@hotmail.com" at bounding box center [193, 126] width 238 height 42
copy li "[EMAIL_ADDRESS][DOMAIN_NAME]"
click at [85, 10] on span "Forms" at bounding box center [81, 12] width 24 height 9
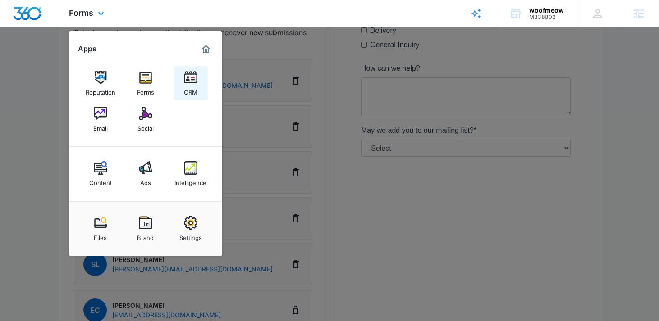
click at [201, 76] on link "CRM" at bounding box center [191, 83] width 34 height 34
